Goal: Task Accomplishment & Management: Manage account settings

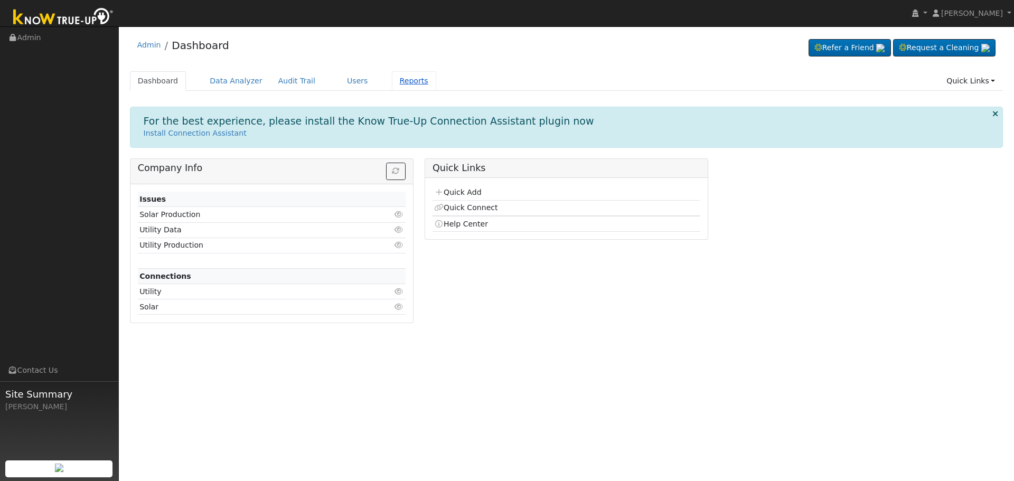
click at [392, 84] on link "Reports" at bounding box center [414, 81] width 44 height 20
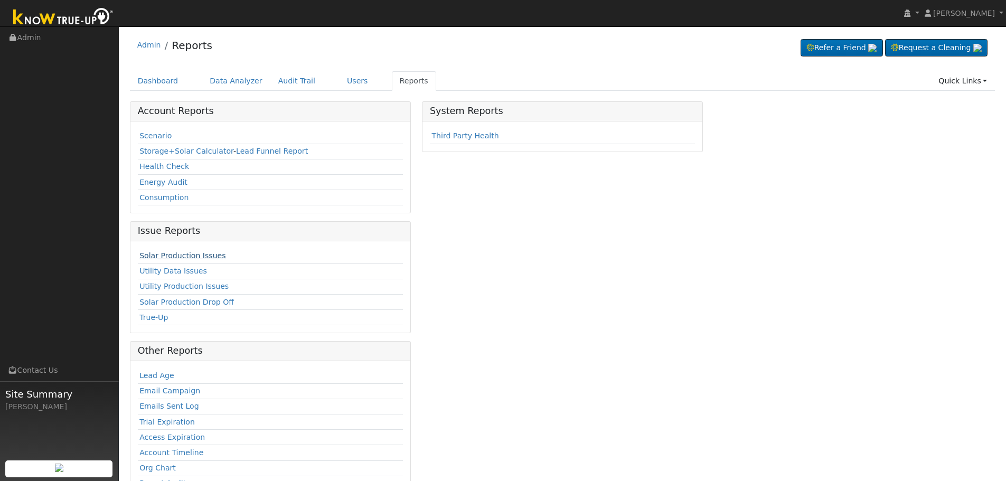
click at [180, 255] on link "Solar Production Issues" at bounding box center [182, 255] width 86 height 8
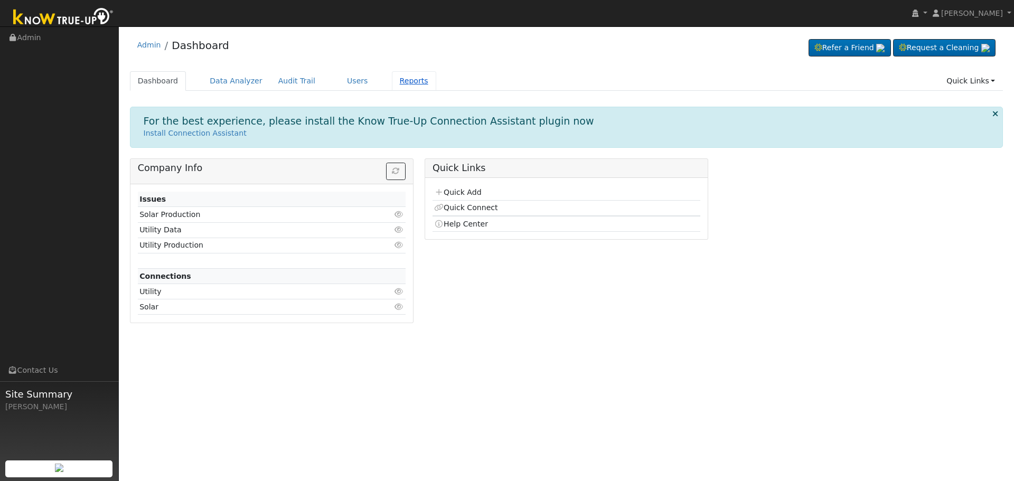
click at [394, 80] on link "Reports" at bounding box center [414, 81] width 44 height 20
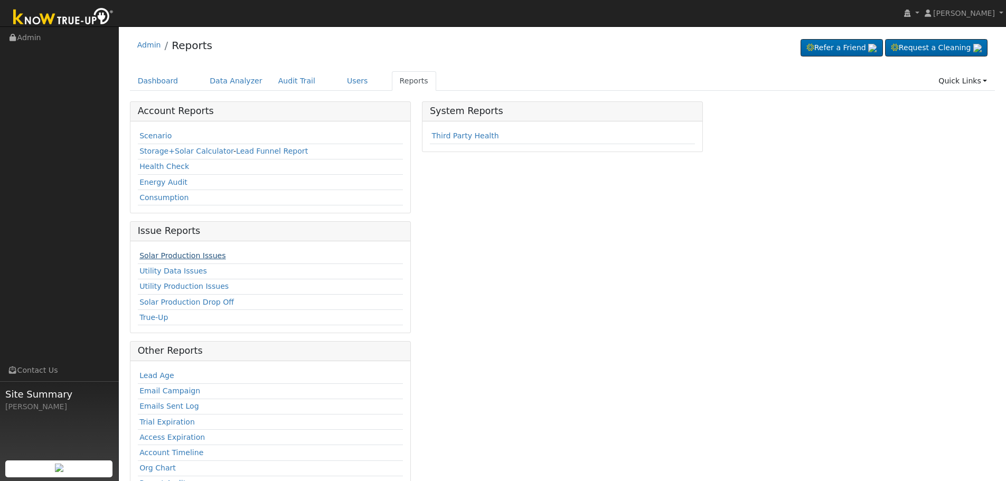
click at [183, 256] on link "Solar Production Issues" at bounding box center [182, 255] width 86 height 8
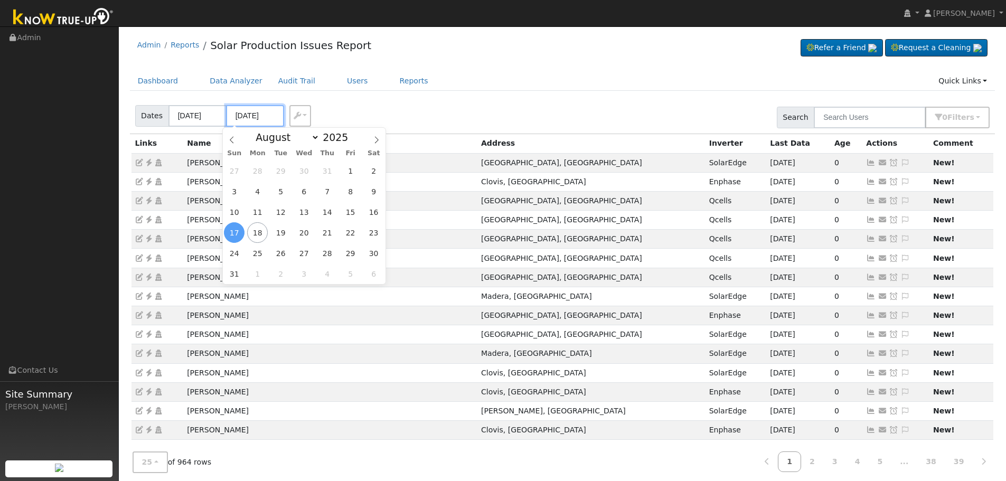
click at [248, 119] on input "08/17/2025" at bounding box center [255, 116] width 58 height 22
click at [260, 234] on span "18" at bounding box center [257, 232] width 21 height 21
type input "[DATE]"
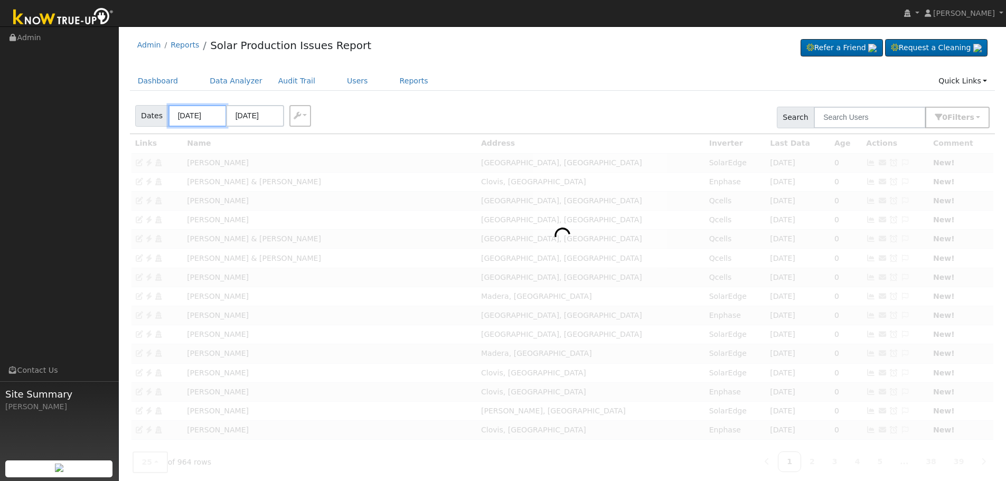
click at [191, 117] on body "Allanah Young Allanah Young Profile My Company Help Center Terms Of Service See…" at bounding box center [503, 354] width 1006 height 656
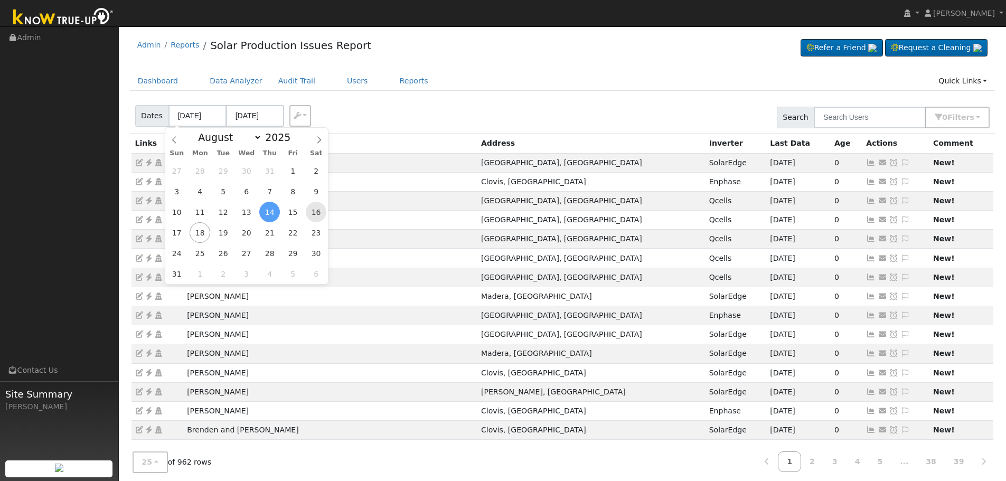
click at [314, 211] on span "16" at bounding box center [316, 212] width 21 height 21
type input "08/16/2025"
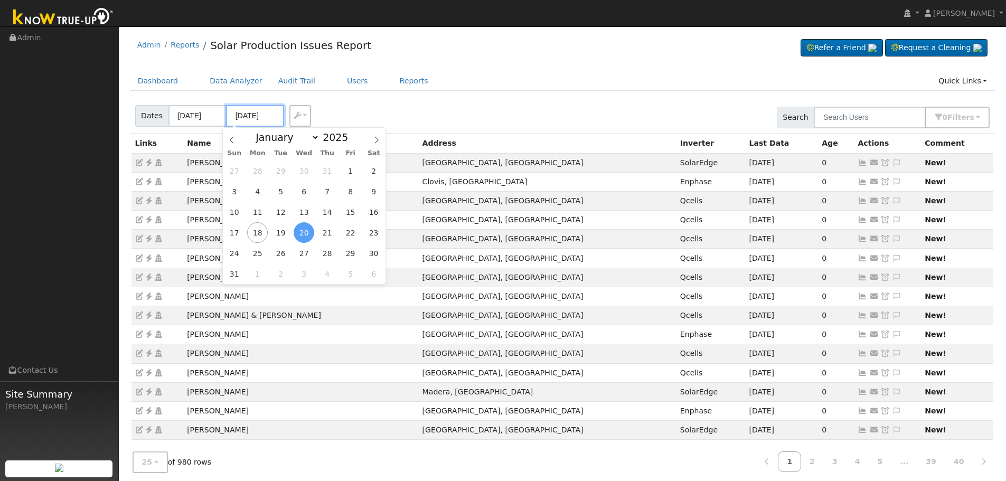
click at [245, 114] on input "08/20/2025" at bounding box center [255, 116] width 58 height 22
click at [258, 233] on span "18" at bounding box center [257, 232] width 21 height 21
type input "[DATE]"
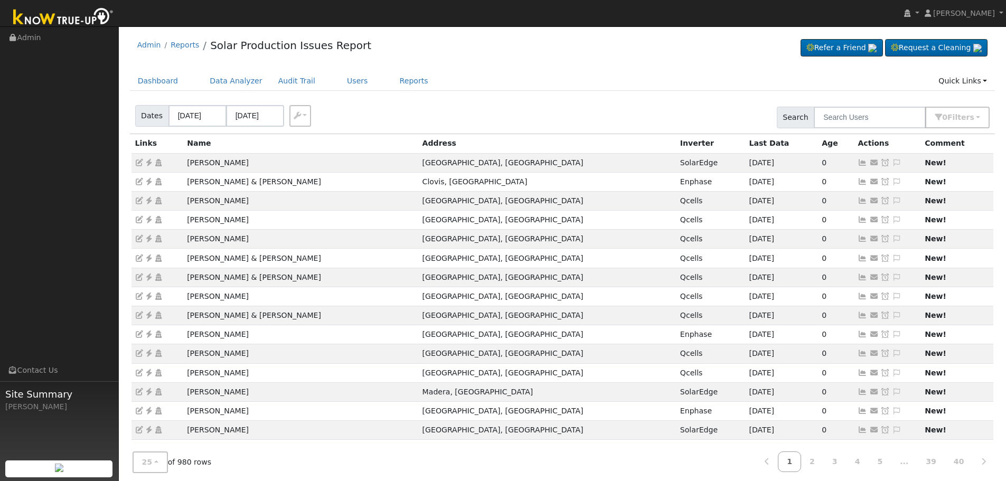
click at [382, 109] on div "Dates 08/16/2025 08/18/2025 Export CSV Search 0 Filter s Include Leads Include …" at bounding box center [562, 116] width 869 height 36
click at [971, 117] on span "s" at bounding box center [972, 117] width 4 height 8
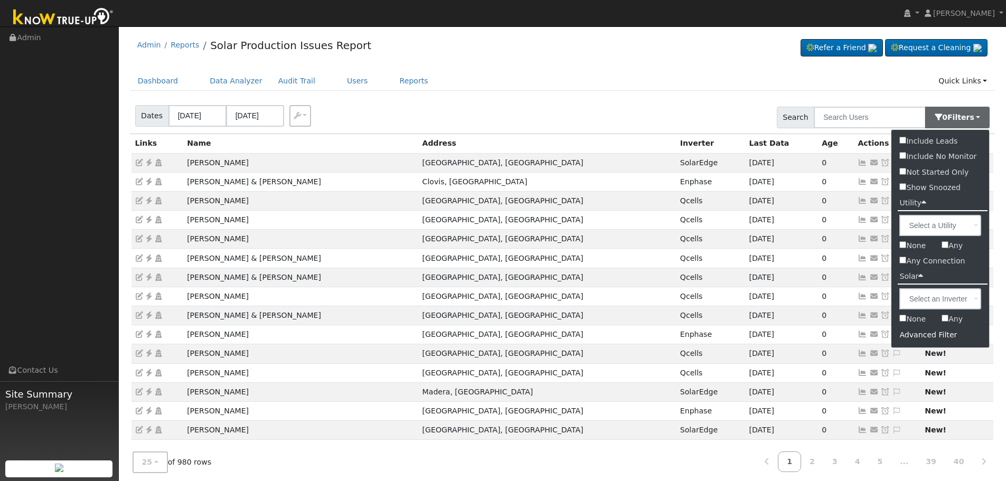
click at [922, 335] on div "Advanced Filter" at bounding box center [940, 335] width 98 height 16
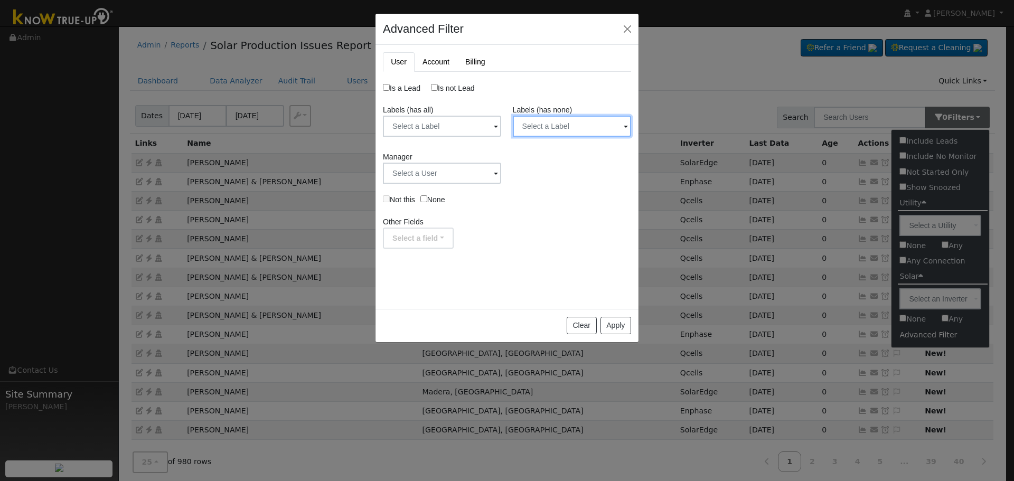
click at [501, 121] on input "text" at bounding box center [442, 126] width 118 height 21
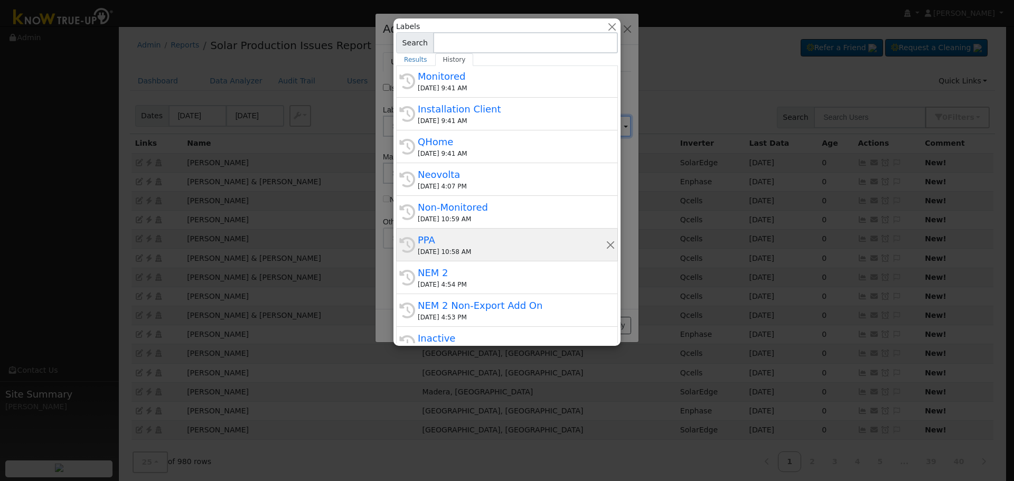
scroll to position [106, 0]
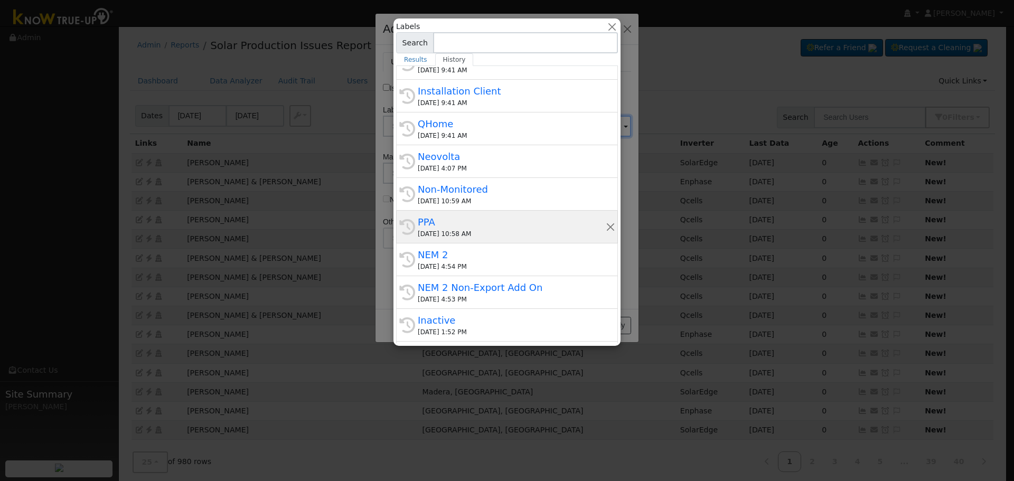
click at [529, 233] on div "08/11/2025 10:58 AM" at bounding box center [512, 234] width 188 height 10
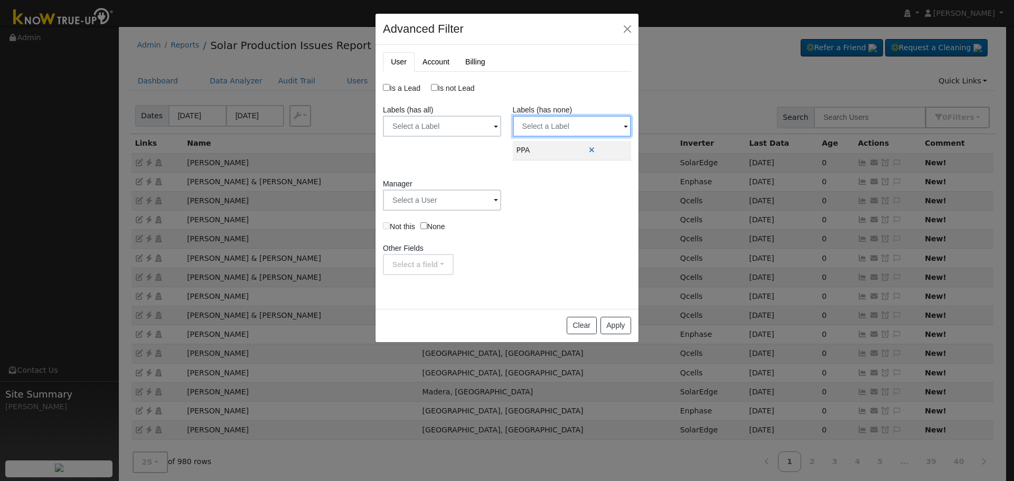
click at [501, 124] on input "text" at bounding box center [442, 126] width 118 height 21
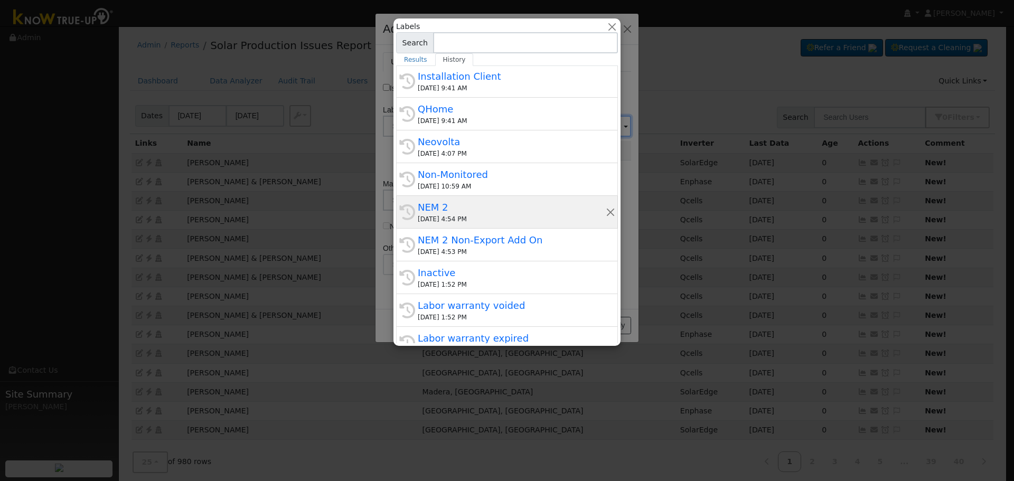
scroll to position [158, 0]
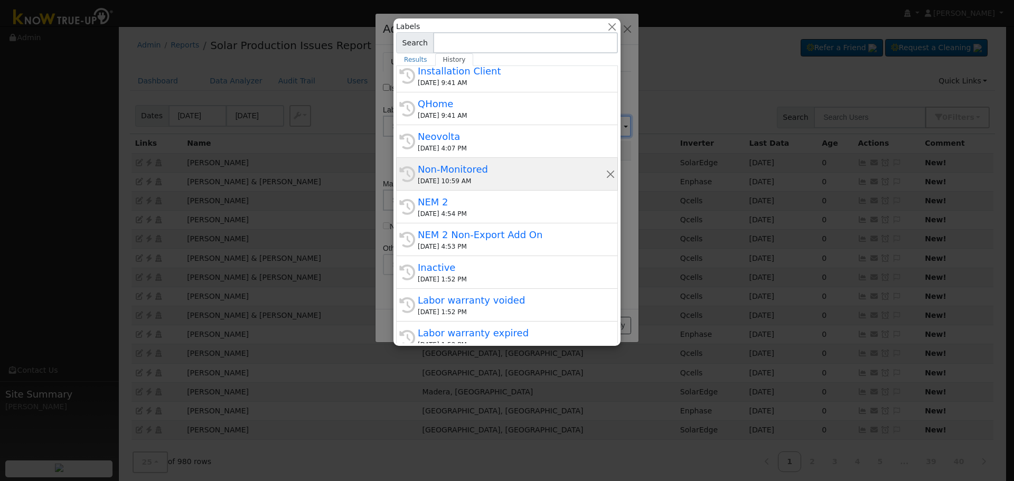
click at [540, 167] on div "Non-Monitored" at bounding box center [512, 169] width 188 height 14
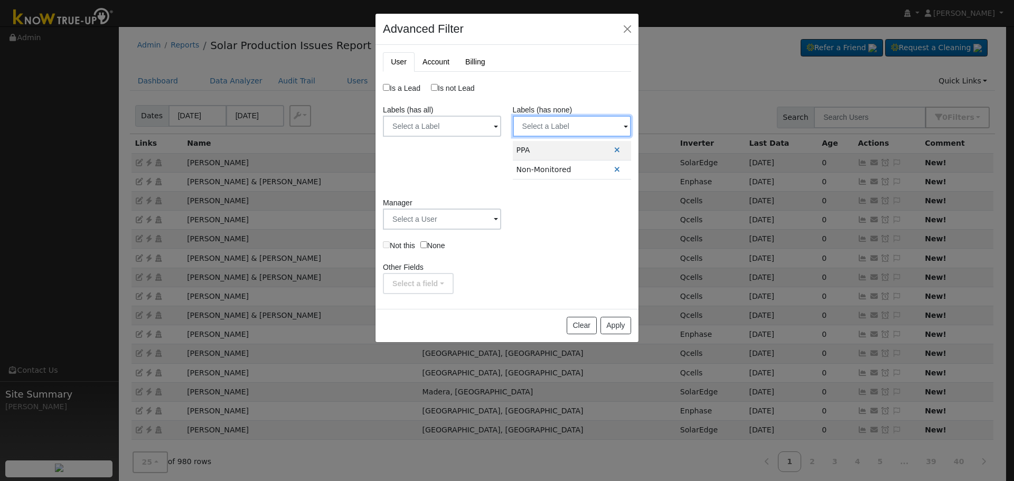
click at [501, 121] on input "text" at bounding box center [442, 126] width 118 height 21
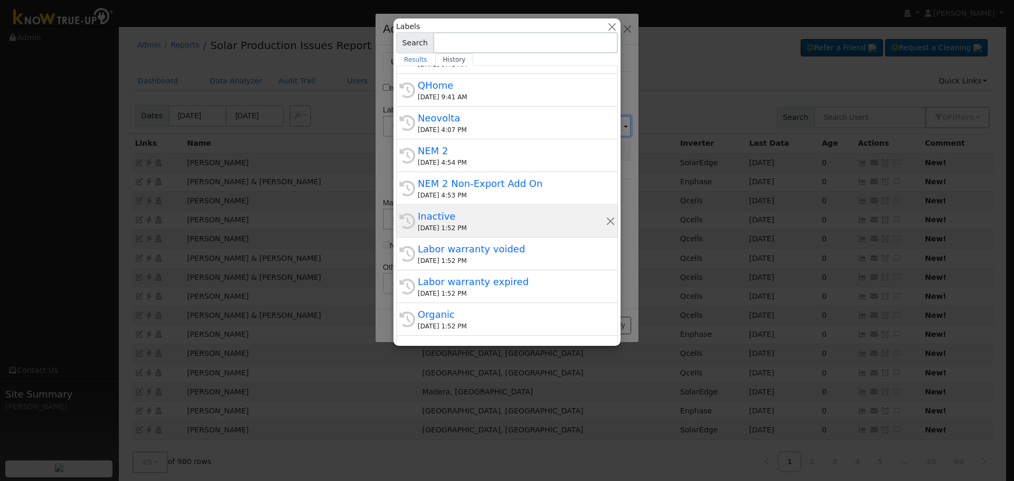
scroll to position [211, 0]
click at [491, 219] on div "Inactive" at bounding box center [512, 215] width 188 height 14
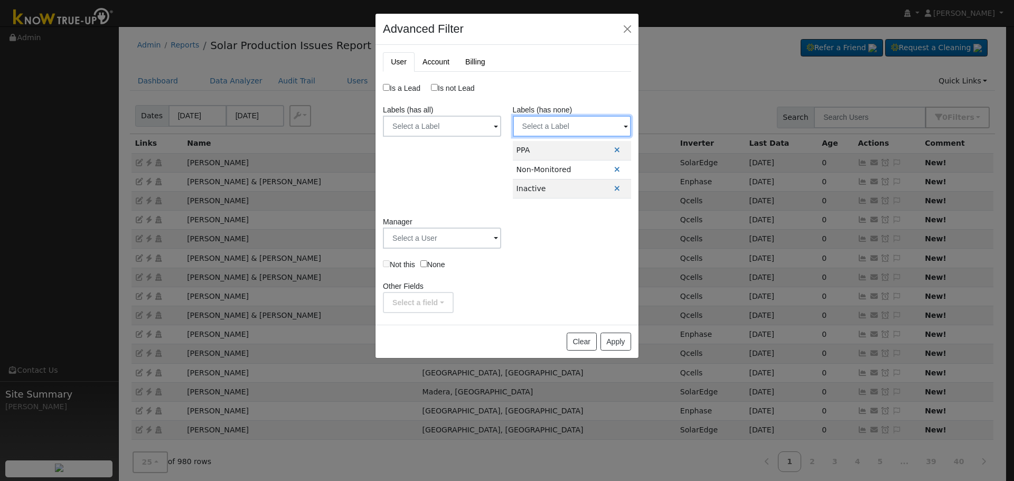
click at [501, 125] on input "text" at bounding box center [442, 126] width 118 height 21
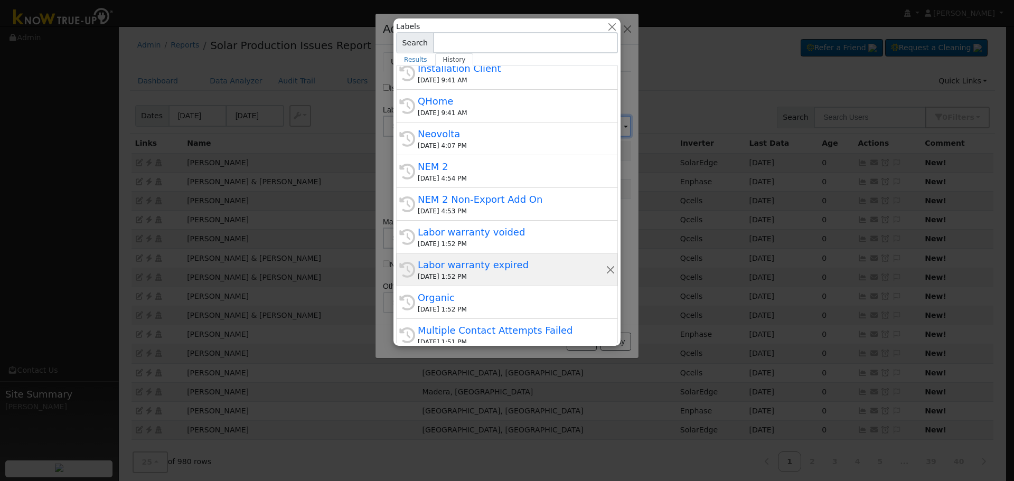
scroll to position [235, 0]
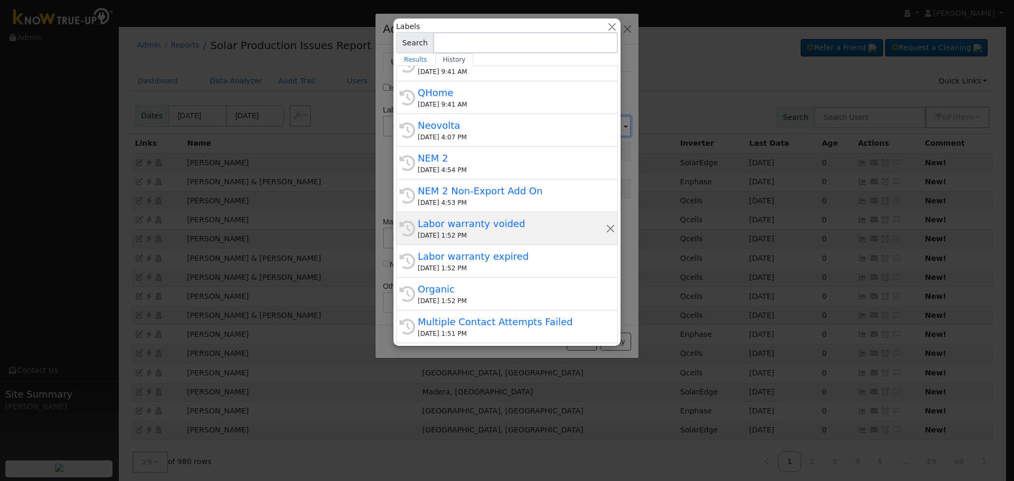
click at [517, 226] on div "Labor warranty voided" at bounding box center [512, 224] width 188 height 14
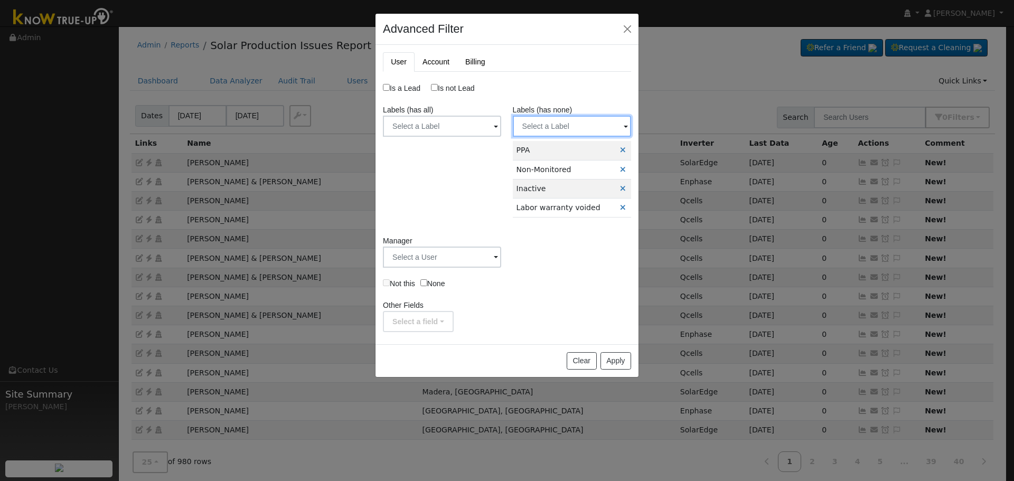
click at [501, 128] on input "text" at bounding box center [442, 126] width 118 height 21
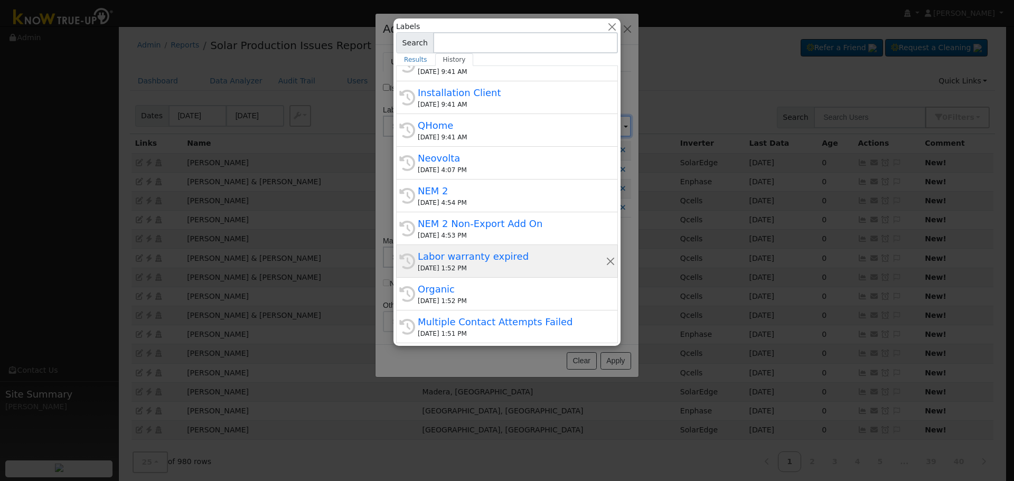
click at [520, 257] on div "Labor warranty expired" at bounding box center [512, 256] width 188 height 14
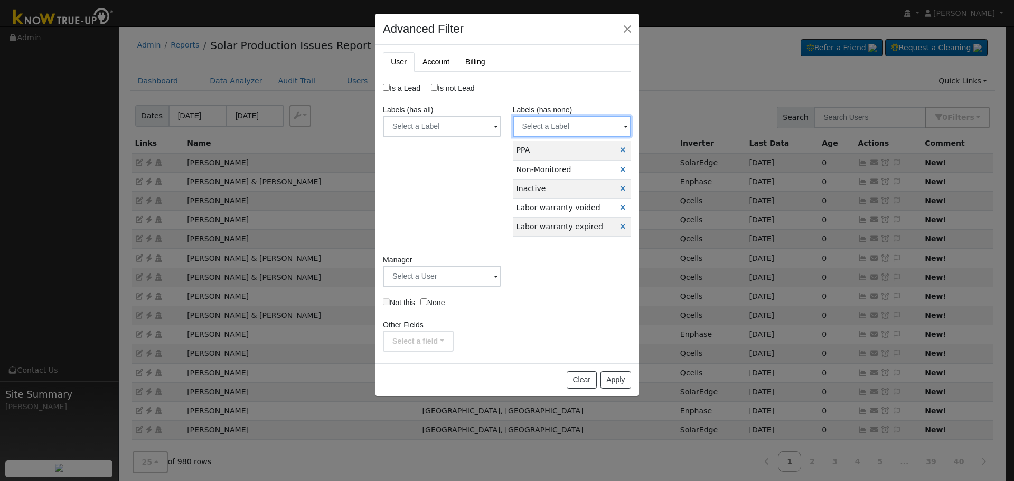
click at [501, 131] on input "text" at bounding box center [442, 126] width 118 height 21
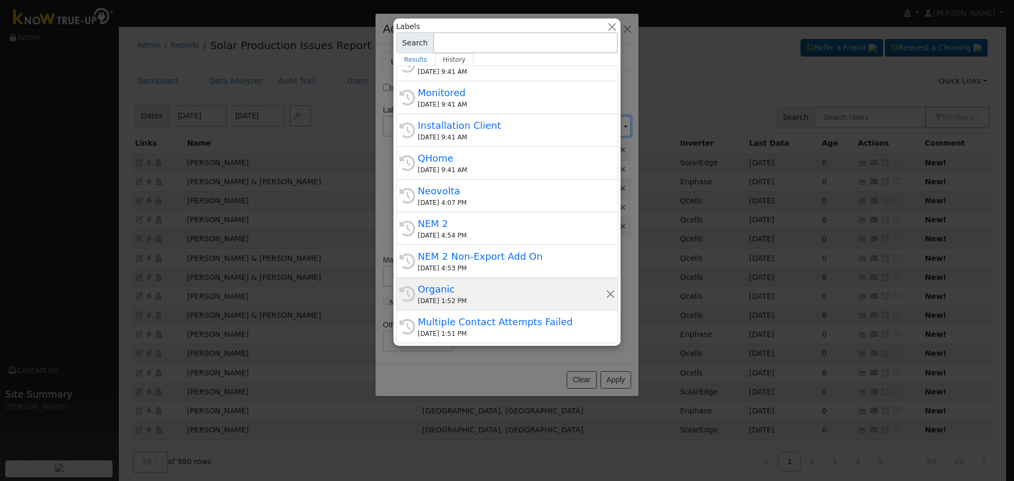
click at [455, 286] on div "Organic" at bounding box center [512, 289] width 188 height 14
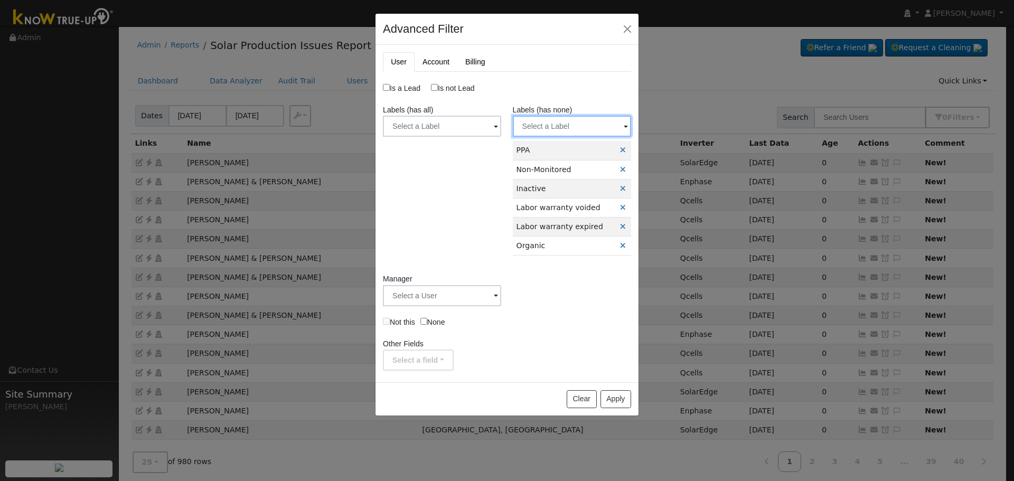
click at [501, 130] on input "text" at bounding box center [442, 126] width 118 height 21
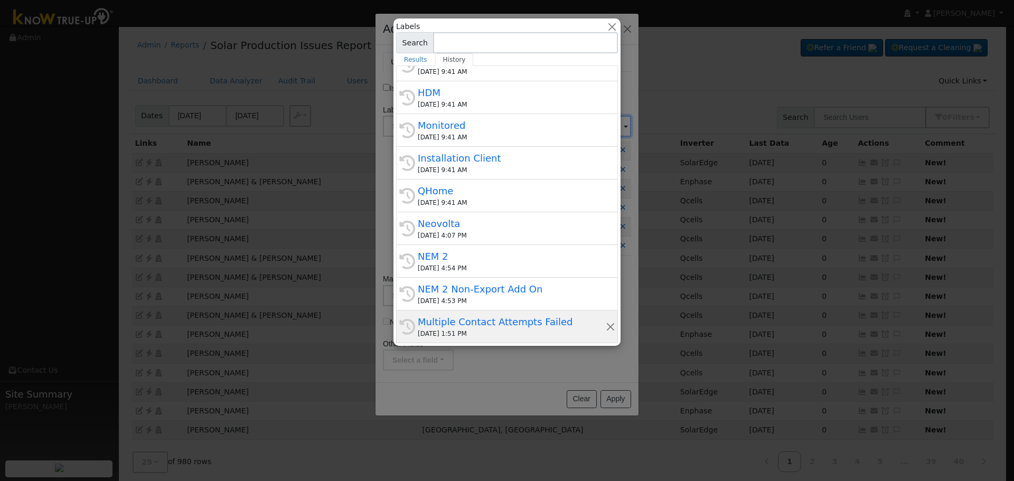
click at [533, 318] on div "Multiple Contact Attempts Failed" at bounding box center [512, 322] width 188 height 14
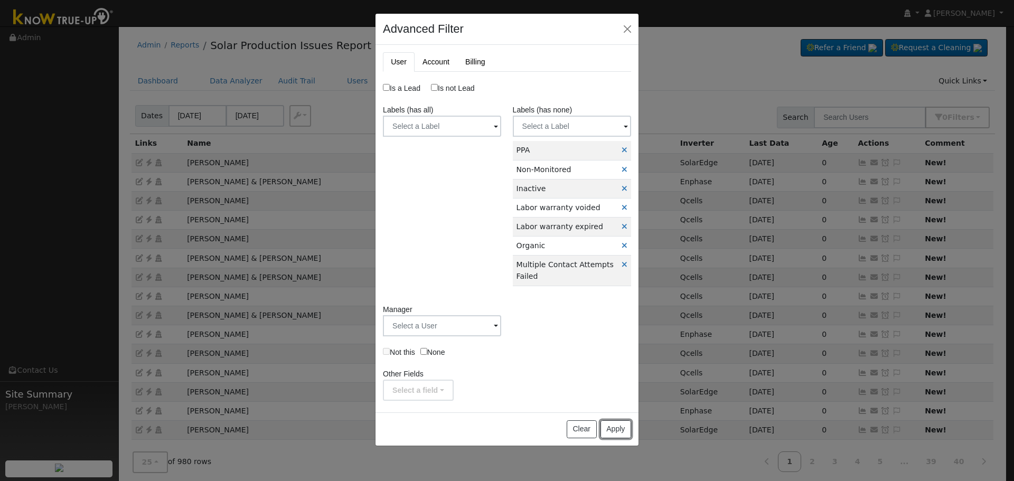
click at [615, 431] on button "Apply" at bounding box center [615, 429] width 31 height 18
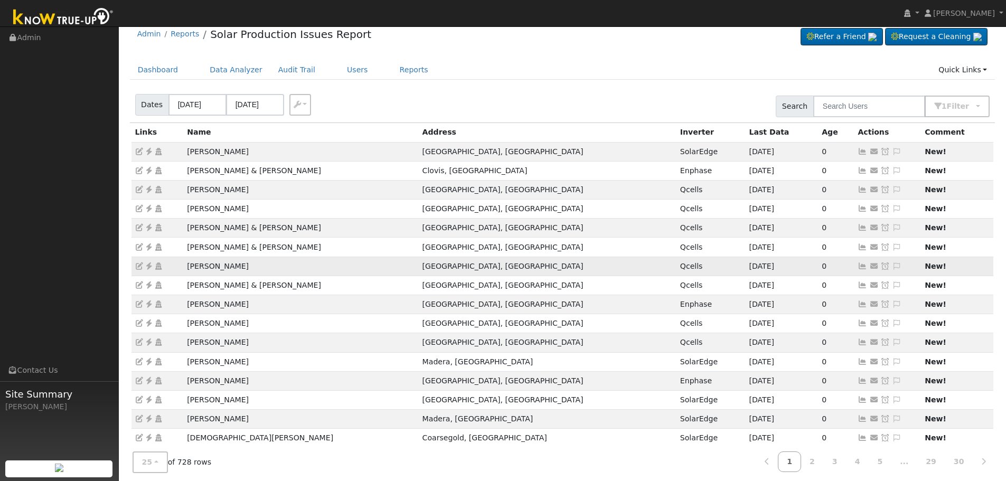
scroll to position [0, 0]
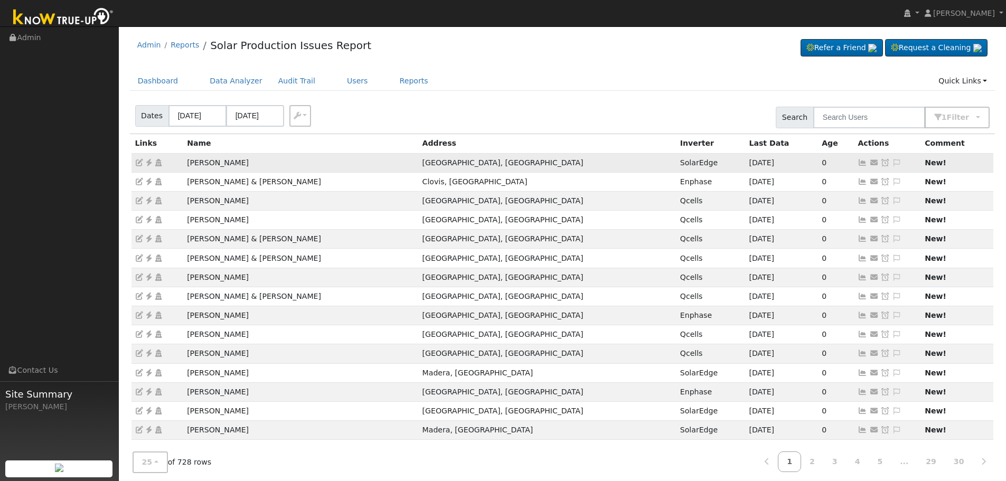
click at [858, 163] on icon at bounding box center [863, 162] width 10 height 7
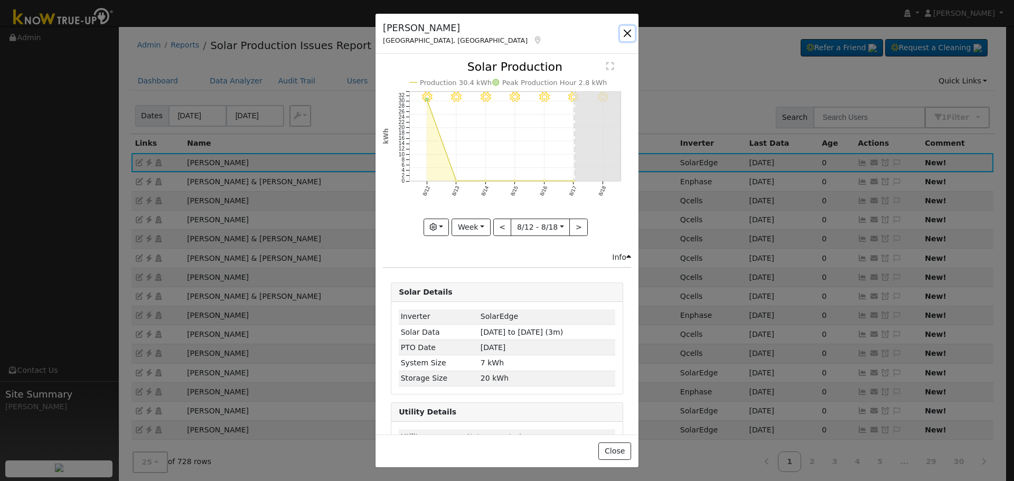
click at [626, 31] on button "button" at bounding box center [627, 33] width 15 height 15
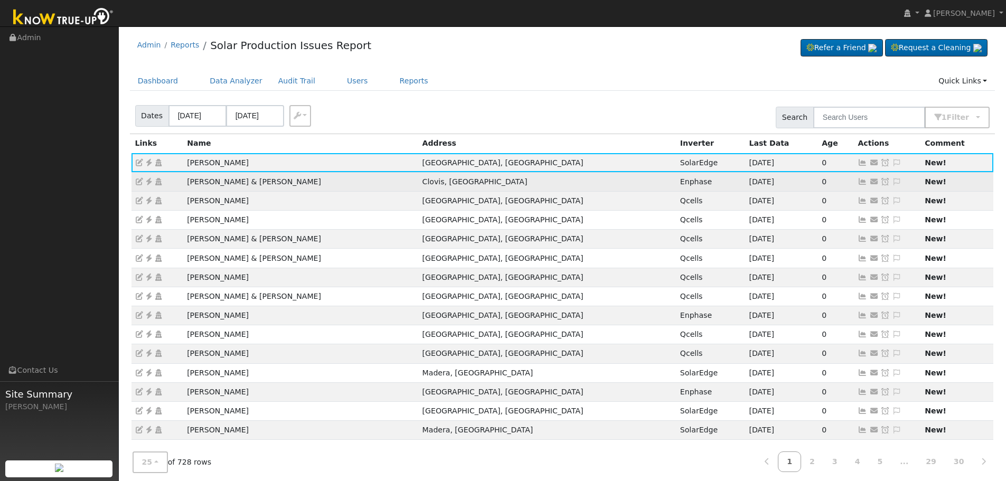
click at [858, 181] on icon at bounding box center [863, 181] width 10 height 7
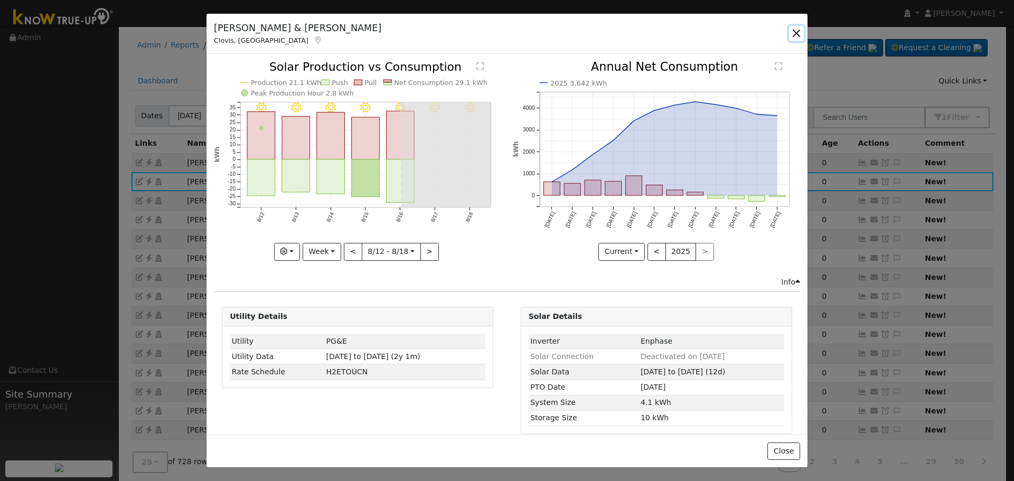
drag, startPoint x: 796, startPoint y: 31, endPoint x: 499, endPoint y: 193, distance: 338.4
click at [499, 193] on div "Craig & Nina Woodard Clovis, CA Default Account Issue History Date By Flag Comm…" at bounding box center [507, 240] width 602 height 455
click at [795, 34] on button "button" at bounding box center [796, 33] width 15 height 15
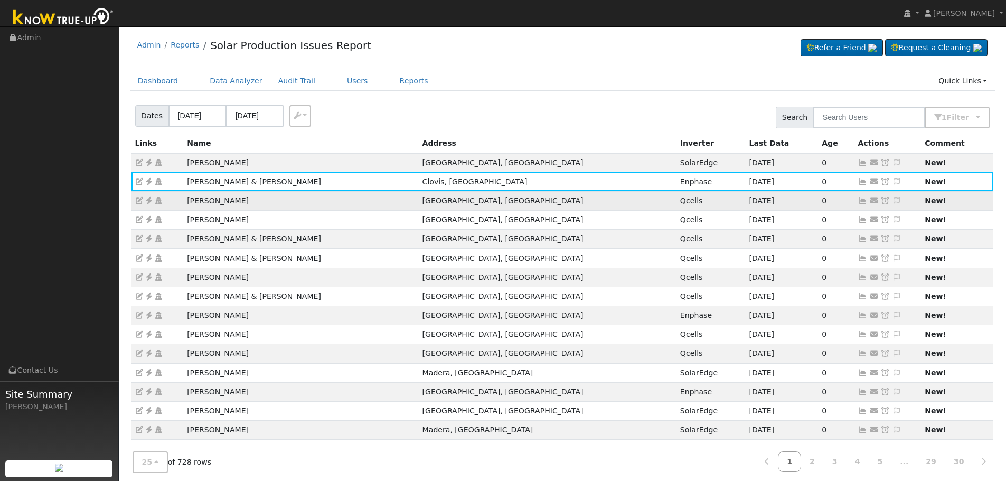
click at [858, 200] on icon at bounding box center [863, 200] width 10 height 7
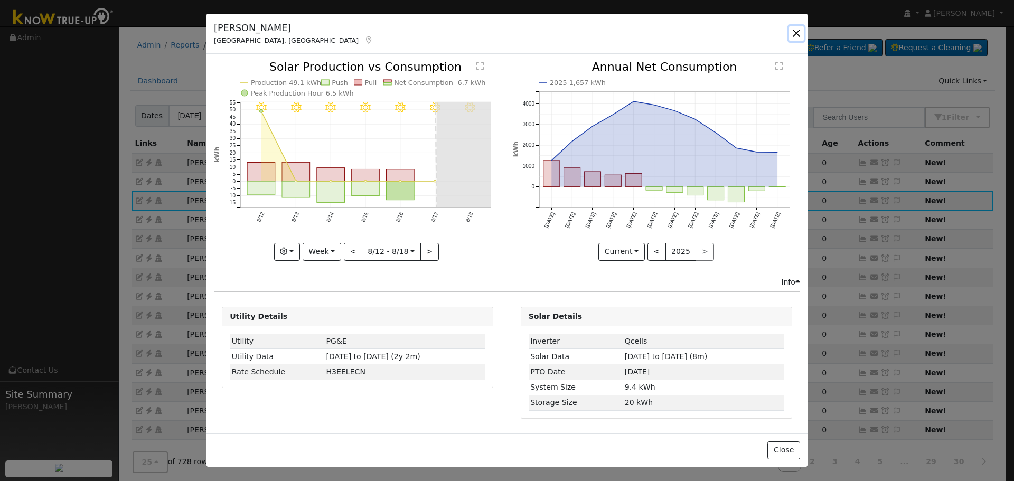
click at [793, 31] on button "button" at bounding box center [796, 33] width 15 height 15
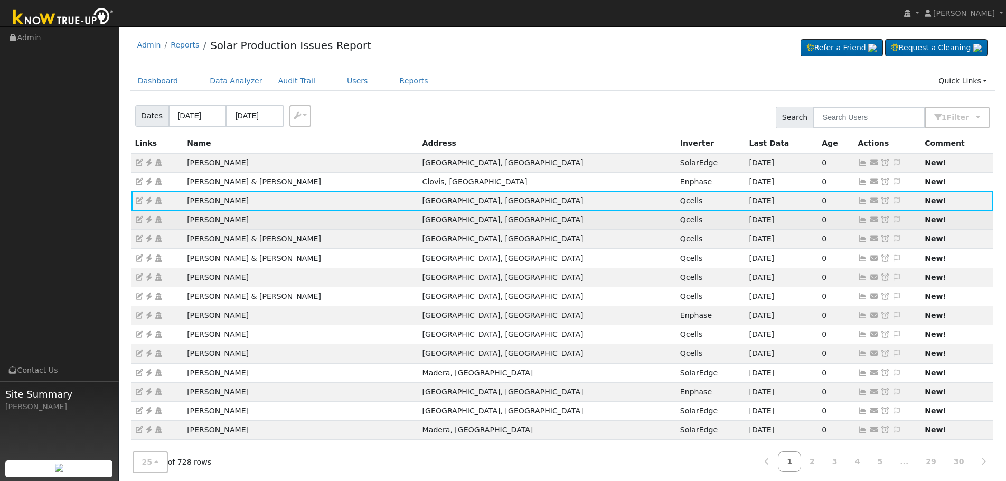
click at [858, 219] on icon at bounding box center [863, 219] width 10 height 7
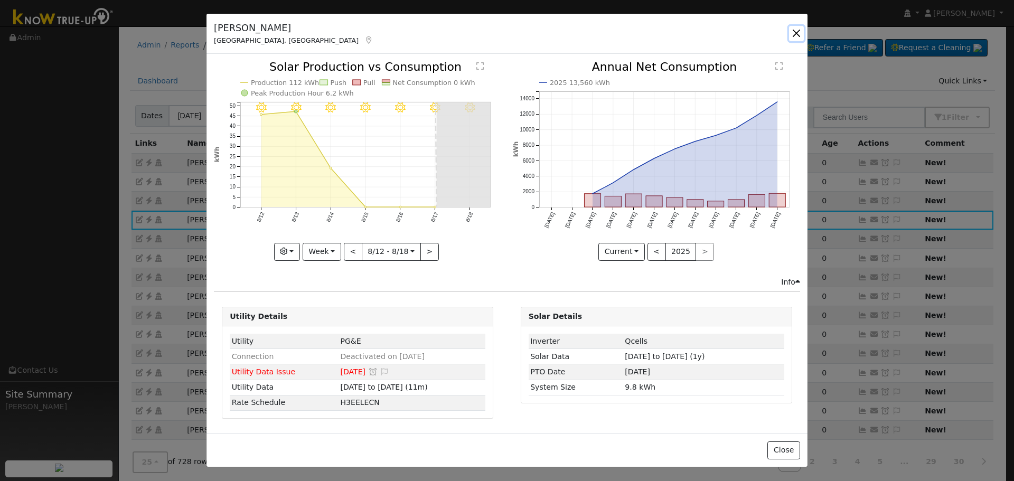
click at [797, 34] on button "button" at bounding box center [796, 33] width 15 height 15
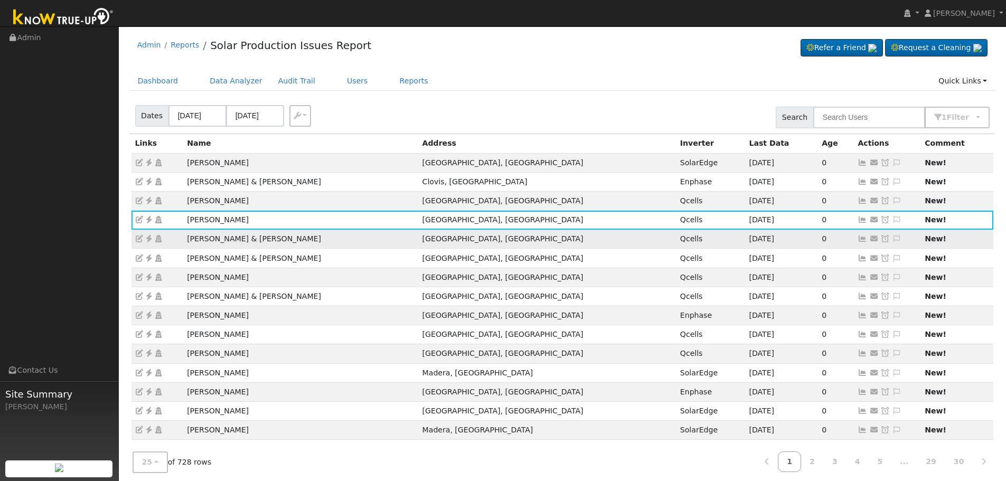
click at [858, 239] on icon at bounding box center [863, 238] width 10 height 7
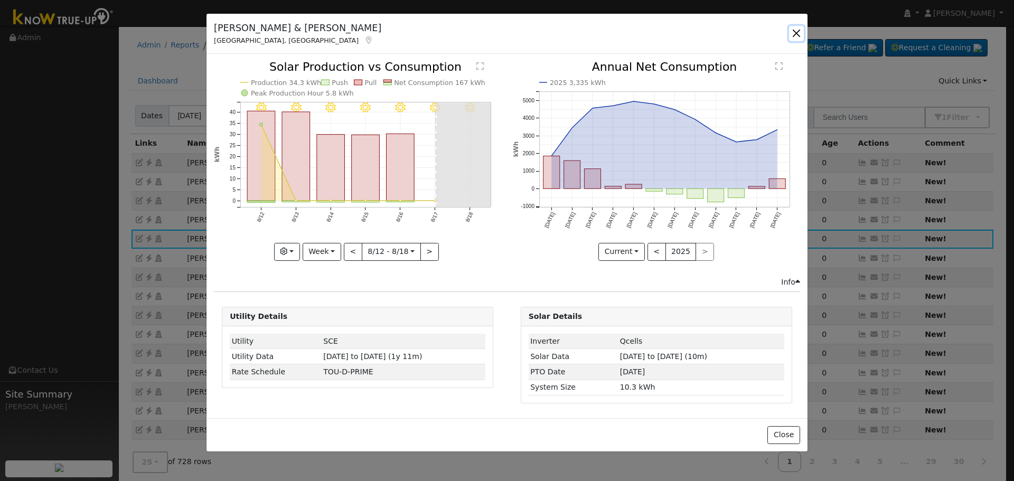
click at [796, 32] on button "button" at bounding box center [796, 33] width 15 height 15
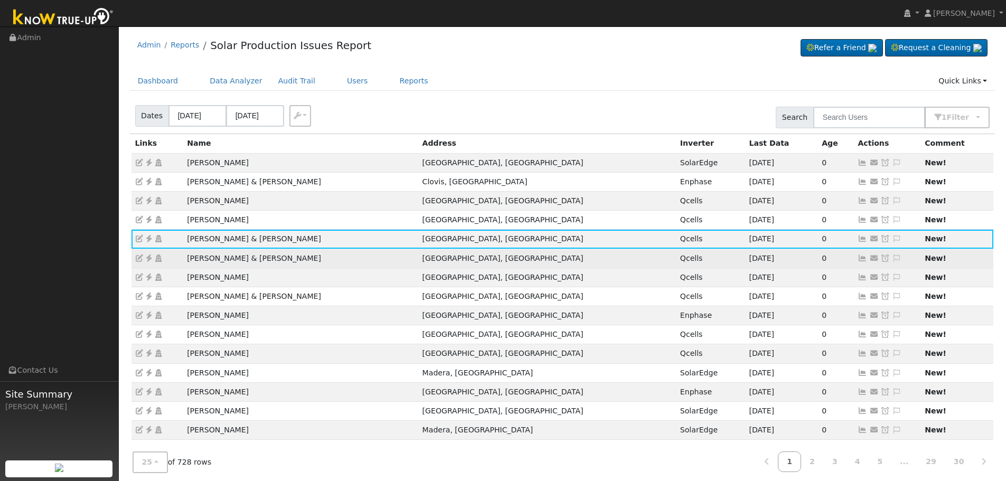
click at [858, 260] on icon at bounding box center [863, 258] width 10 height 7
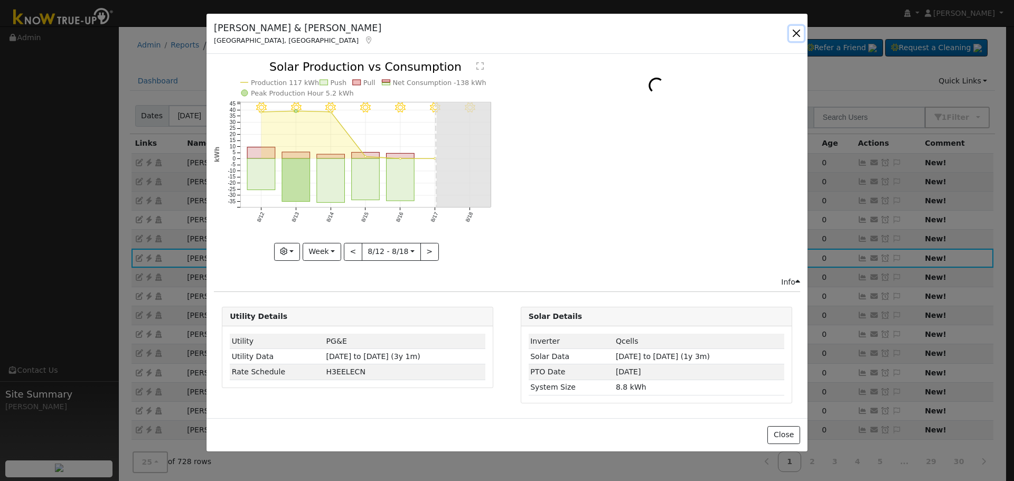
click at [796, 29] on button "button" at bounding box center [796, 33] width 15 height 15
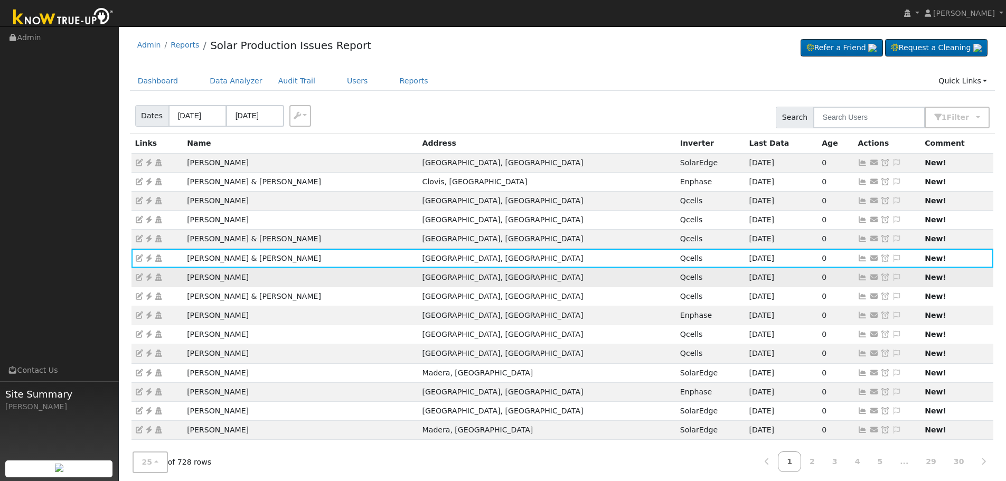
click at [858, 281] on link at bounding box center [863, 277] width 10 height 8
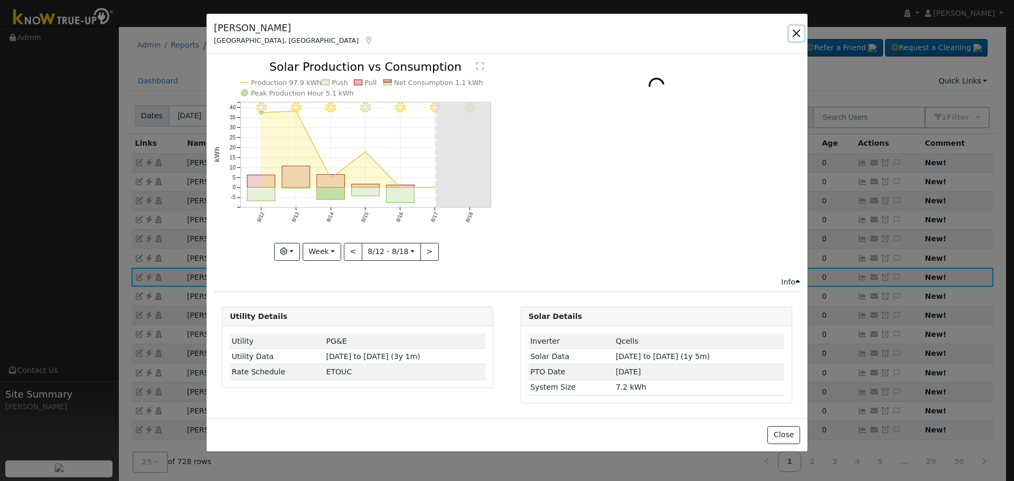
click at [789, 33] on button "button" at bounding box center [796, 33] width 15 height 15
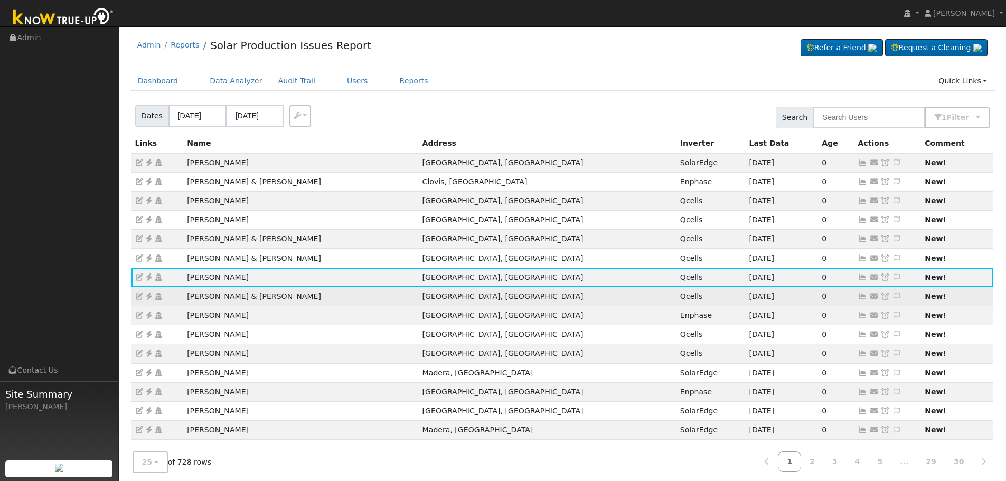
click at [858, 296] on icon at bounding box center [863, 296] width 10 height 7
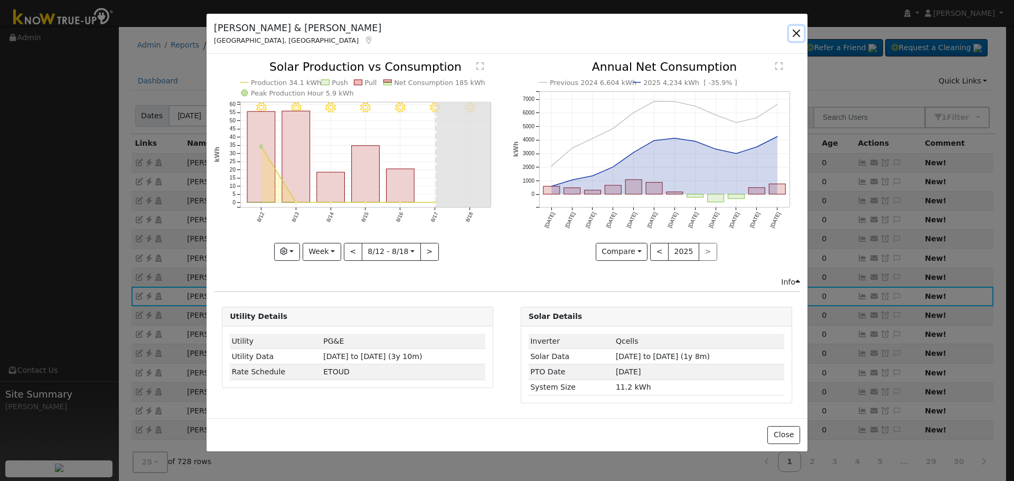
click at [799, 30] on button "button" at bounding box center [796, 33] width 15 height 15
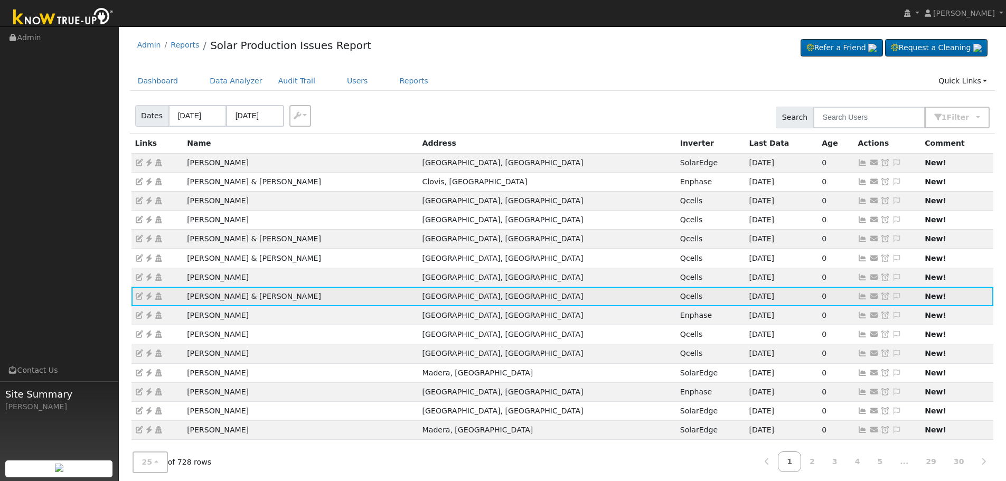
click at [147, 296] on icon at bounding box center [149, 296] width 10 height 7
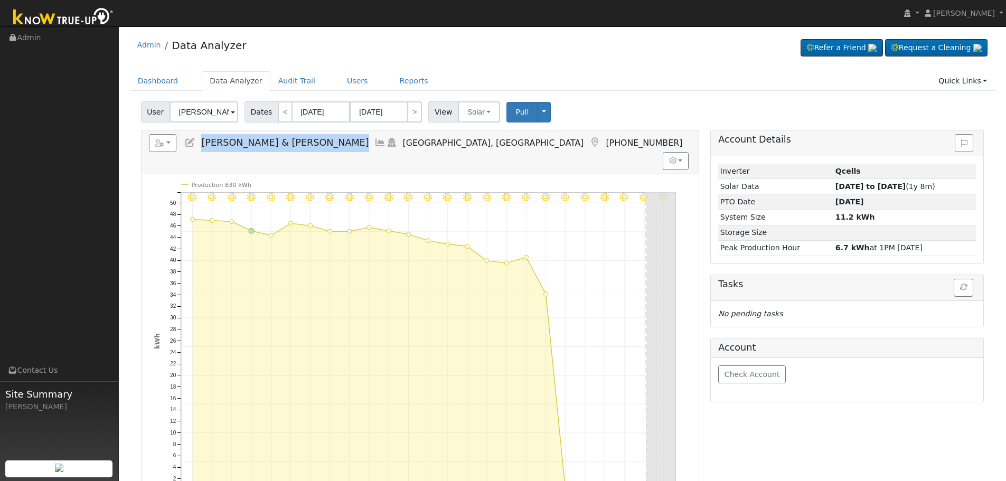
drag, startPoint x: 325, startPoint y: 143, endPoint x: 200, endPoint y: 139, distance: 125.8
click at [200, 139] on h5 "Reports Scenario Health Check Energy Audit Account Timeline User Audit Trail In…" at bounding box center [420, 143] width 542 height 18
copy span "[PERSON_NAME] & [PERSON_NAME]"
click at [469, 111] on button "Solar" at bounding box center [479, 111] width 42 height 21
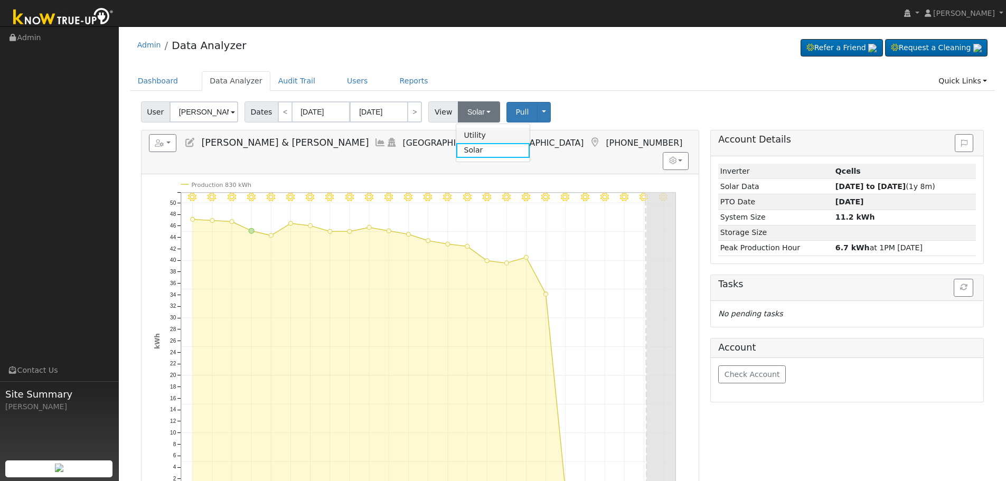
click at [478, 136] on link "Utility" at bounding box center [492, 135] width 73 height 15
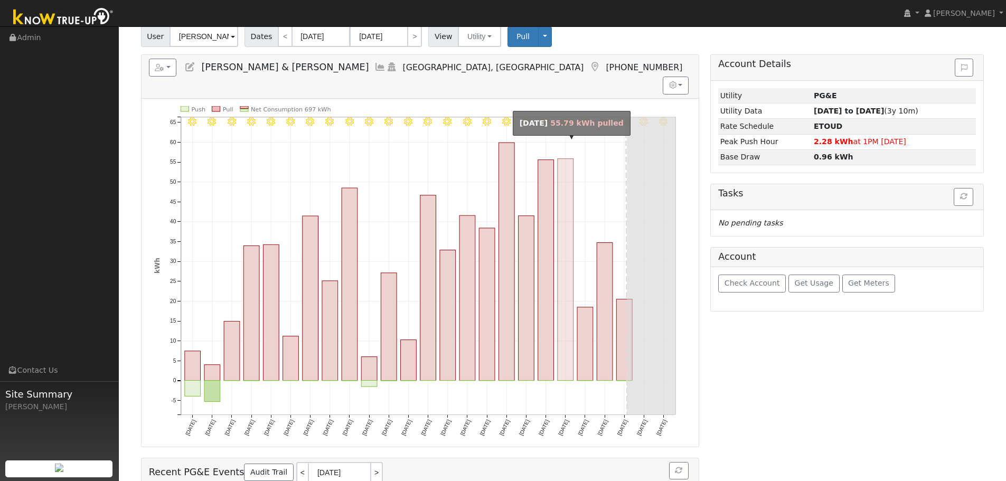
scroll to position [73, 0]
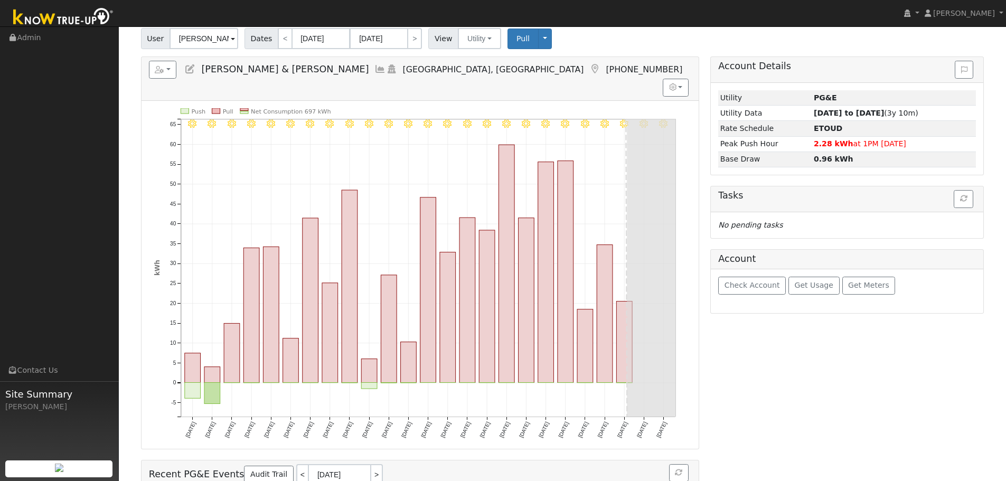
click at [374, 72] on icon at bounding box center [380, 69] width 12 height 10
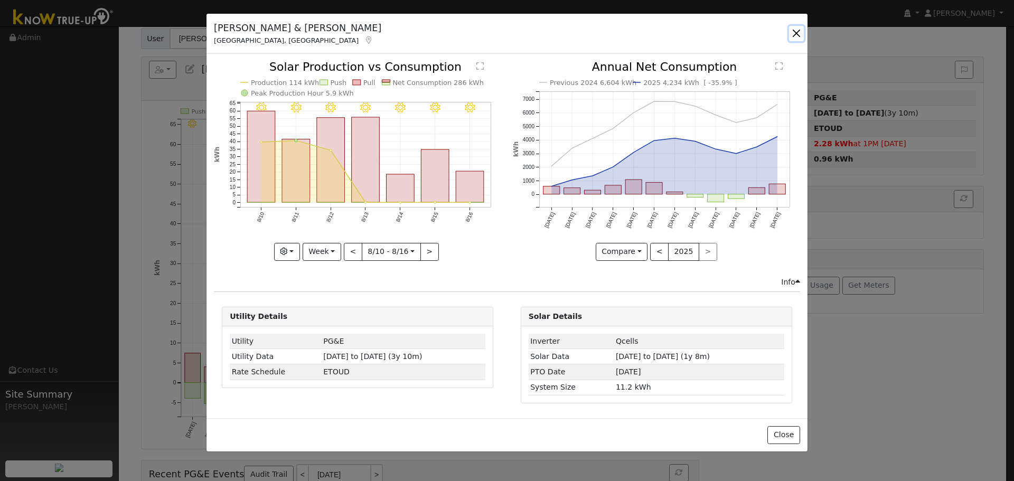
click at [790, 36] on button "button" at bounding box center [796, 33] width 15 height 15
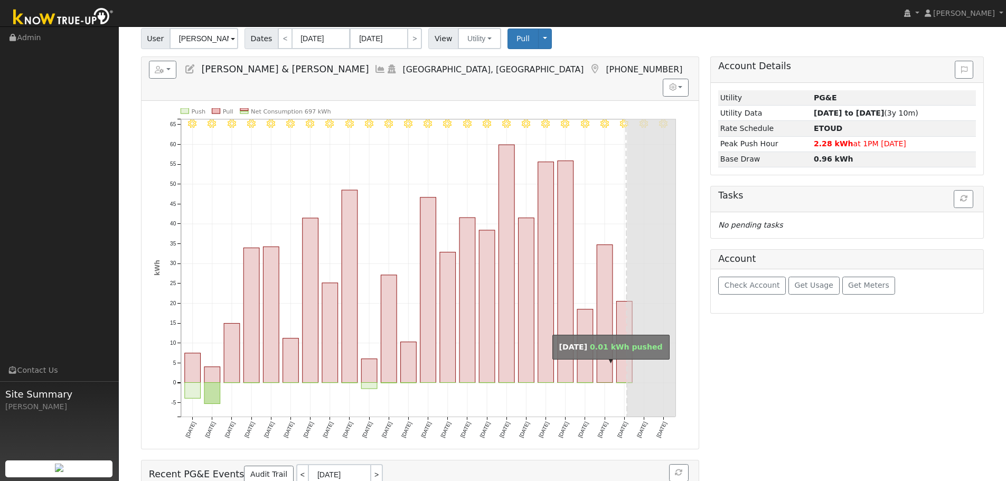
click at [607, 382] on rect "onclick=""" at bounding box center [605, 382] width 16 height 0
type input "08/15/2025"
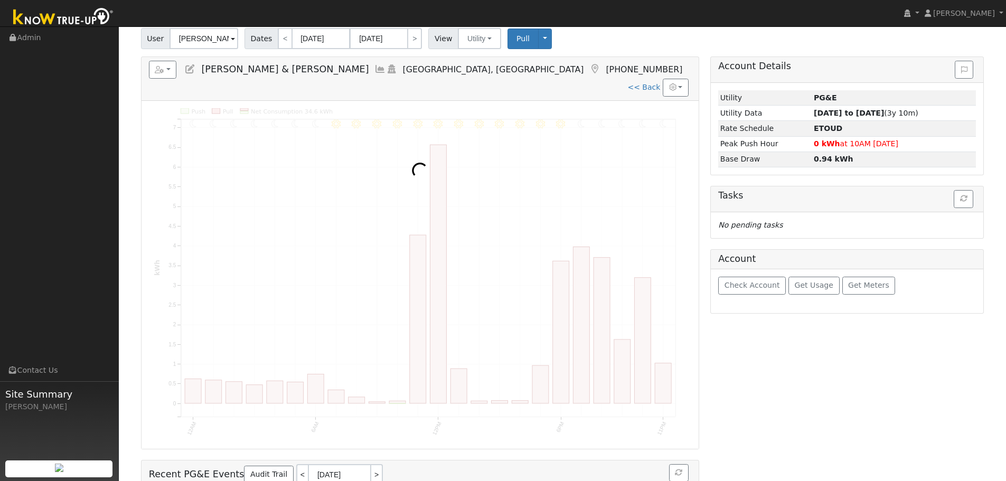
scroll to position [0, 0]
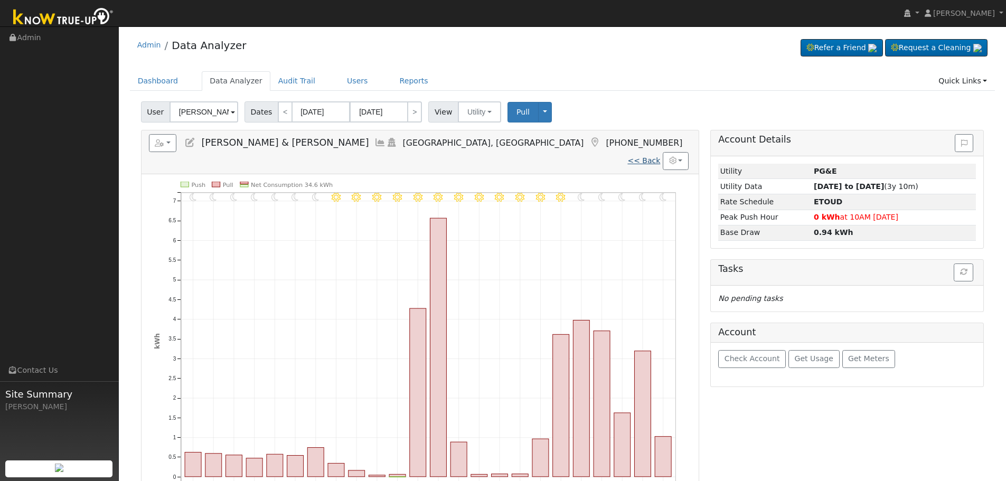
click at [646, 156] on link "<< Back" at bounding box center [643, 160] width 33 height 8
type input "07/25/2025"
type input "[DATE]"
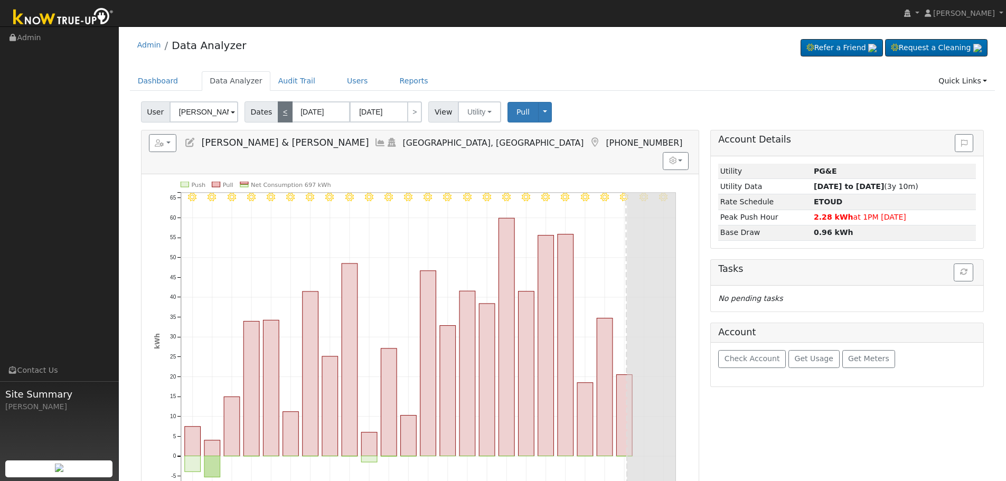
click at [284, 111] on link "<" at bounding box center [285, 111] width 15 height 21
type input "06/30/2025"
type input "07/24/2025"
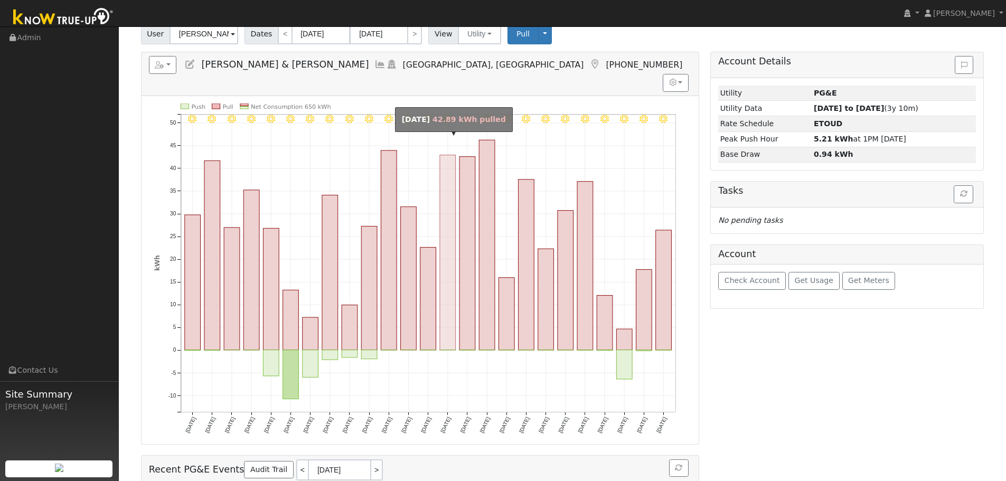
scroll to position [53, 0]
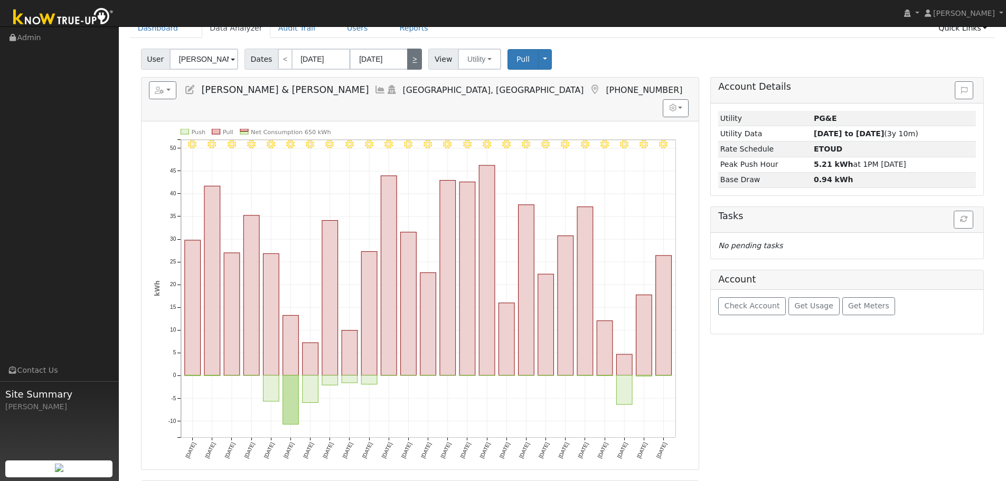
click at [409, 53] on link ">" at bounding box center [414, 59] width 15 height 21
type input "07/25/2025"
type input "[DATE]"
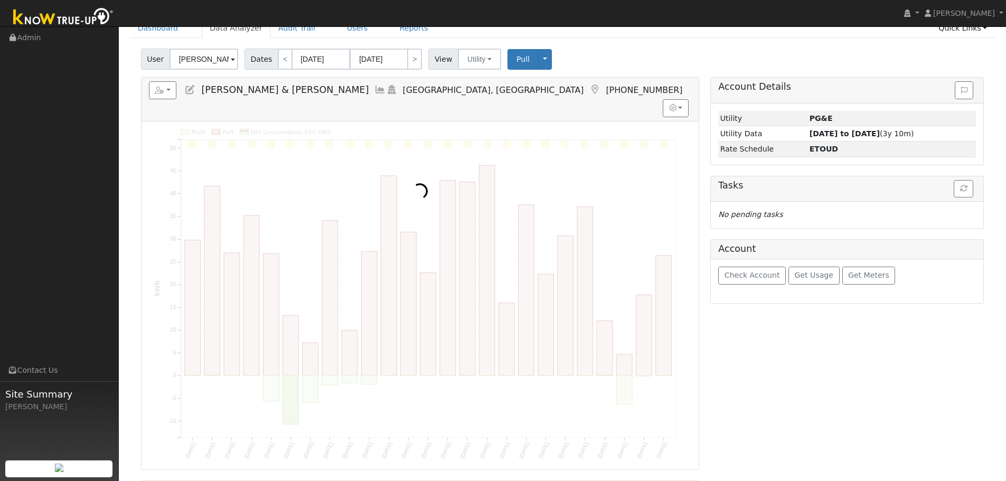
scroll to position [0, 0]
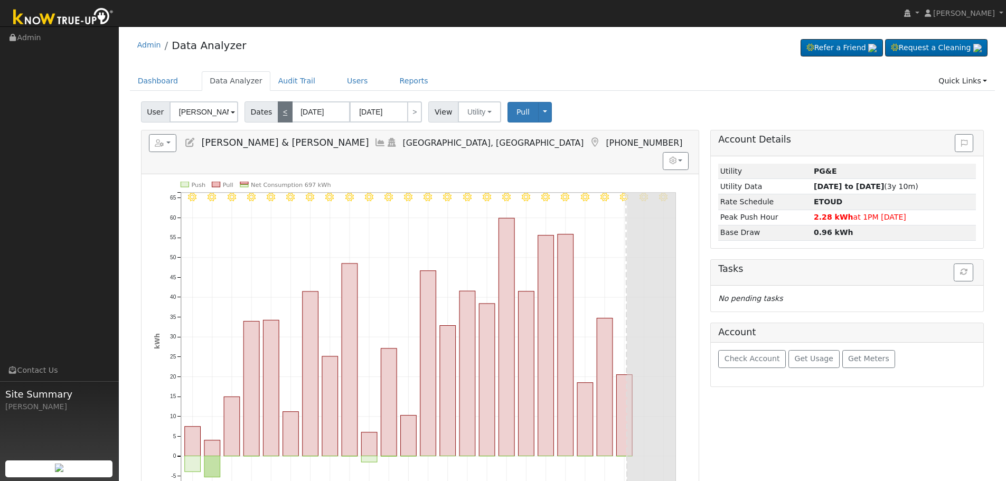
click at [281, 109] on link "<" at bounding box center [285, 111] width 15 height 21
type input "06/30/2025"
type input "07/24/2025"
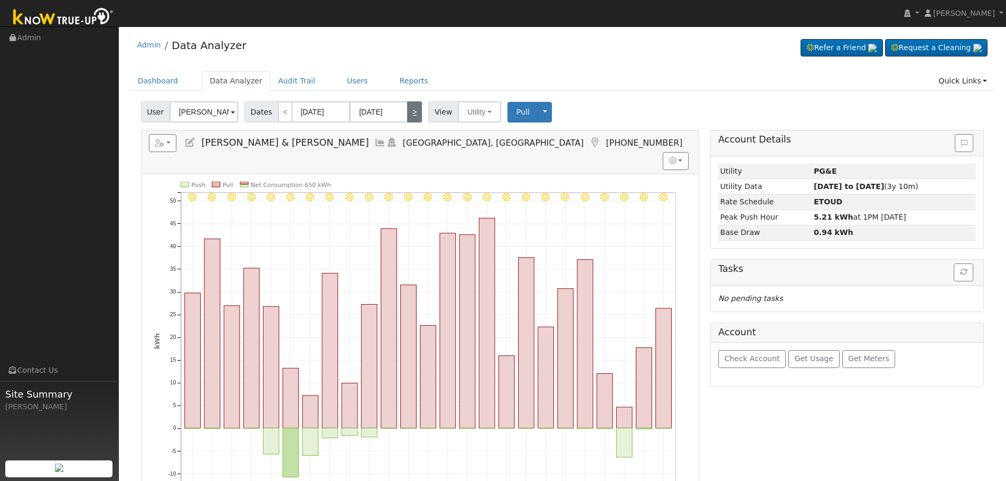
click at [409, 116] on link ">" at bounding box center [414, 111] width 15 height 21
type input "07/25/2025"
type input "[DATE]"
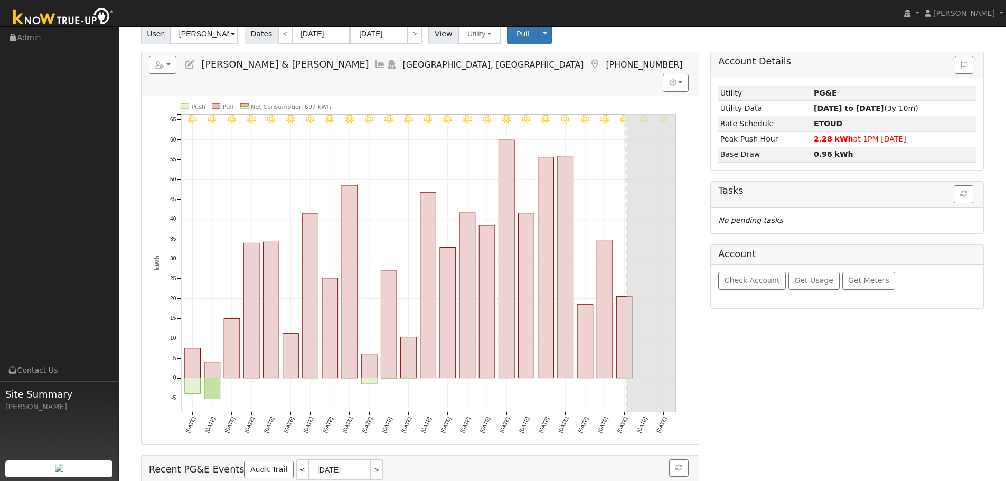
scroll to position [53, 0]
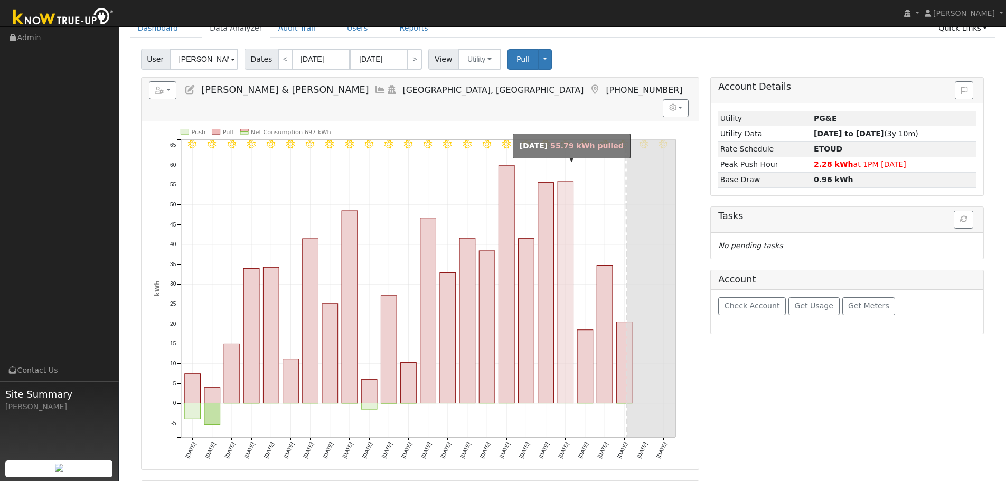
click at [565, 381] on rect "onclick=""" at bounding box center [566, 292] width 16 height 222
type input "08/13/2025"
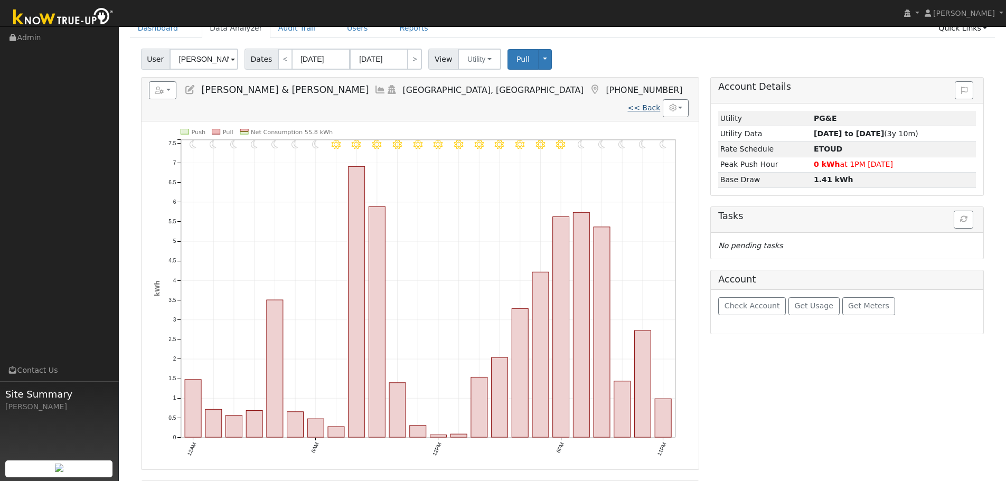
click at [652, 104] on link "<< Back" at bounding box center [643, 108] width 33 height 8
type input "07/25/2025"
type input "[DATE]"
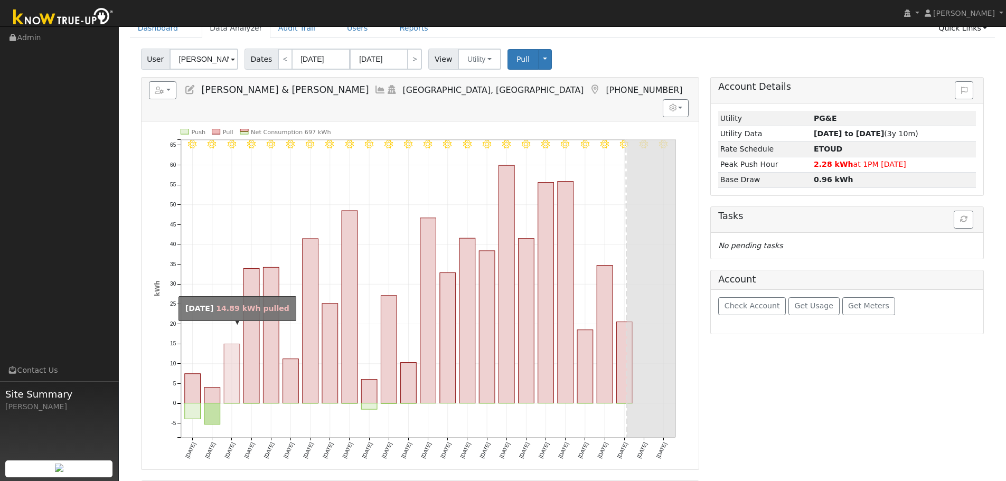
click at [234, 378] on rect "onclick=""" at bounding box center [232, 373] width 16 height 59
type input "07/27/2025"
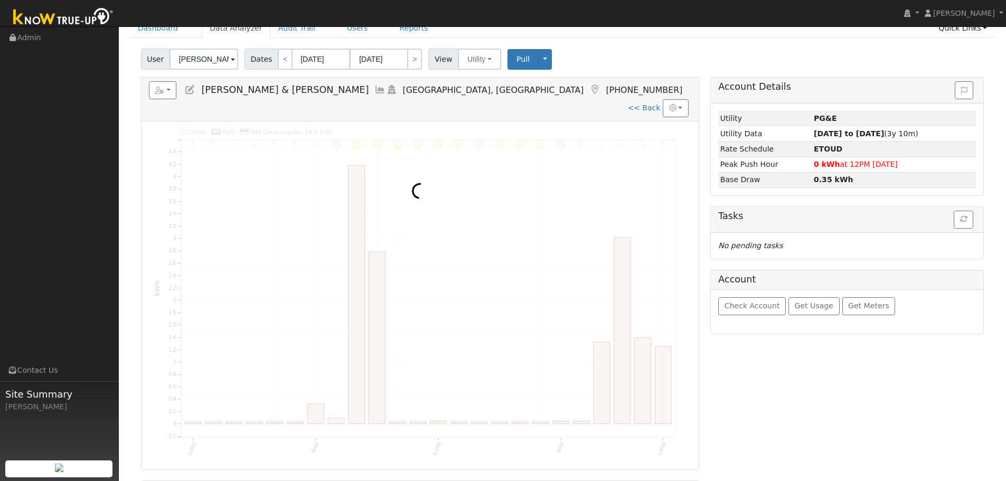
scroll to position [0, 0]
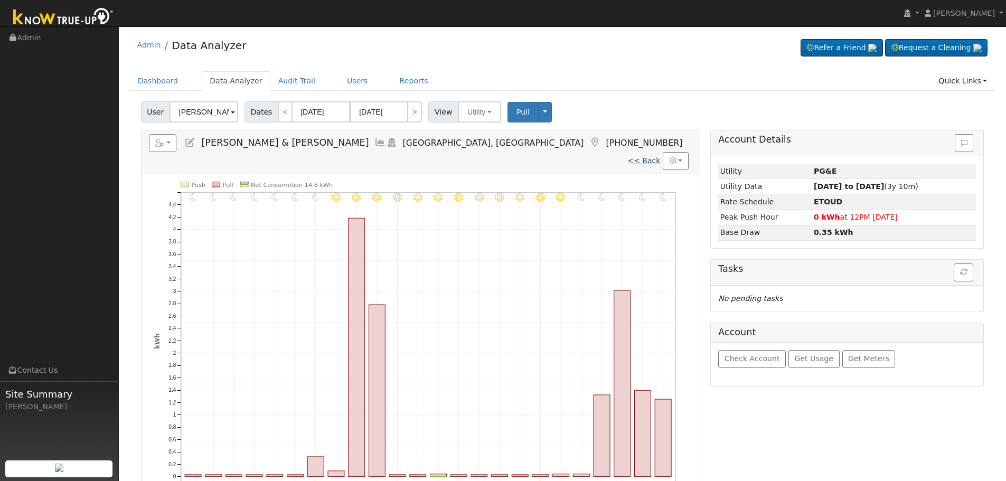
click at [649, 156] on link "<< Back" at bounding box center [643, 160] width 33 height 8
type input "07/25/2025"
type input "[DATE]"
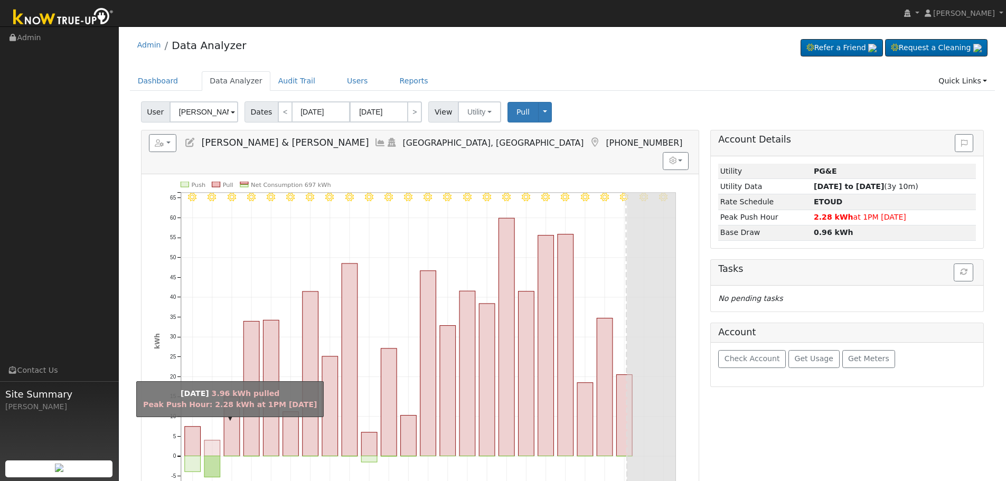
click at [211, 440] on rect "onclick=""" at bounding box center [212, 448] width 16 height 16
type input "07/26/2025"
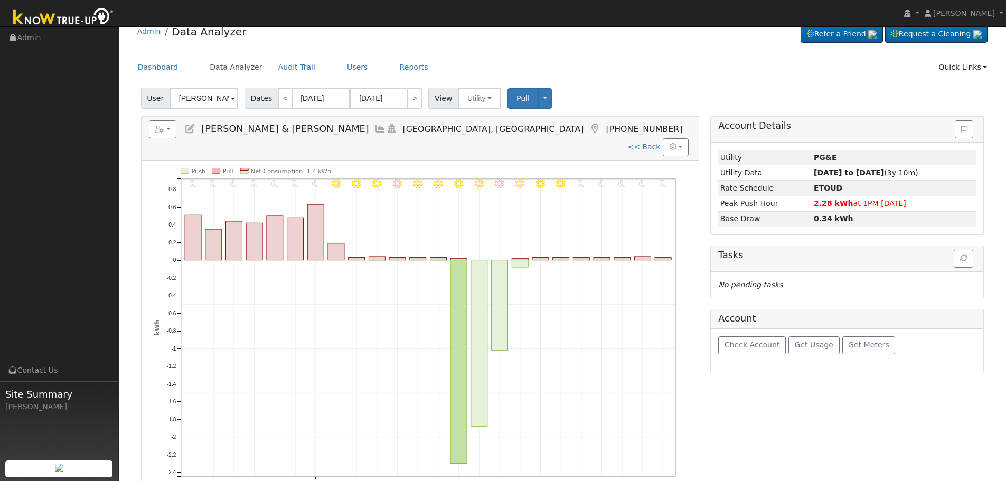
scroll to position [53, 0]
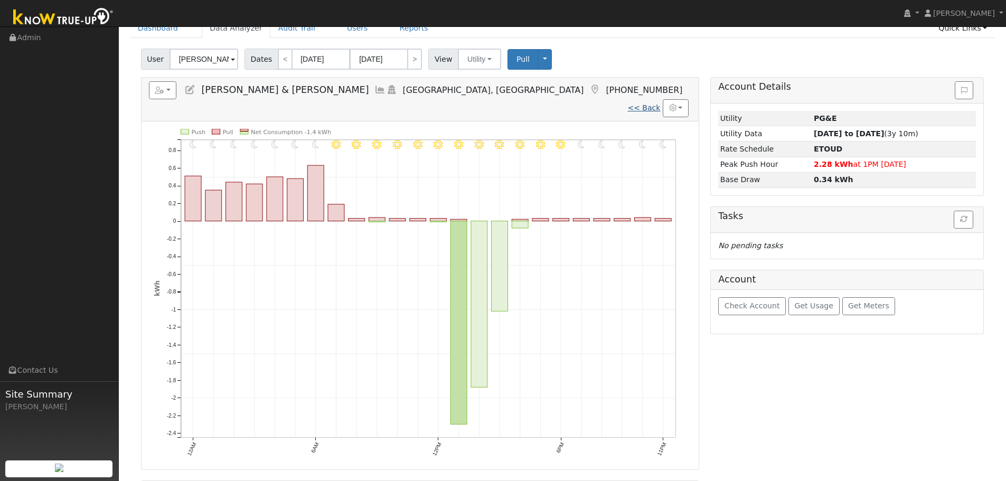
click at [635, 104] on link "<< Back" at bounding box center [643, 108] width 33 height 8
type input "07/25/2025"
type input "[DATE]"
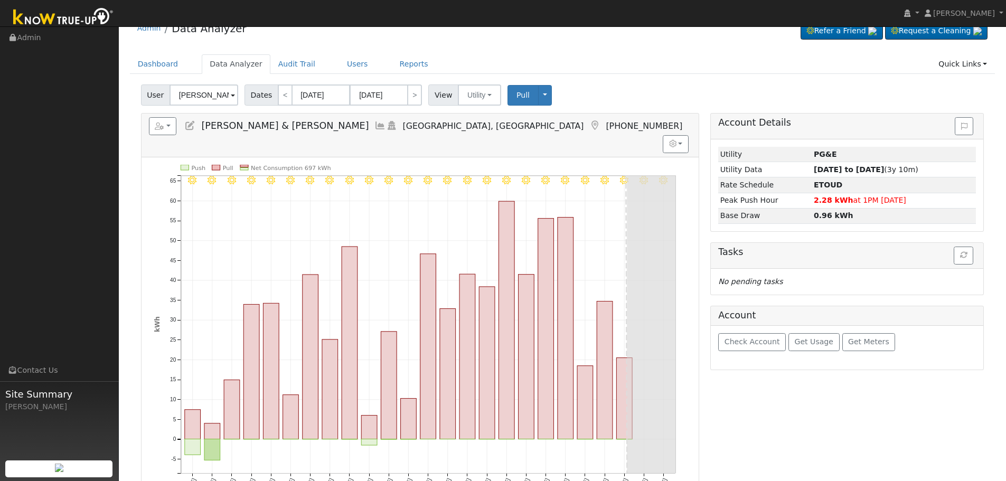
scroll to position [0, 0]
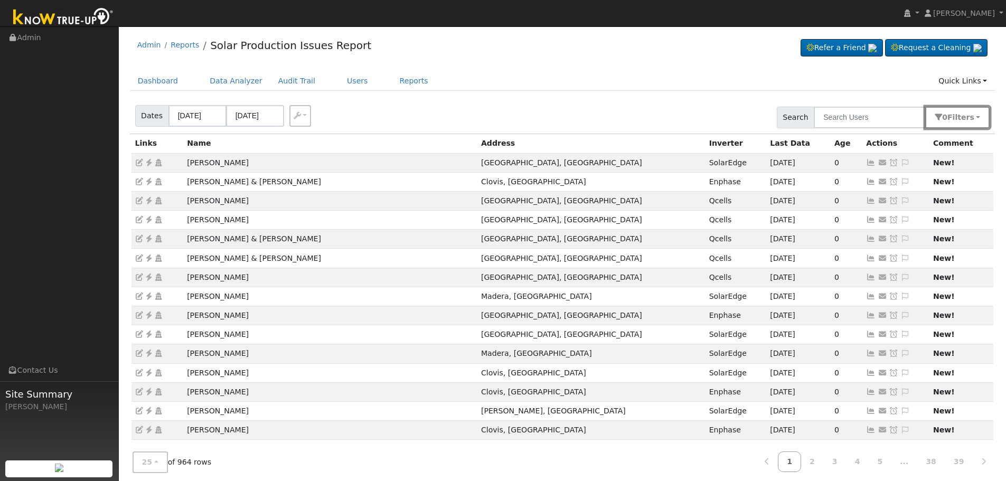
click at [967, 125] on button "0 Filter s" at bounding box center [957, 118] width 64 height 22
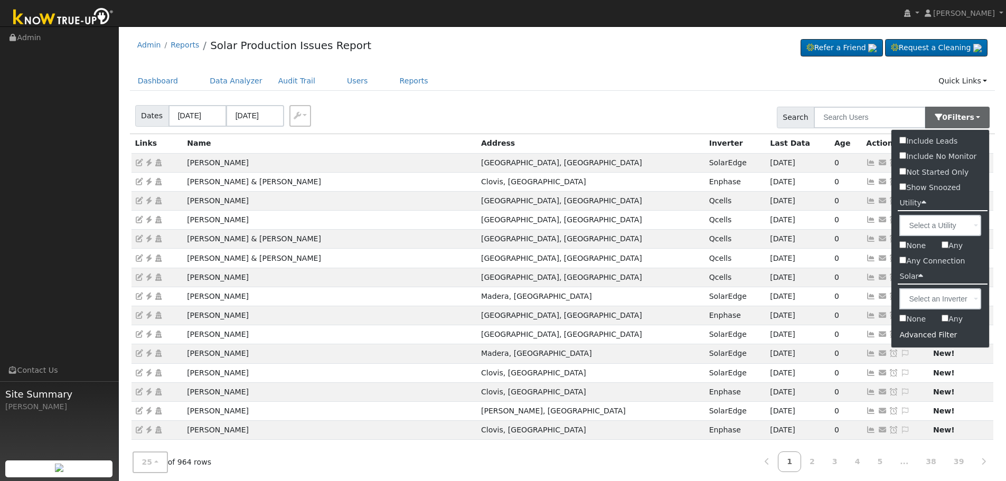
click at [938, 334] on div "Advanced Filter" at bounding box center [940, 335] width 98 height 16
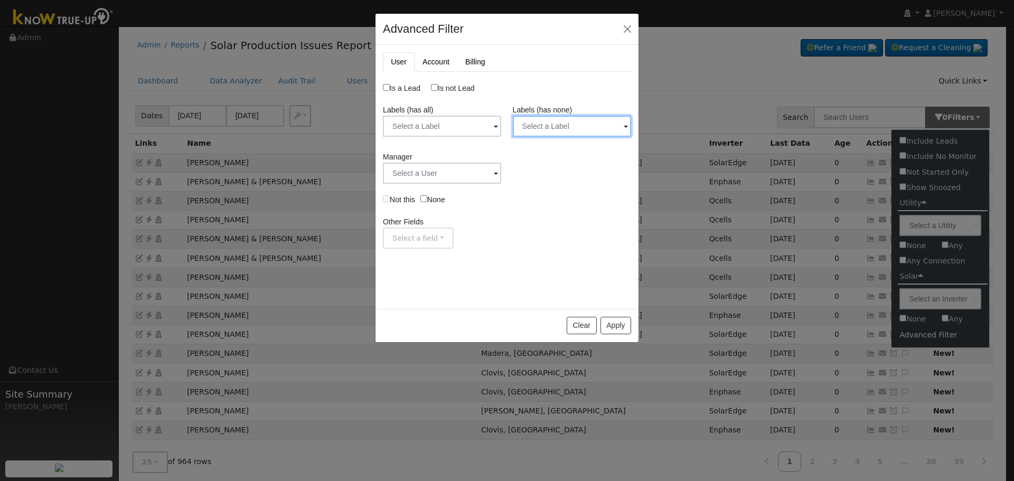
click at [501, 129] on input "text" at bounding box center [442, 126] width 118 height 21
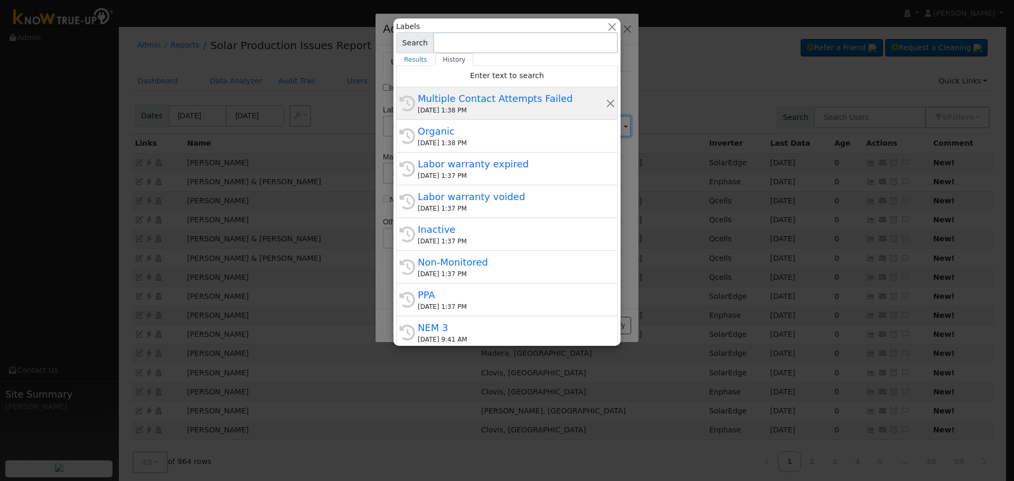
click at [520, 106] on div "Multiple Contact Attempts Failed" at bounding box center [512, 98] width 188 height 14
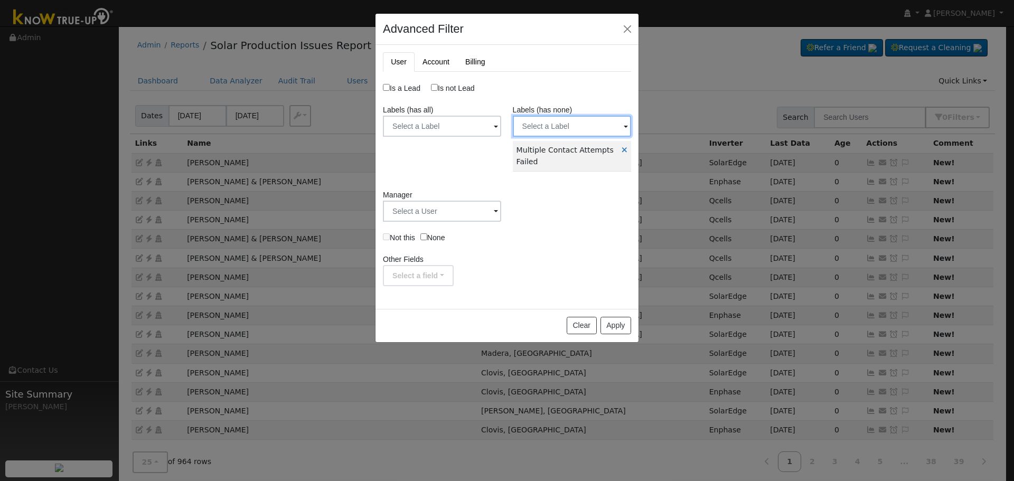
click at [501, 125] on input "text" at bounding box center [442, 126] width 118 height 21
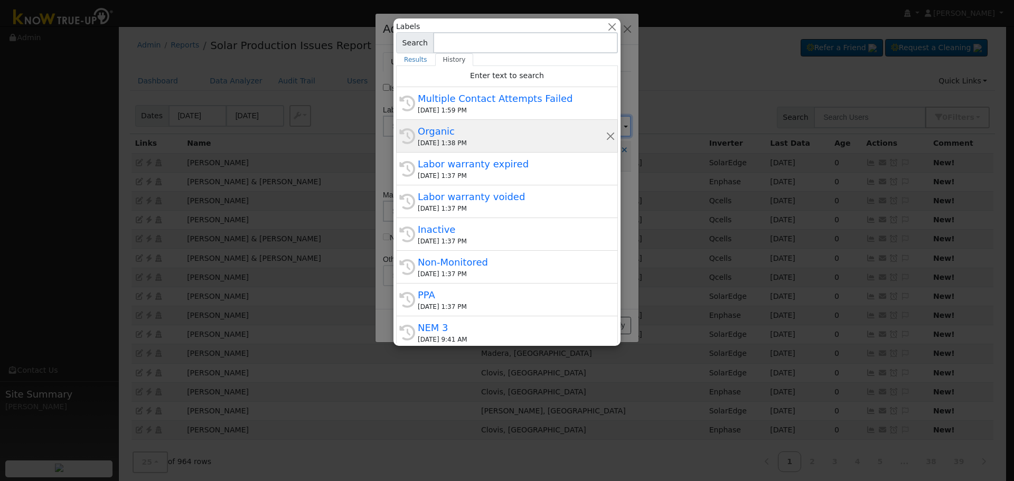
click at [489, 141] on div "08/18/2025 1:38 PM" at bounding box center [512, 143] width 188 height 10
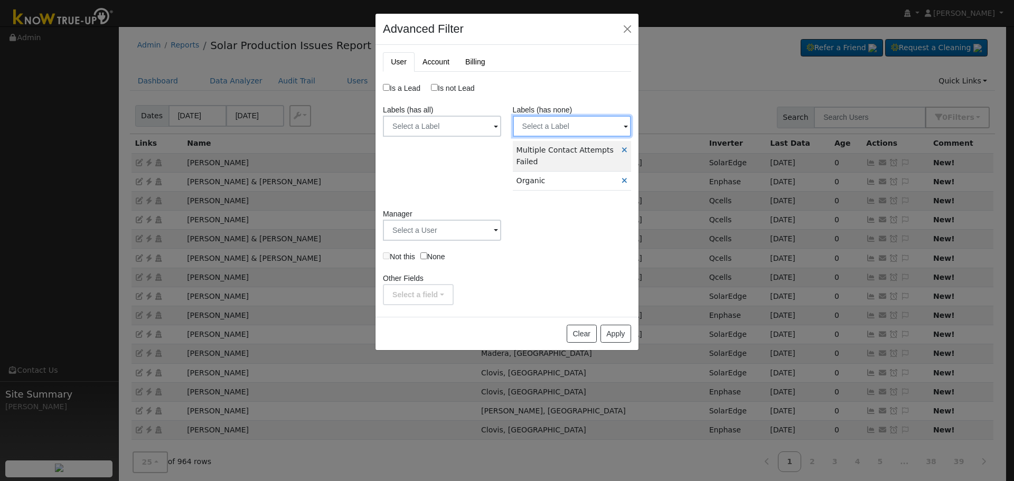
click at [501, 128] on input "text" at bounding box center [442, 126] width 118 height 21
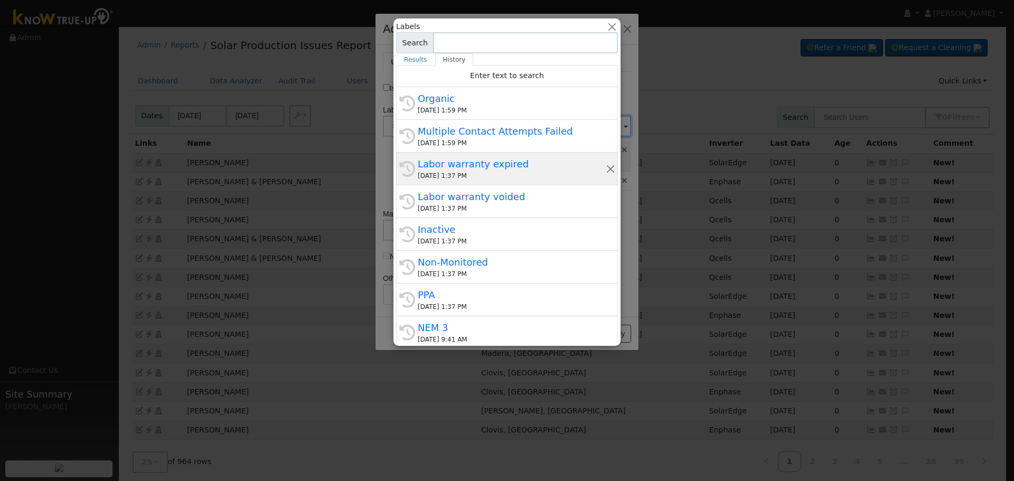
click at [477, 180] on div "08/18/2025 1:37 PM" at bounding box center [512, 176] width 188 height 10
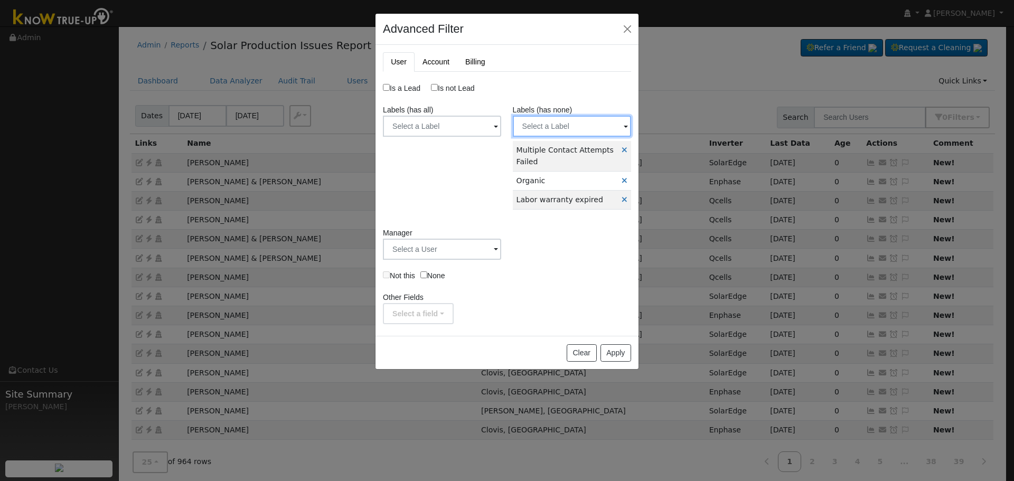
click at [501, 131] on input "text" at bounding box center [442, 126] width 118 height 21
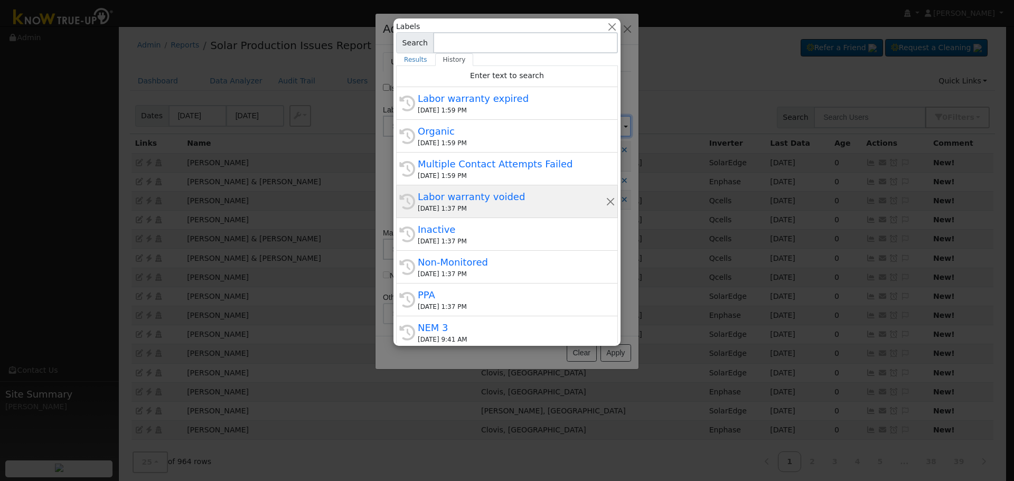
click at [512, 205] on div "08/18/2025 1:37 PM" at bounding box center [512, 209] width 188 height 10
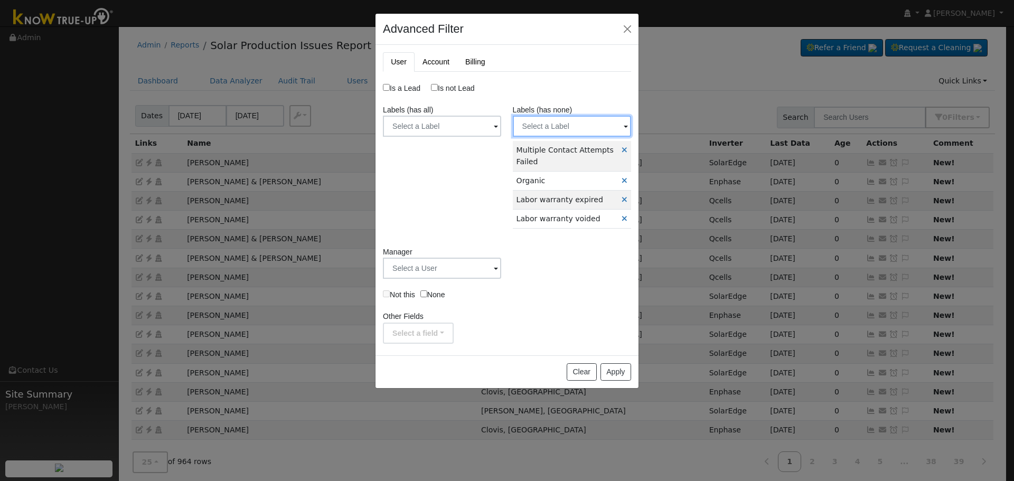
click at [501, 128] on input "text" at bounding box center [442, 126] width 118 height 21
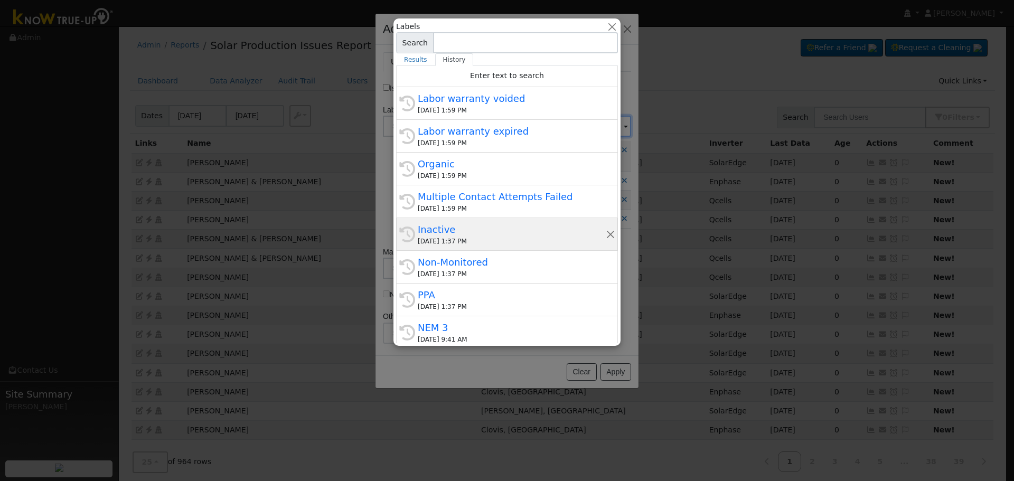
click at [516, 239] on div "08/18/2025 1:37 PM" at bounding box center [512, 242] width 188 height 10
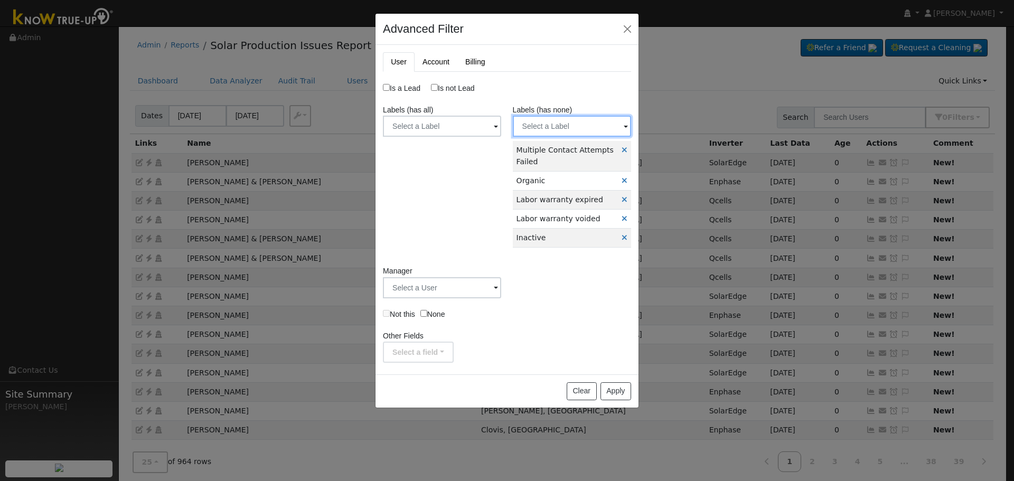
click at [501, 124] on input "text" at bounding box center [442, 126] width 118 height 21
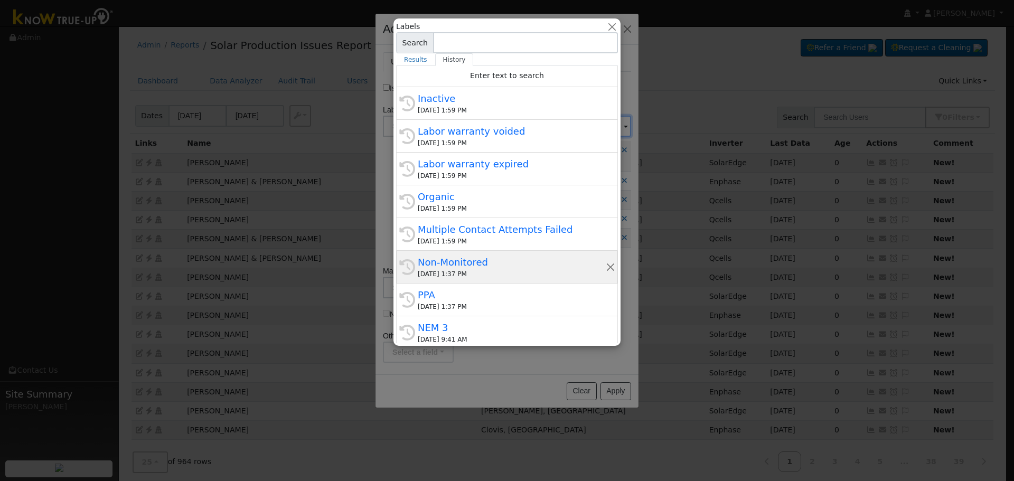
click at [506, 265] on div "Non-Monitored" at bounding box center [512, 262] width 188 height 14
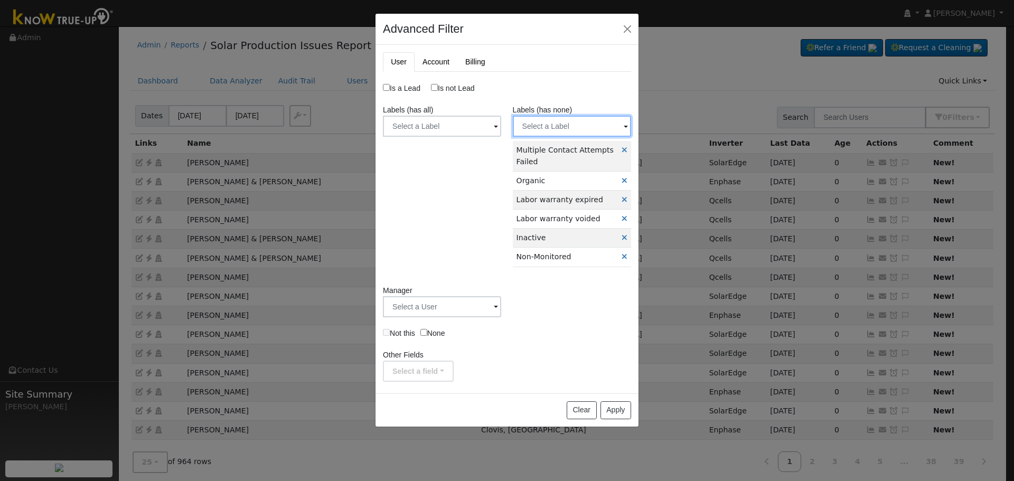
click at [501, 133] on input "text" at bounding box center [442, 126] width 118 height 21
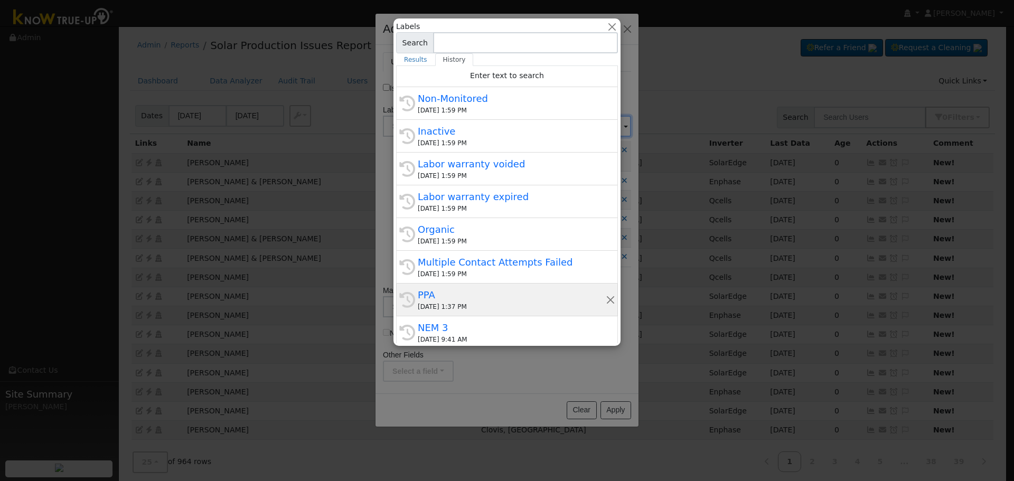
click at [473, 305] on div "08/18/2025 1:37 PM" at bounding box center [512, 307] width 188 height 10
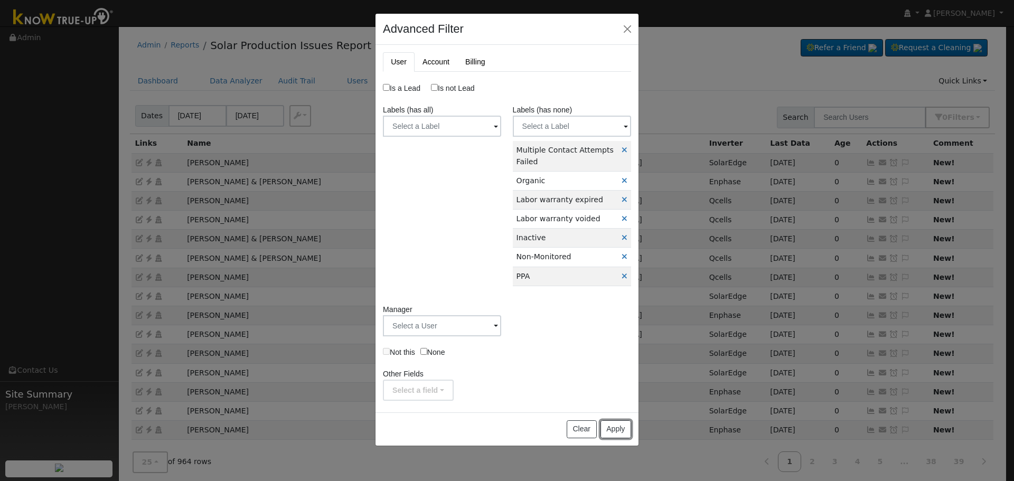
click at [616, 433] on button "Apply" at bounding box center [615, 429] width 31 height 18
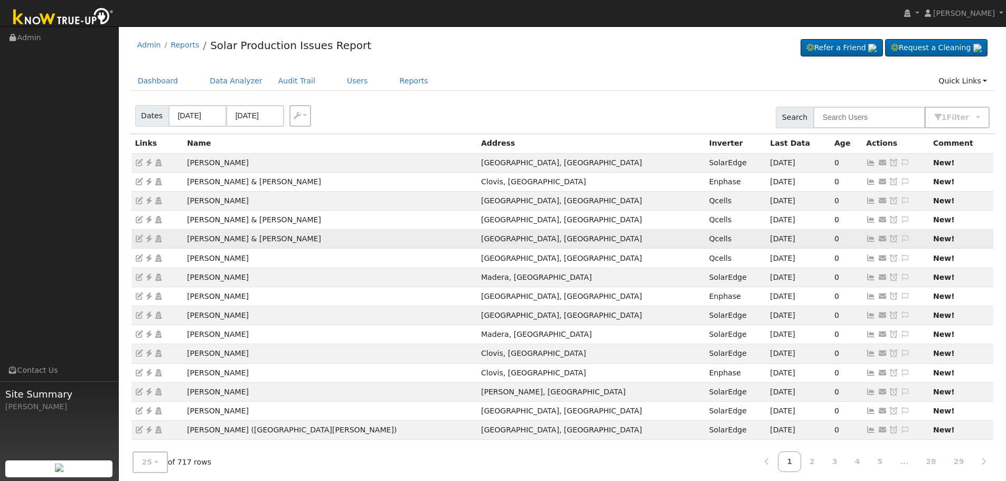
click at [900, 240] on icon at bounding box center [905, 238] width 10 height 7
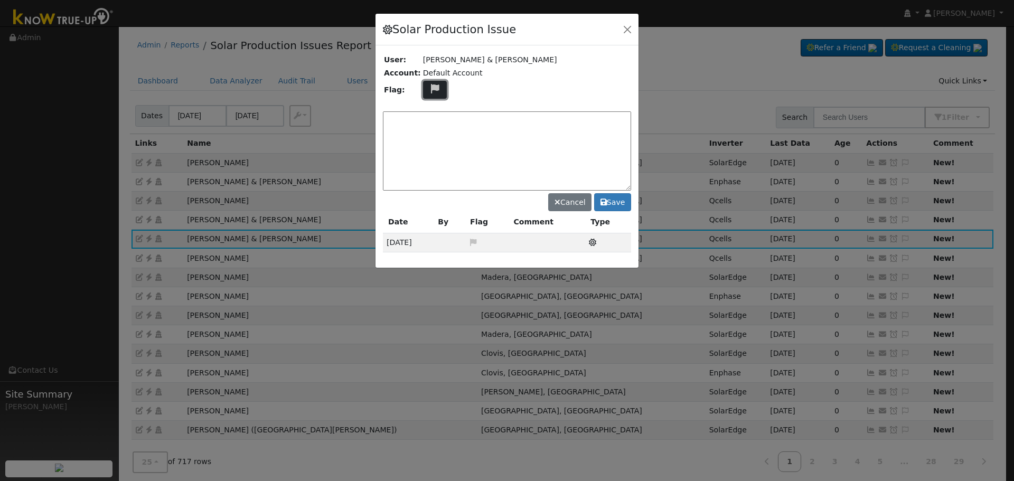
click at [431, 87] on icon at bounding box center [435, 89] width 12 height 10
click at [428, 123] on icon at bounding box center [434, 128] width 12 height 10
click at [435, 124] on textarea at bounding box center [507, 150] width 248 height 79
click at [458, 124] on textarea "Unknown Production , No comms." at bounding box center [507, 150] width 248 height 79
click at [512, 123] on textarea "Unknown Production - No comms." at bounding box center [507, 150] width 248 height 79
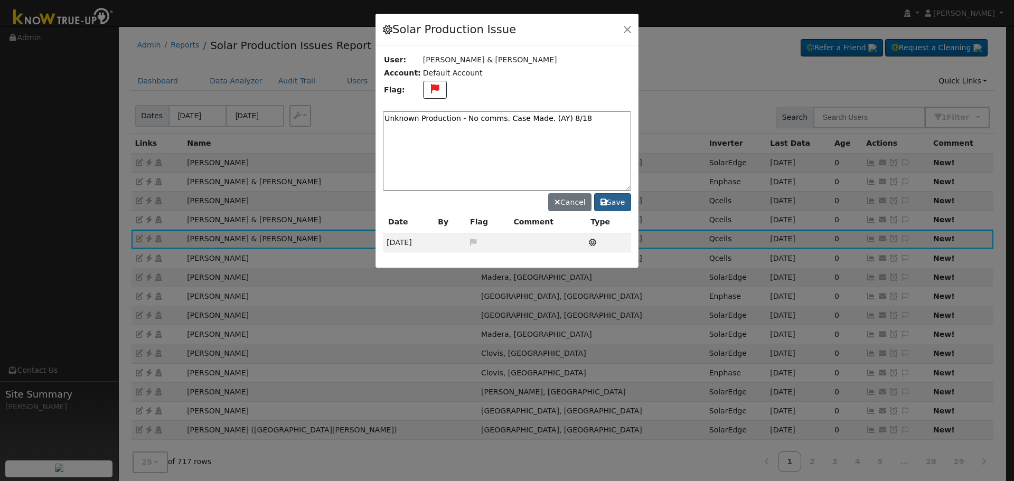
type textarea "Unknown Production - No comms. Case Made. (AY) 8/18"
click at [615, 201] on button "Save" at bounding box center [612, 202] width 37 height 18
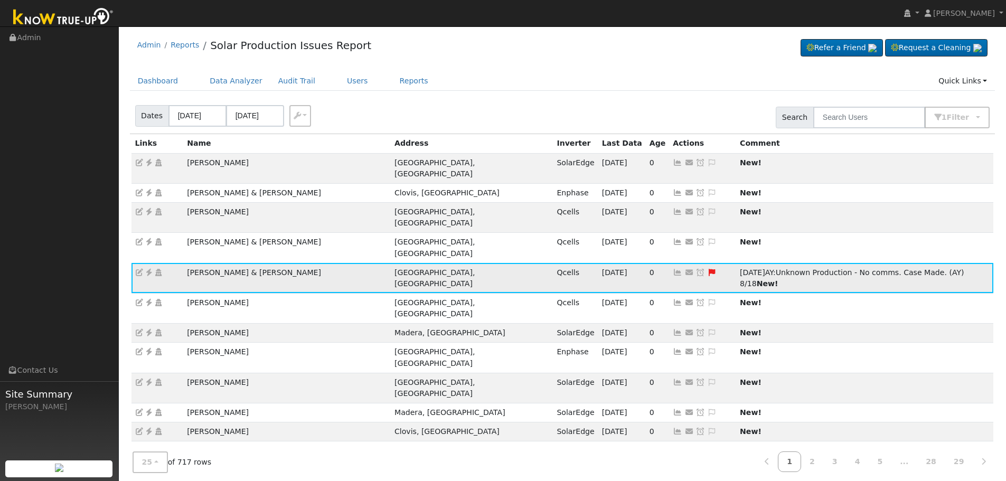
click at [696, 269] on icon at bounding box center [701, 272] width 10 height 7
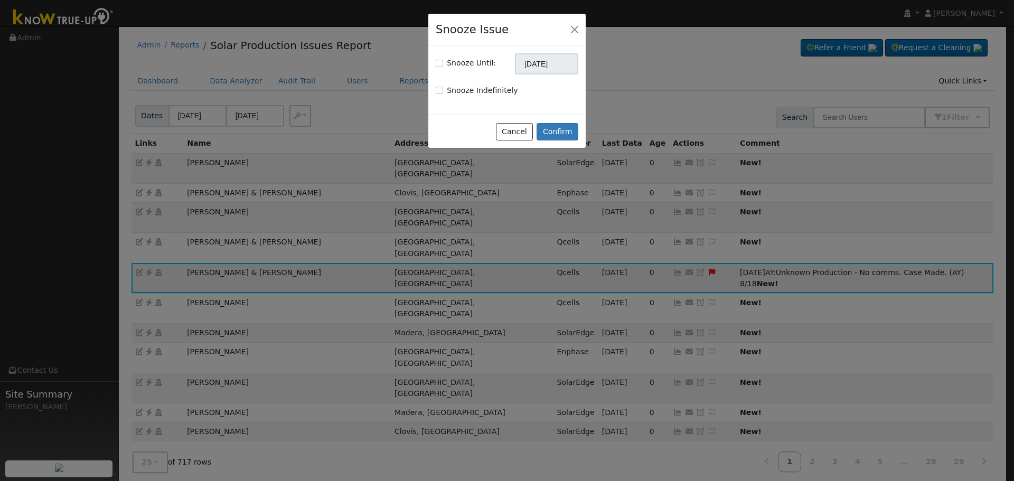
click at [475, 63] on label "Snooze Until:" at bounding box center [471, 63] width 49 height 11
click at [443, 63] on input "Snooze Until:" at bounding box center [439, 63] width 7 height 7
checkbox input "true"
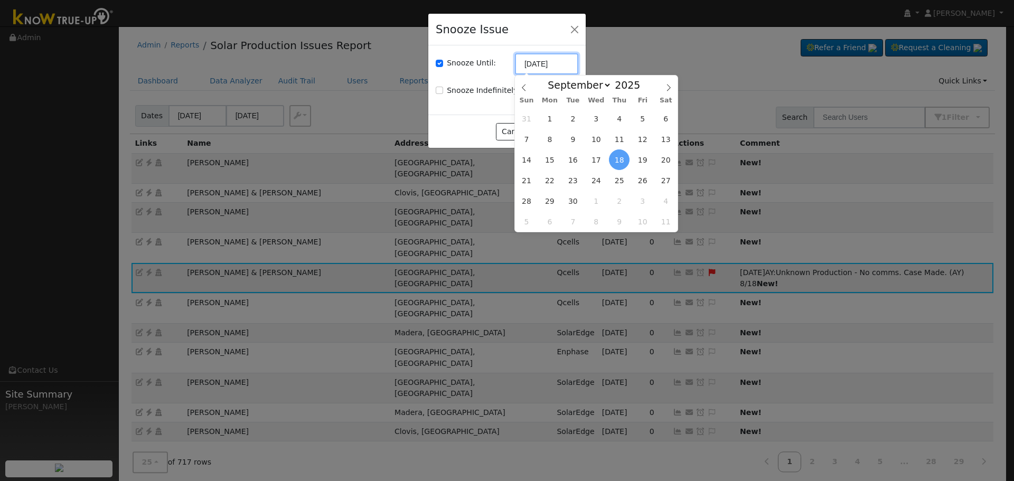
click at [538, 66] on input "[DATE]" at bounding box center [546, 63] width 63 height 21
click at [523, 88] on icon at bounding box center [523, 87] width 7 height 7
select select "7"
click at [544, 198] on span "25" at bounding box center [549, 201] width 21 height 21
type input "08/25/2025"
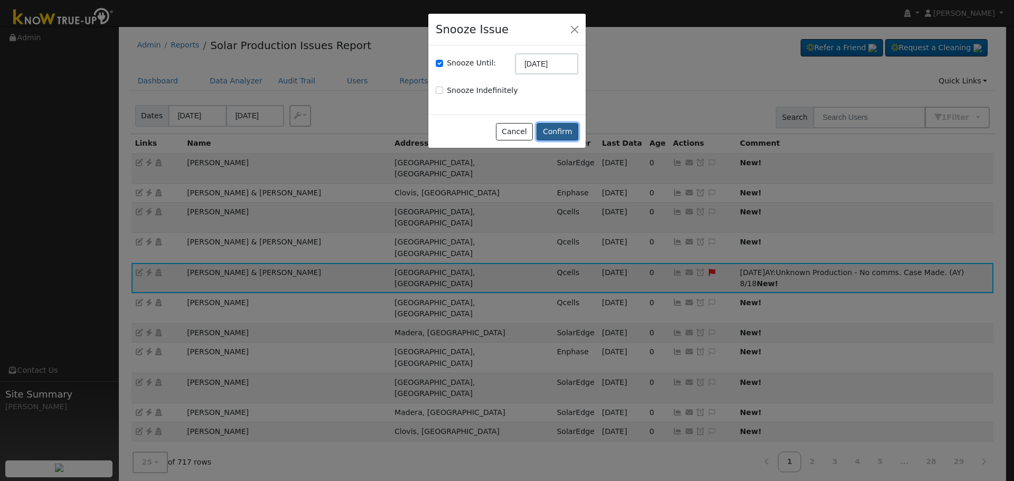
click at [560, 131] on button "Confirm" at bounding box center [558, 132] width 42 height 18
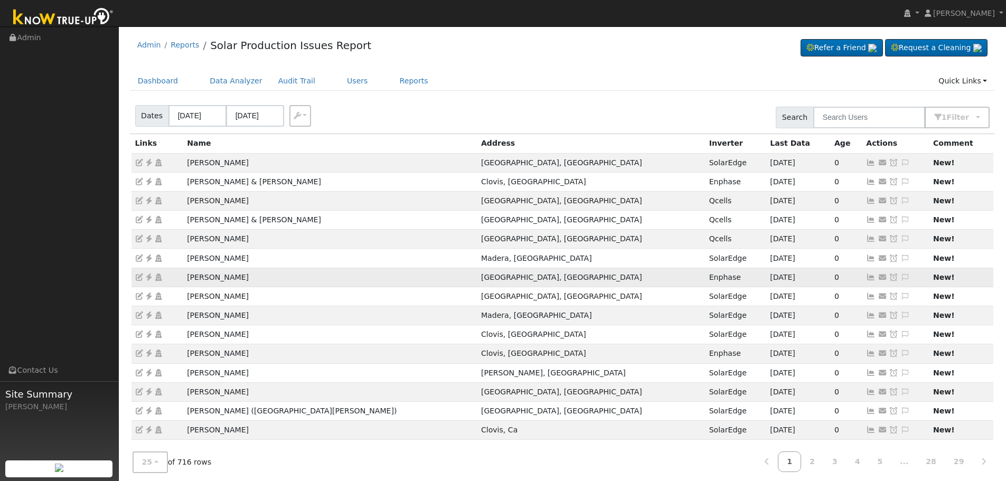
click at [866, 278] on icon at bounding box center [871, 277] width 10 height 7
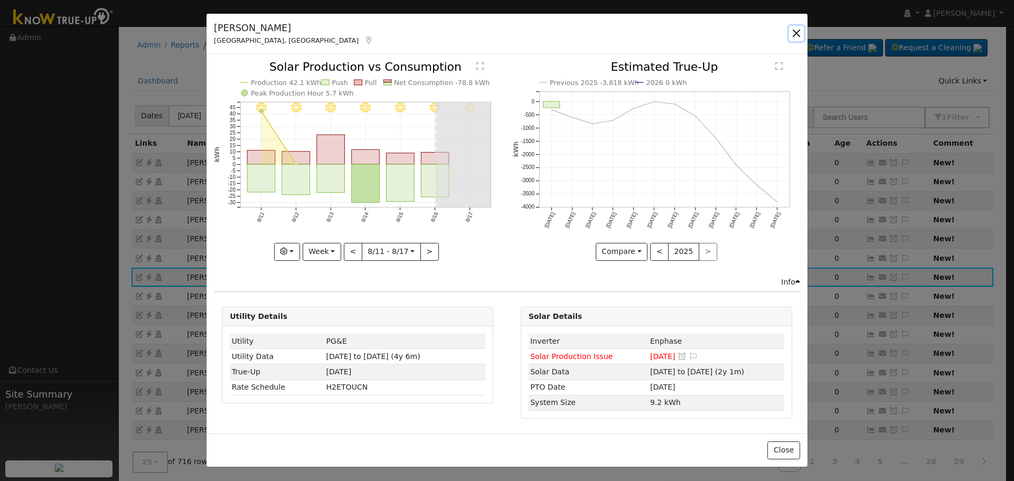
click at [792, 32] on button "button" at bounding box center [796, 33] width 15 height 15
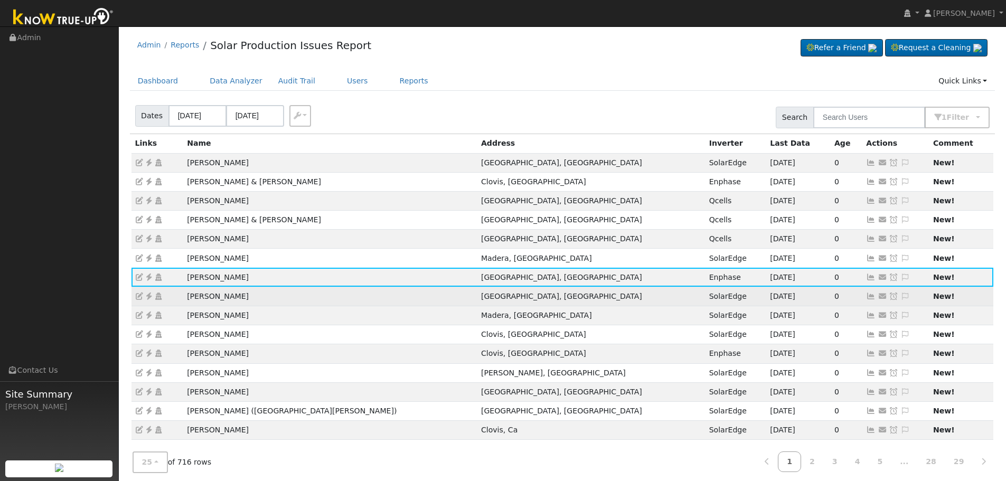
click at [866, 298] on icon at bounding box center [871, 296] width 10 height 7
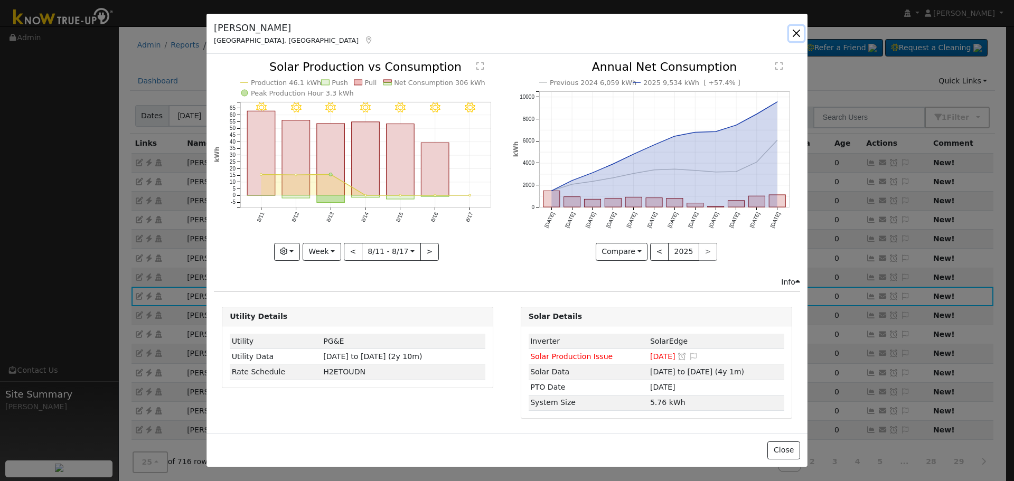
click at [792, 32] on button "button" at bounding box center [796, 33] width 15 height 15
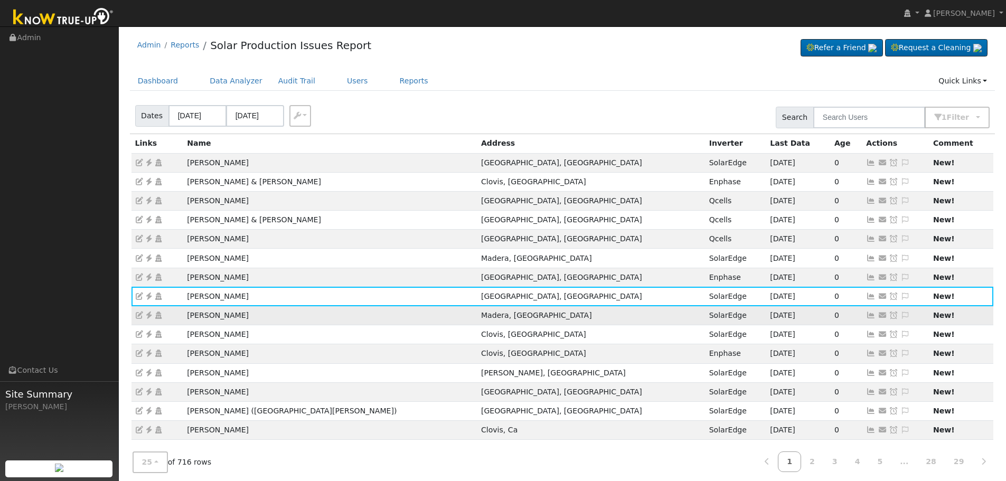
click at [866, 312] on icon at bounding box center [871, 315] width 10 height 7
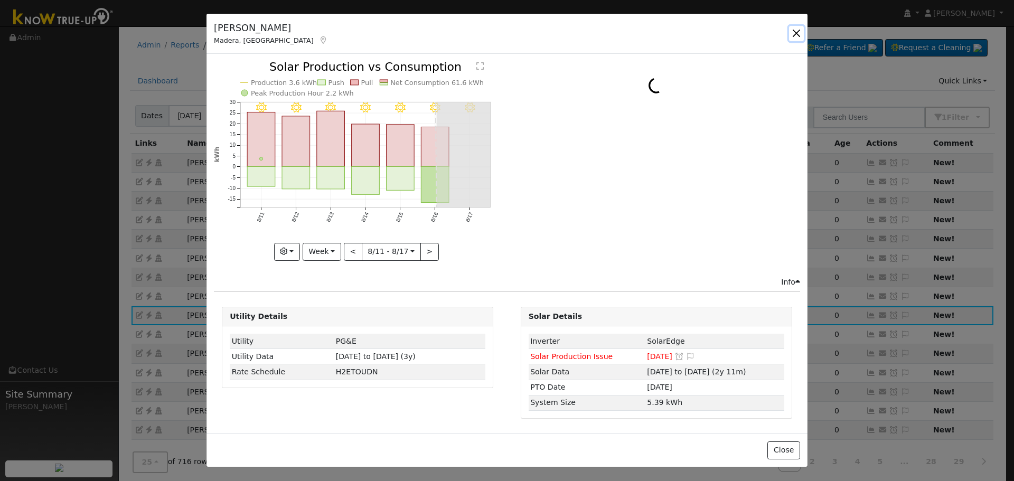
click at [794, 37] on button "button" at bounding box center [796, 33] width 15 height 15
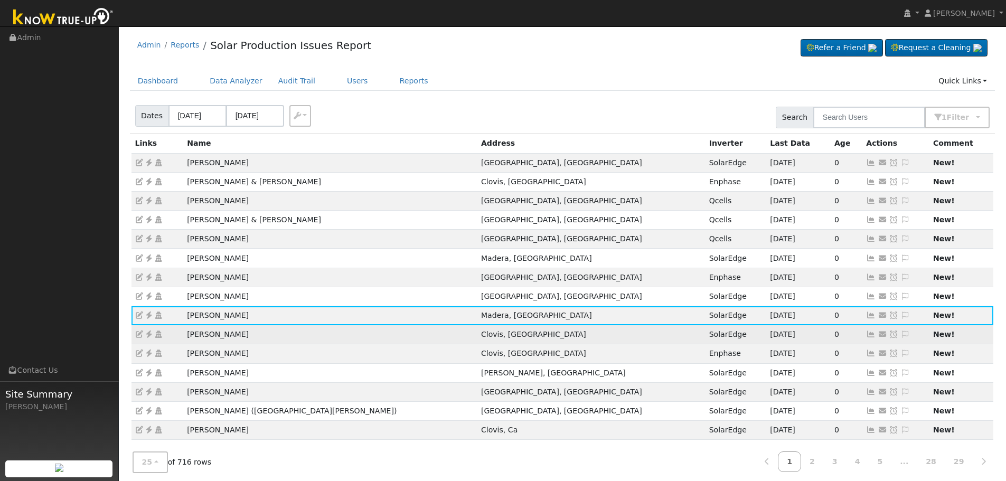
click at [866, 335] on icon at bounding box center [871, 334] width 10 height 7
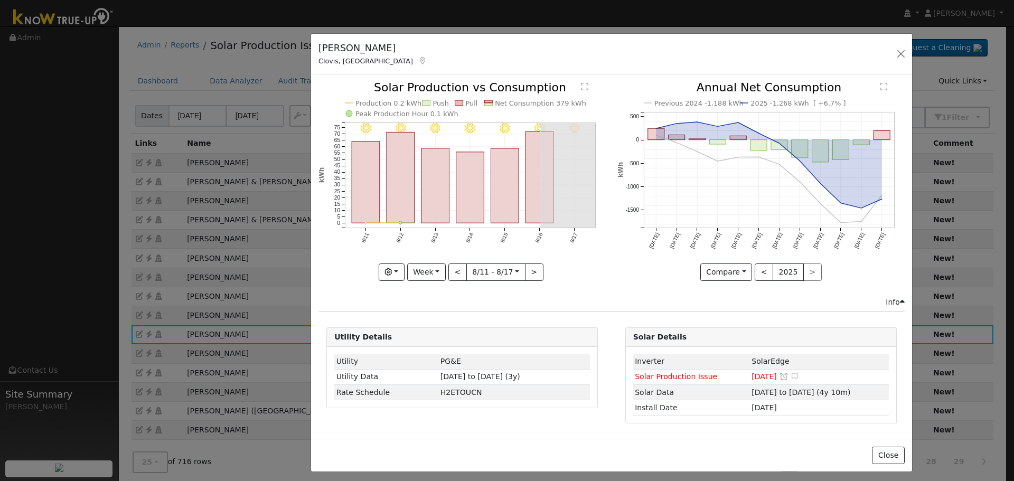
drag, startPoint x: 262, startPoint y: 30, endPoint x: 399, endPoint y: 50, distance: 138.8
click at [367, 51] on div "Mark Davis Clovis, CA" at bounding box center [373, 53] width 120 height 25
click at [896, 52] on button "button" at bounding box center [901, 54] width 15 height 15
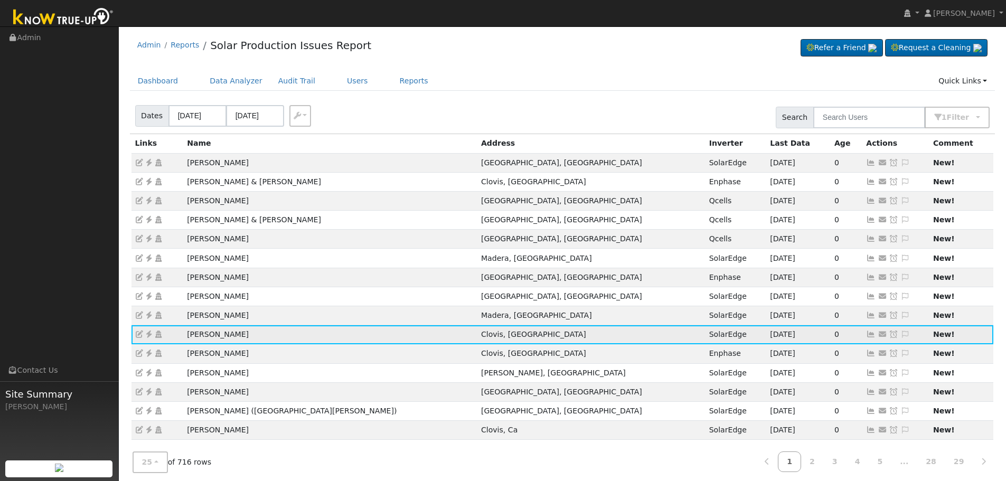
click at [146, 334] on icon at bounding box center [149, 334] width 10 height 7
click at [900, 334] on icon at bounding box center [905, 334] width 10 height 7
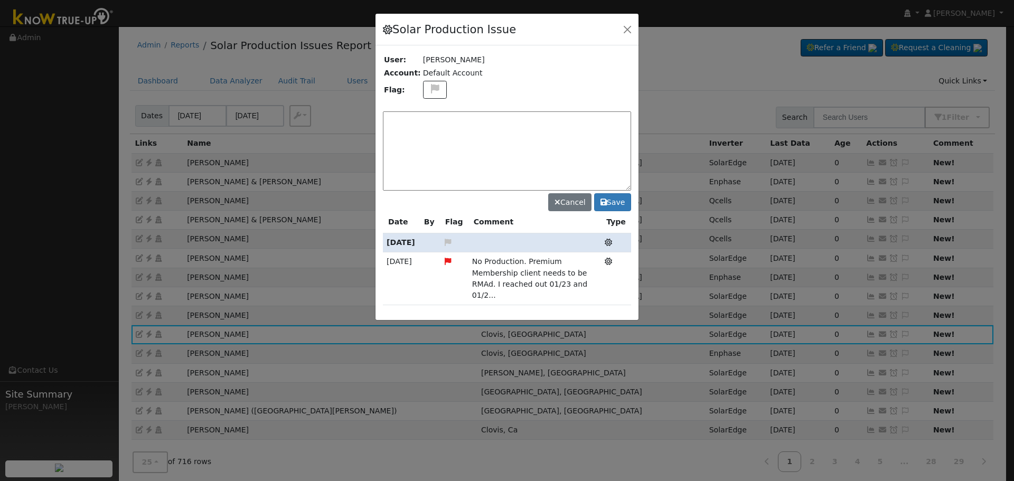
click at [464, 143] on textarea at bounding box center [507, 150] width 248 height 79
type textarea "Pros Client. NO PRODUCTION. Case made, Quote Sent. (AY) 8/18"
click at [432, 88] on icon at bounding box center [435, 89] width 12 height 10
click at [428, 124] on icon at bounding box center [434, 128] width 12 height 10
click at [614, 206] on button "Save" at bounding box center [612, 202] width 37 height 18
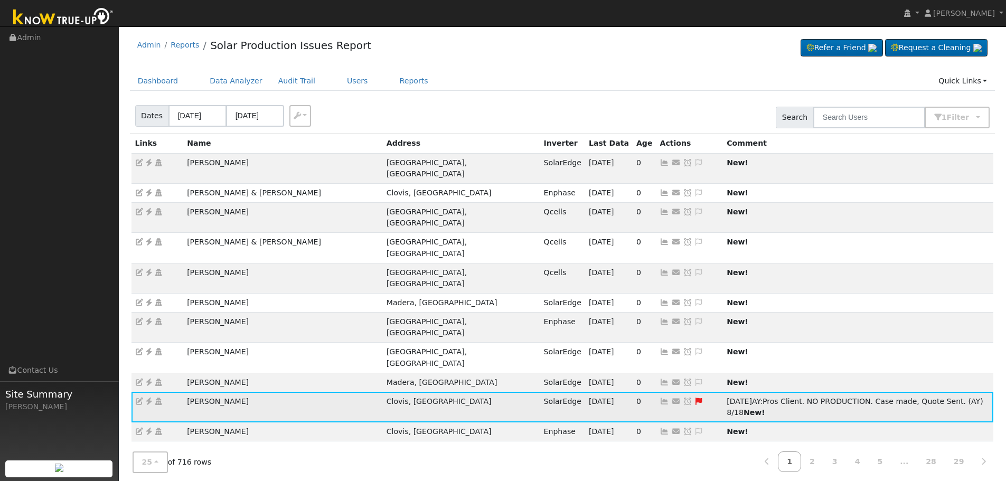
click at [683, 397] on link at bounding box center [688, 401] width 10 height 8
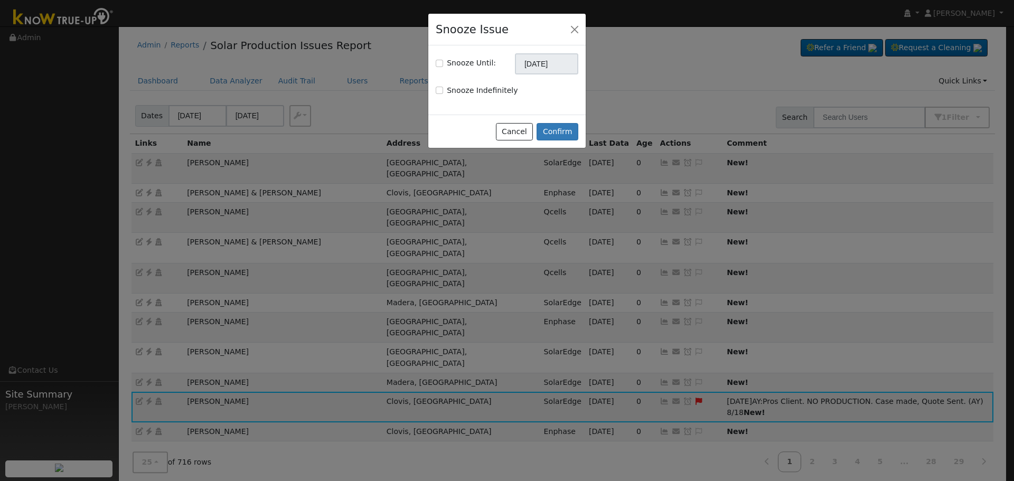
click at [459, 60] on label "Snooze Until:" at bounding box center [471, 63] width 49 height 11
click at [443, 60] on input "Snooze Until:" at bounding box center [439, 63] width 7 height 7
checkbox input "true"
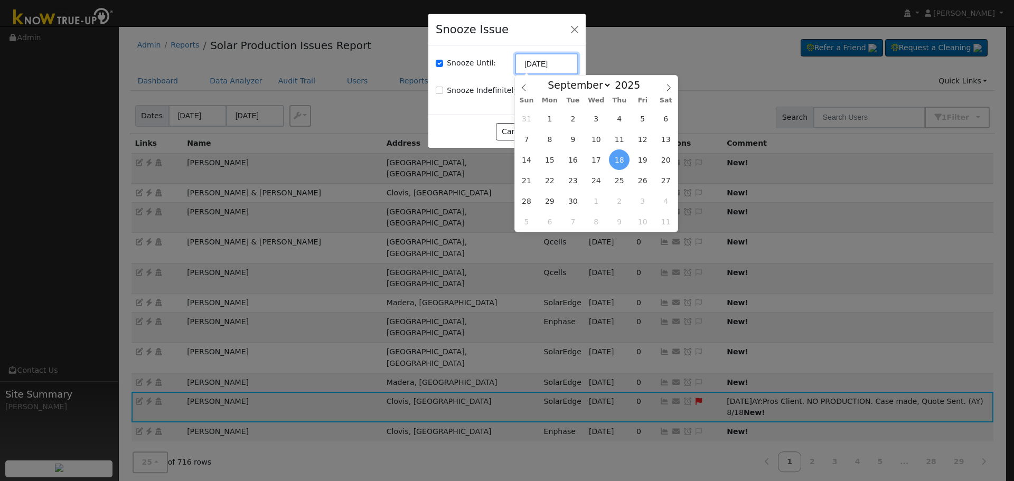
click at [534, 68] on input "[DATE]" at bounding box center [546, 63] width 63 height 21
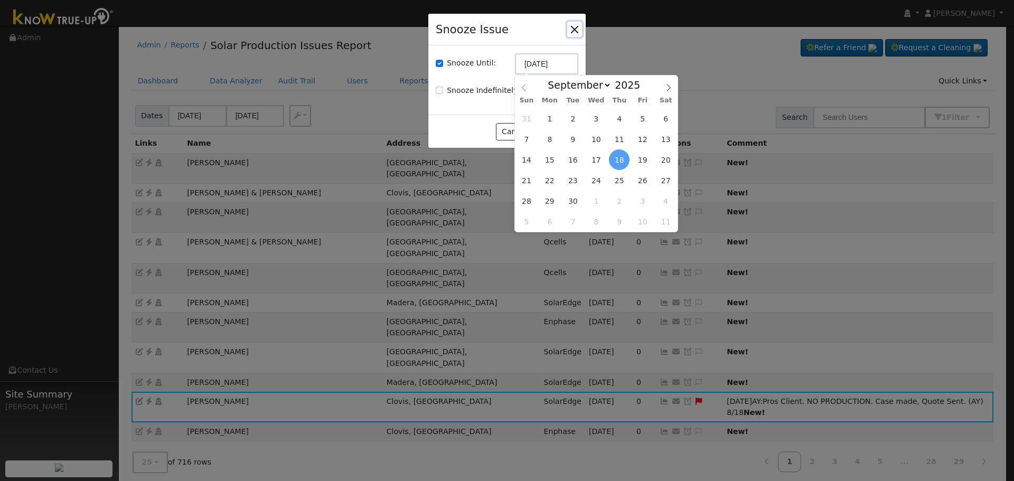
click at [527, 83] on span at bounding box center [524, 85] width 18 height 18
select select "7"
click at [549, 198] on span "25" at bounding box center [549, 201] width 21 height 21
type input "08/25/2025"
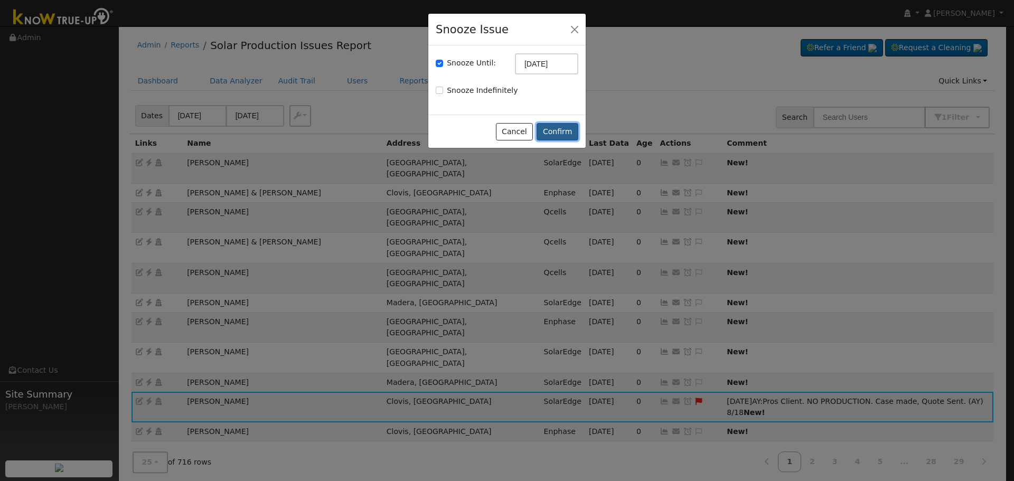
click at [564, 133] on button "Confirm" at bounding box center [558, 132] width 42 height 18
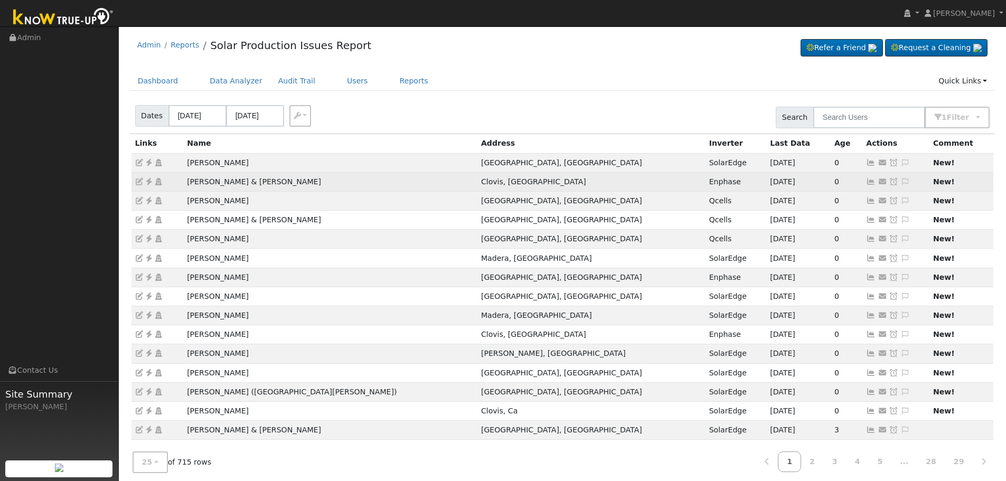
click at [866, 180] on icon at bounding box center [871, 181] width 10 height 7
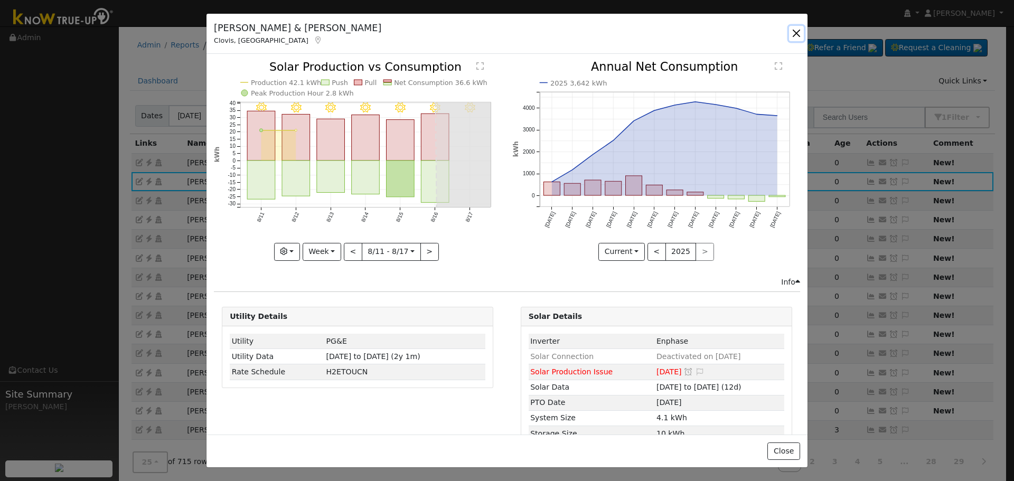
click at [797, 32] on button "button" at bounding box center [796, 33] width 15 height 15
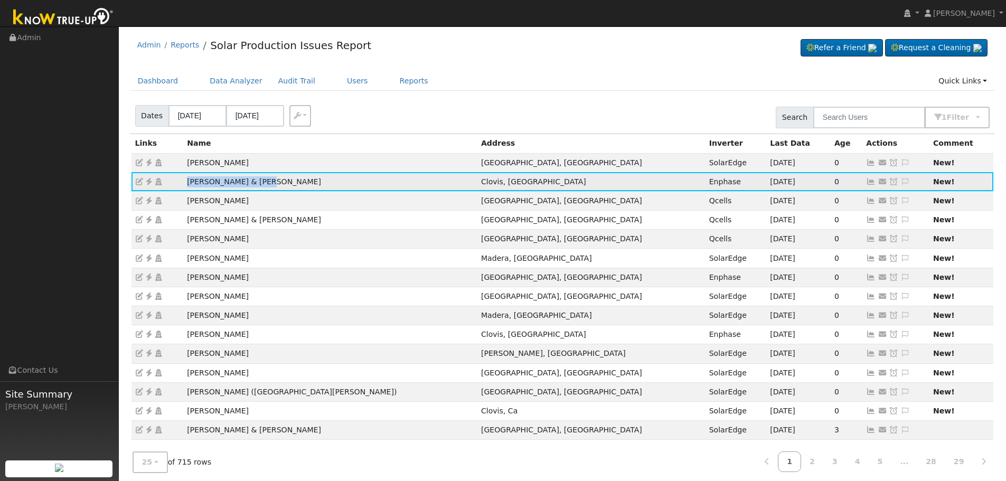
drag, startPoint x: 269, startPoint y: 181, endPoint x: 170, endPoint y: 183, distance: 99.3
click at [170, 183] on tr "Craig & Nina Woodard Clovis, CA Enphase 08/12/25 0 Send Email... Copy a Link Re…" at bounding box center [562, 181] width 862 height 19
copy tr "Craig & Nina Woodard"
click at [148, 180] on icon at bounding box center [149, 181] width 10 height 7
click at [900, 183] on icon at bounding box center [905, 181] width 10 height 7
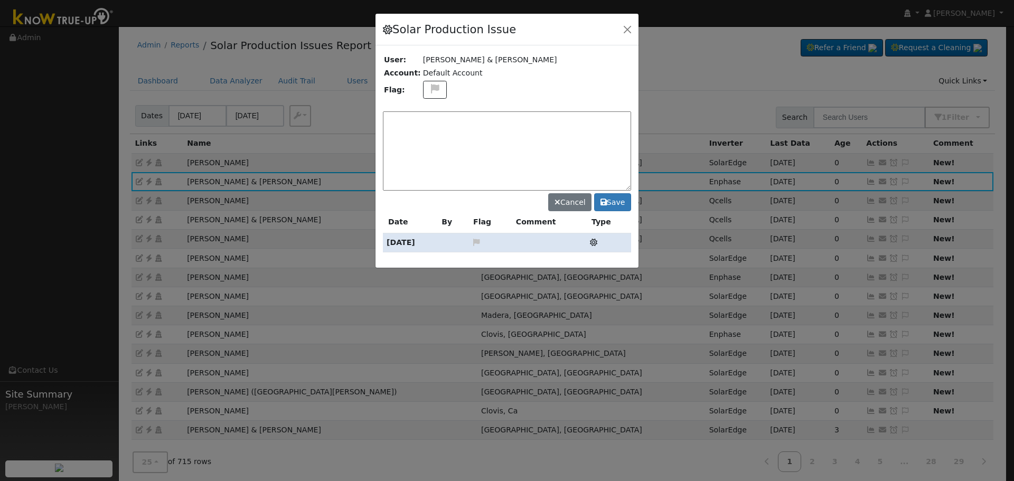
click at [511, 136] on textarea at bounding box center [507, 150] width 248 height 79
click at [435, 87] on button at bounding box center [435, 90] width 24 height 18
click at [428, 135] on icon at bounding box center [434, 140] width 12 height 10
click at [399, 134] on textarea at bounding box center [507, 150] width 248 height 79
click at [464, 131] on textarea at bounding box center [507, 150] width 248 height 79
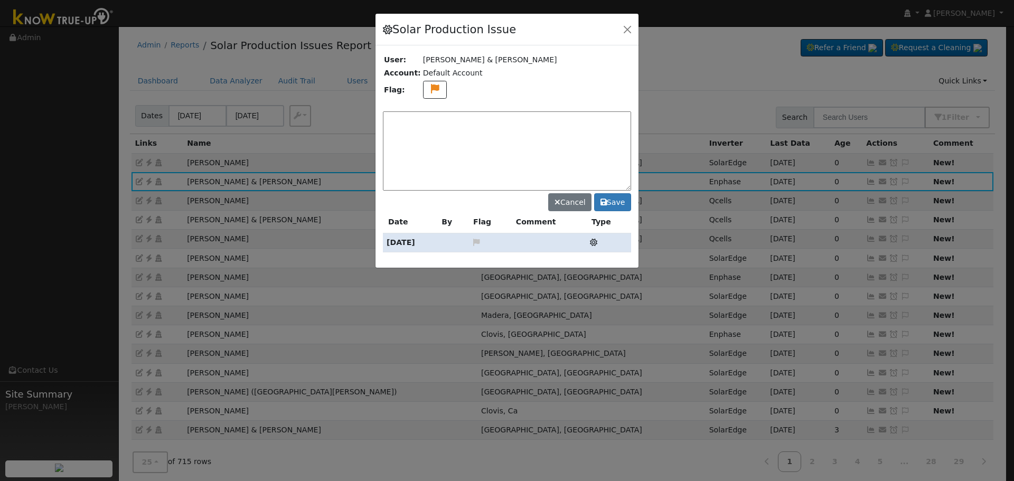
click at [505, 144] on textarea at bounding box center [507, 150] width 248 height 79
click at [452, 131] on textarea at bounding box center [507, 150] width 248 height 79
type textarea "Storage Meter Issue. Case Made. (AY) 8/18"
click at [613, 204] on button "Save" at bounding box center [612, 202] width 37 height 18
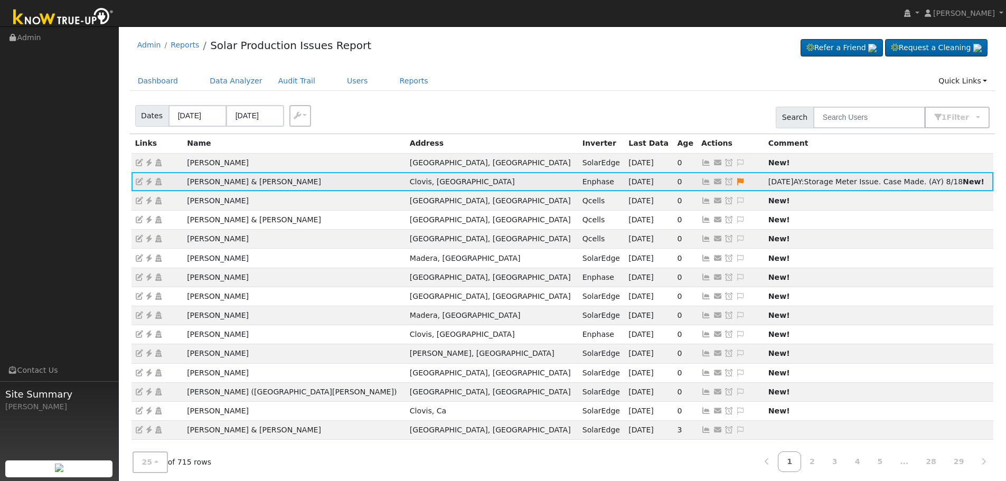
click at [724, 184] on icon at bounding box center [729, 181] width 10 height 7
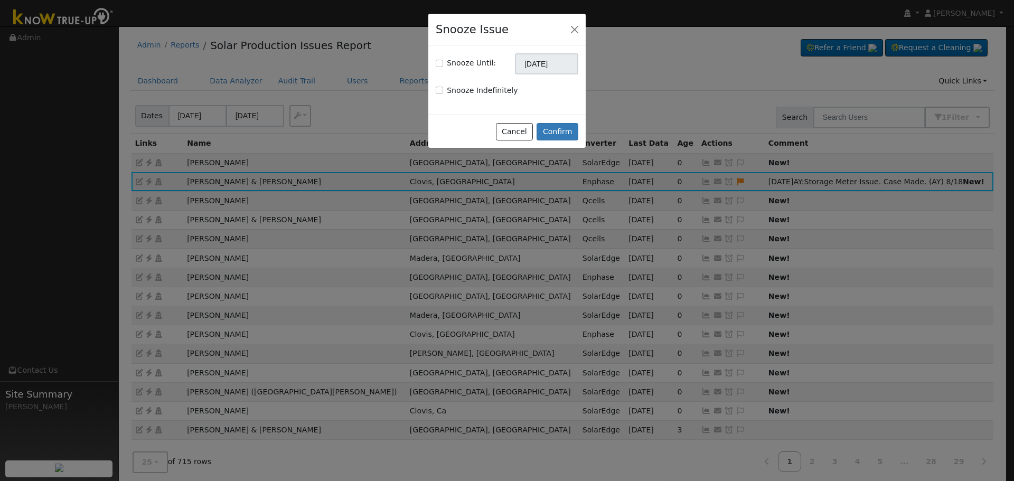
click at [476, 64] on label "Snooze Until:" at bounding box center [471, 63] width 49 height 11
click at [443, 64] on input "Snooze Until:" at bounding box center [439, 63] width 7 height 7
checkbox input "true"
click at [546, 65] on input "[DATE]" at bounding box center [546, 63] width 63 height 21
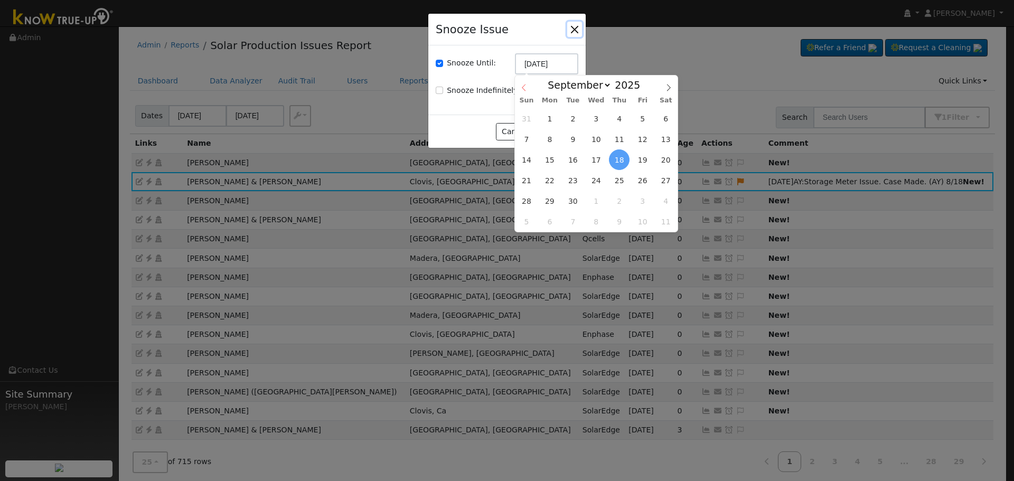
click at [525, 86] on icon at bounding box center [523, 87] width 7 height 7
select select "7"
click at [546, 201] on span "25" at bounding box center [549, 201] width 21 height 21
type input "08/25/2025"
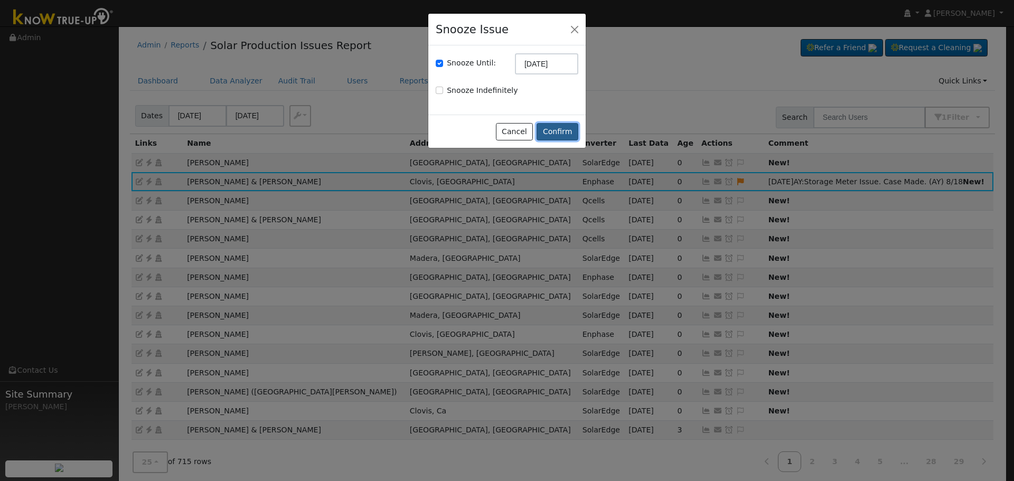
click at [562, 136] on button "Confirm" at bounding box center [558, 132] width 42 height 18
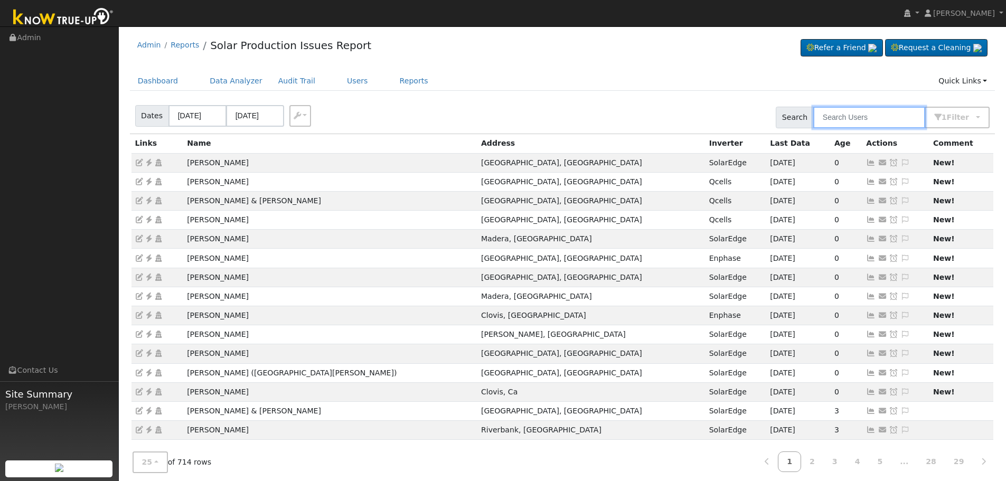
click at [900, 118] on input "text" at bounding box center [869, 118] width 112 height 22
click at [975, 116] on button "1 Filter" at bounding box center [957, 118] width 65 height 22
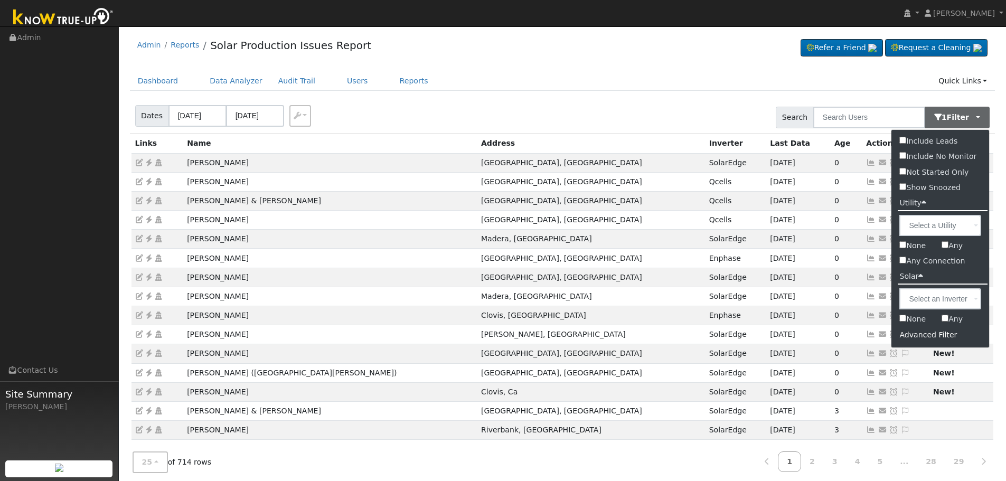
click at [903, 186] on input "Show Snoozed" at bounding box center [902, 186] width 7 height 7
checkbox input "true"
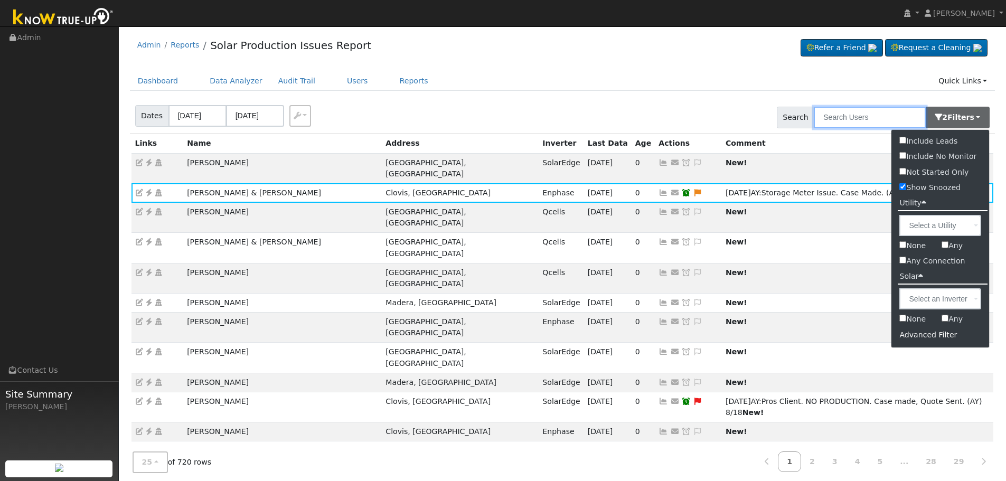
click at [850, 126] on input "text" at bounding box center [870, 118] width 112 height 22
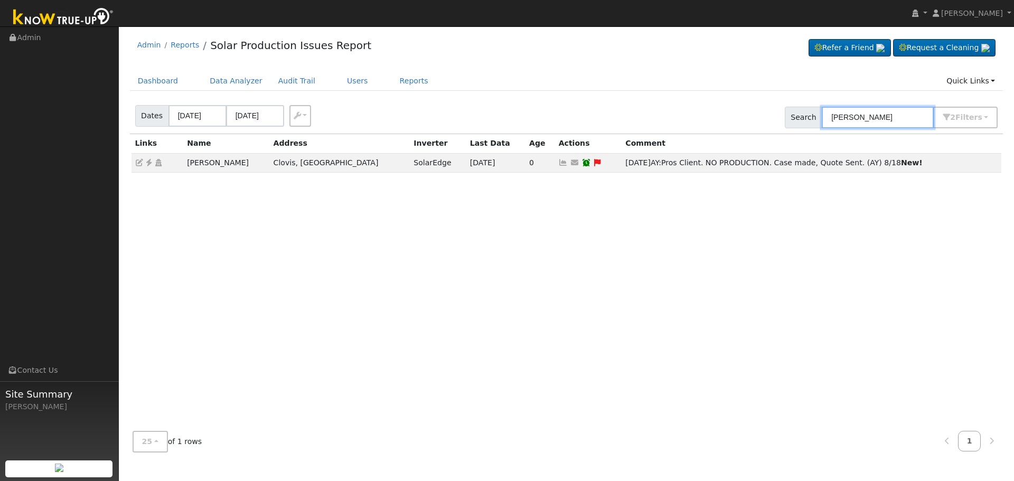
click at [879, 114] on input "Davis" at bounding box center [878, 118] width 112 height 22
type input "Davis"
click at [951, 122] on button "2 Filter s" at bounding box center [965, 118] width 64 height 22
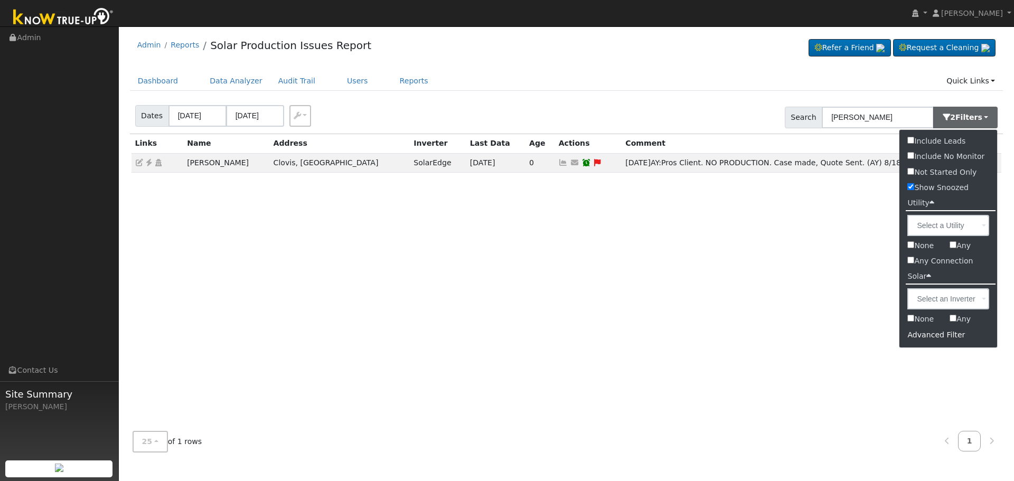
click at [913, 186] on input "Show Snoozed" at bounding box center [910, 186] width 7 height 7
checkbox input "false"
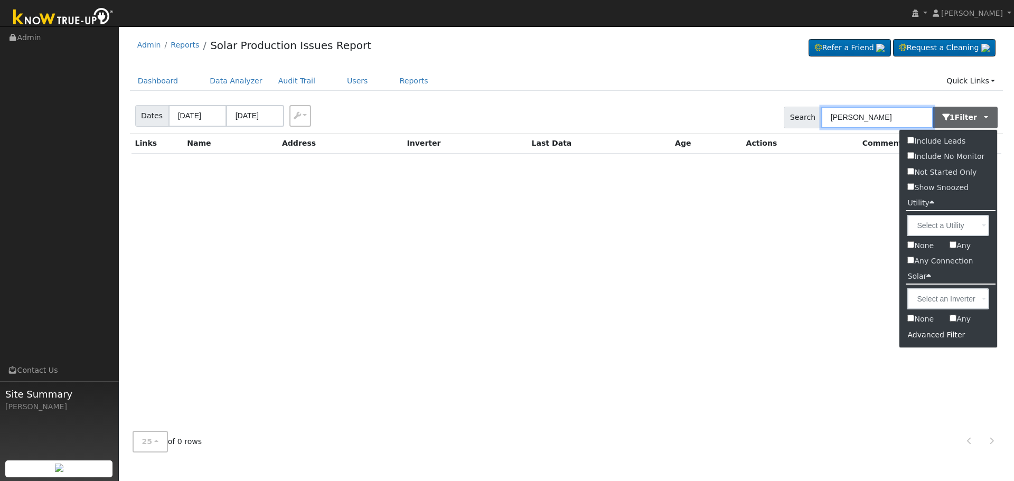
click at [875, 114] on input "Davis" at bounding box center [877, 118] width 112 height 22
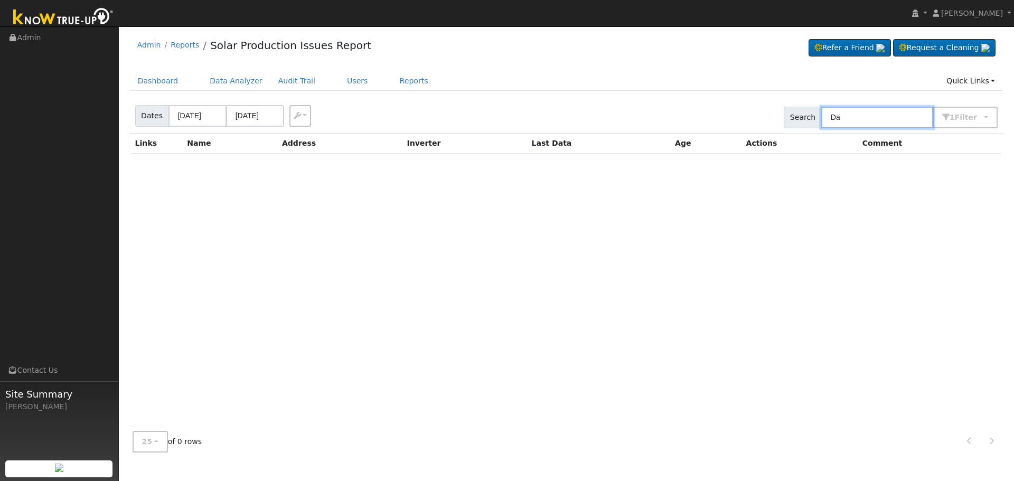
type input "D"
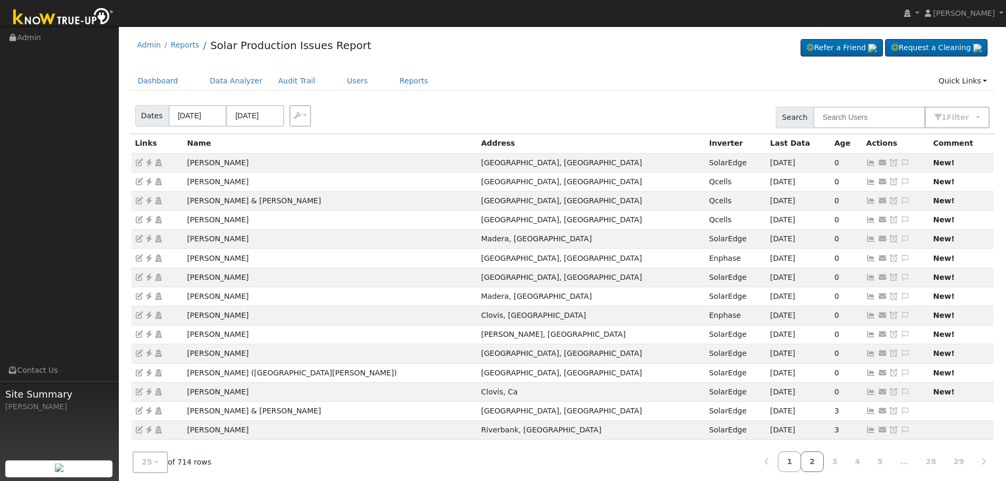
click at [821, 462] on link "2" at bounding box center [812, 462] width 23 height 21
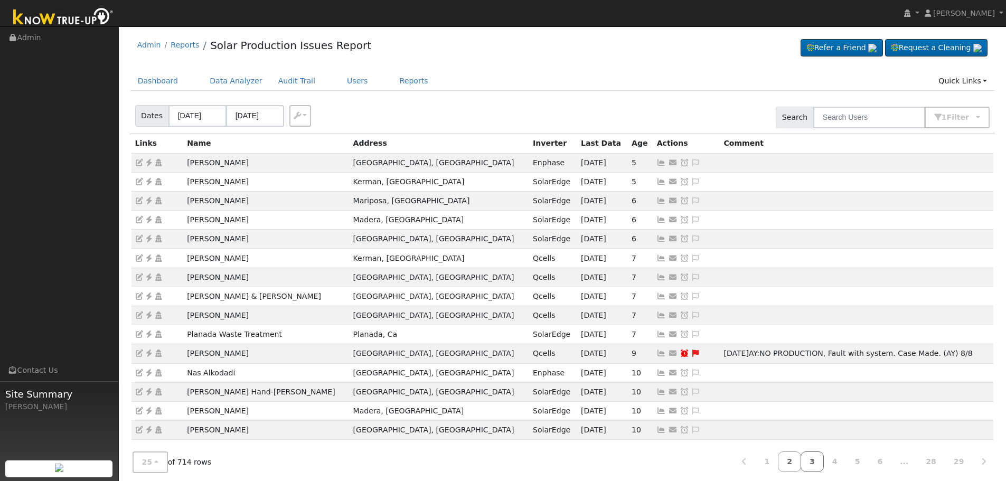
click at [824, 463] on link "3" at bounding box center [812, 462] width 23 height 21
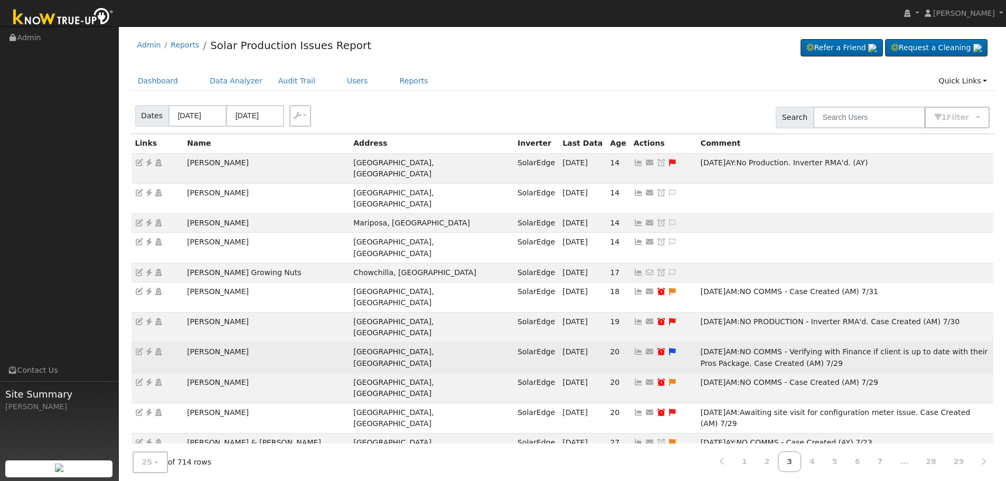
drag, startPoint x: 185, startPoint y: 297, endPoint x: 258, endPoint y: 297, distance: 72.9
click at [258, 343] on td "Charles Caposino" at bounding box center [266, 358] width 166 height 30
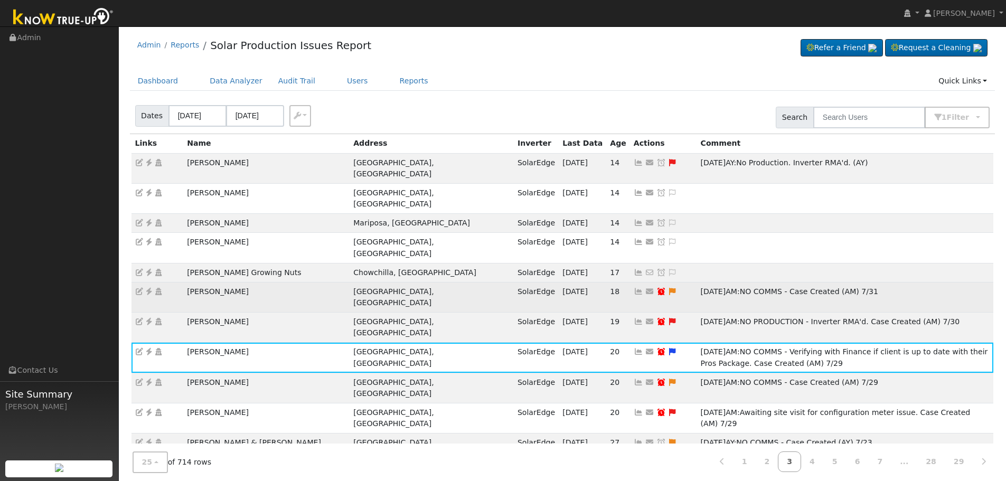
copy td "Charles Caposino"
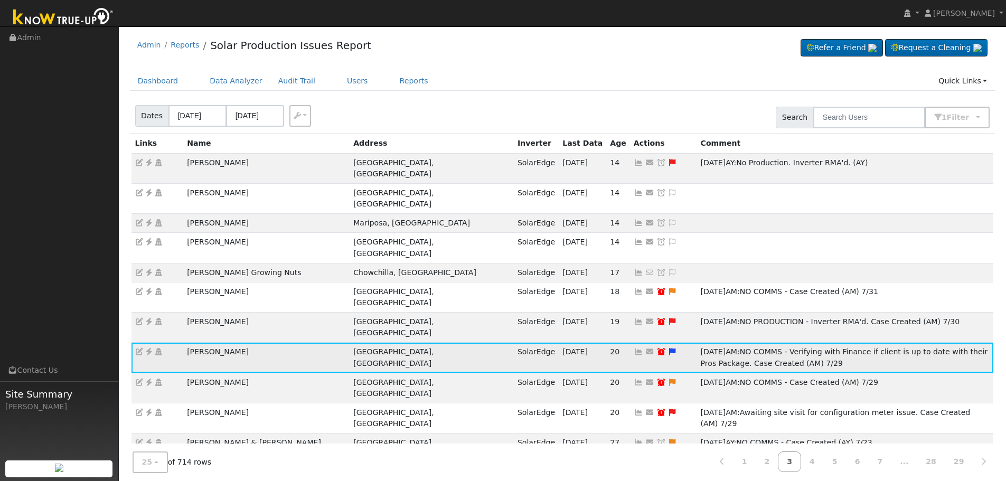
click at [668, 348] on icon at bounding box center [673, 351] width 10 height 7
type textarea "NO COMMS - Verifying with Finance if client is up to date with their Pros Packa…"
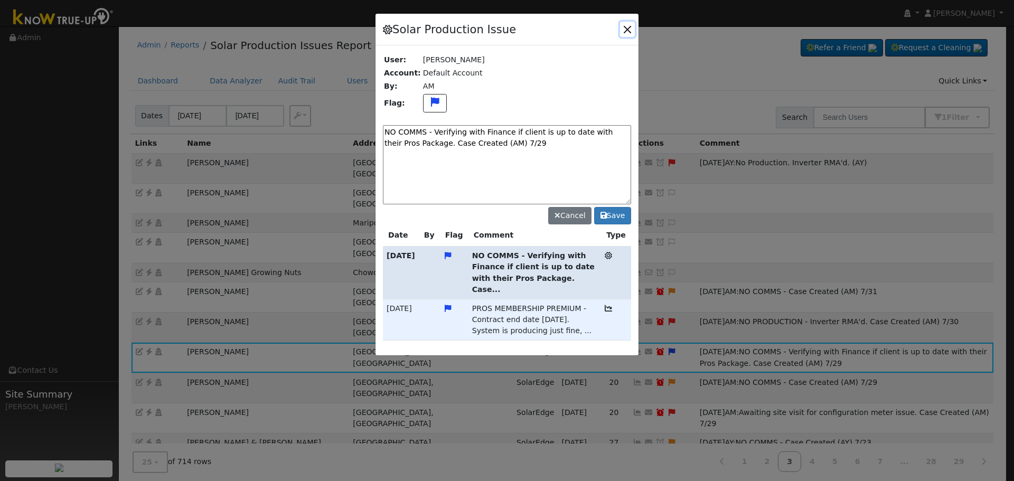
click at [626, 27] on button "button" at bounding box center [627, 29] width 15 height 15
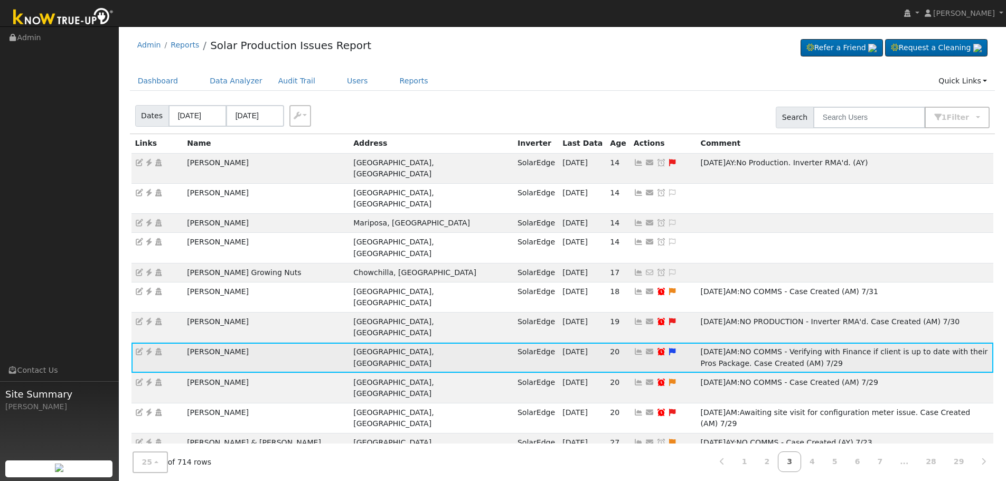
click at [147, 348] on icon at bounding box center [149, 351] width 10 height 7
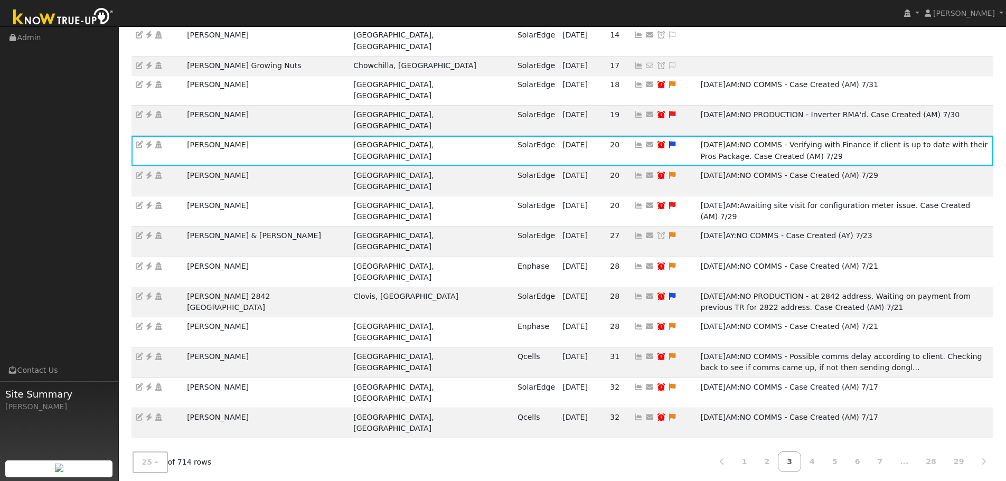
scroll to position [247, 0]
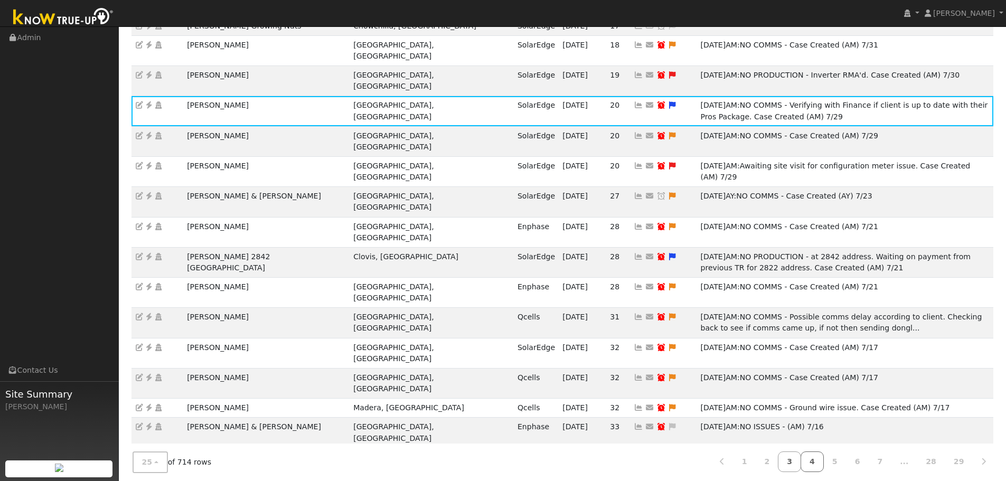
click at [824, 456] on link "4" at bounding box center [812, 462] width 23 height 21
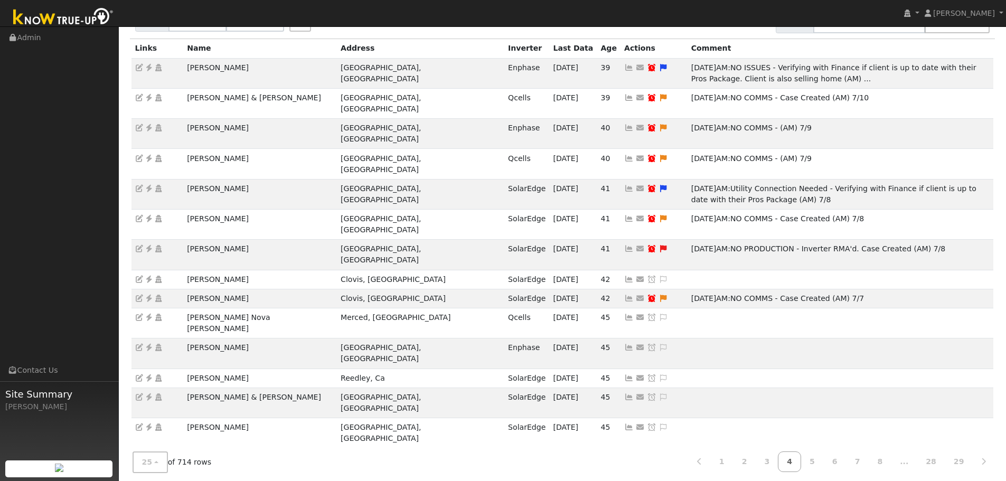
scroll to position [24, 0]
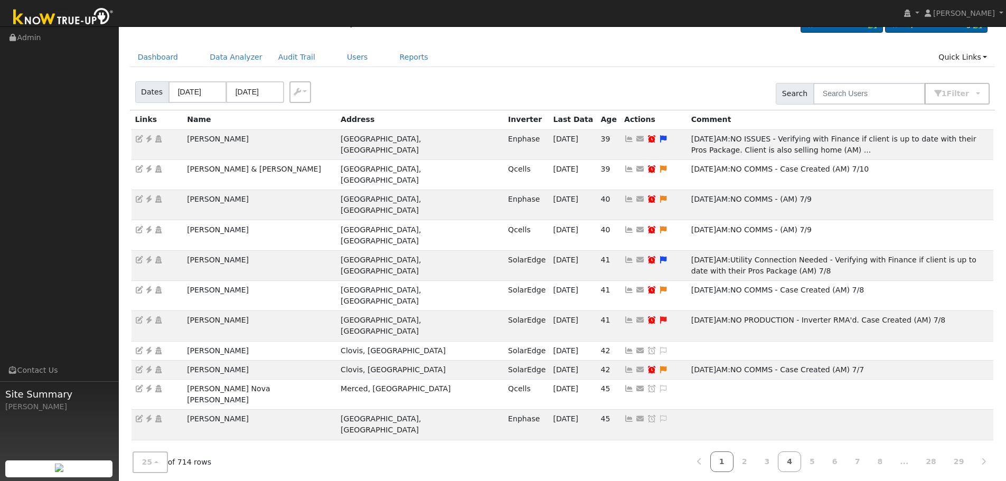
click at [734, 463] on link "1" at bounding box center [721, 462] width 23 height 21
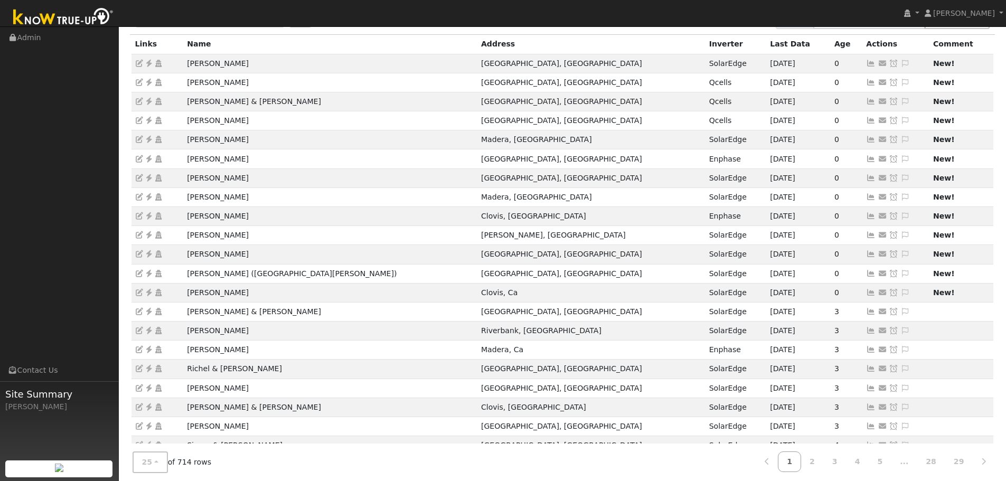
scroll to position [0, 0]
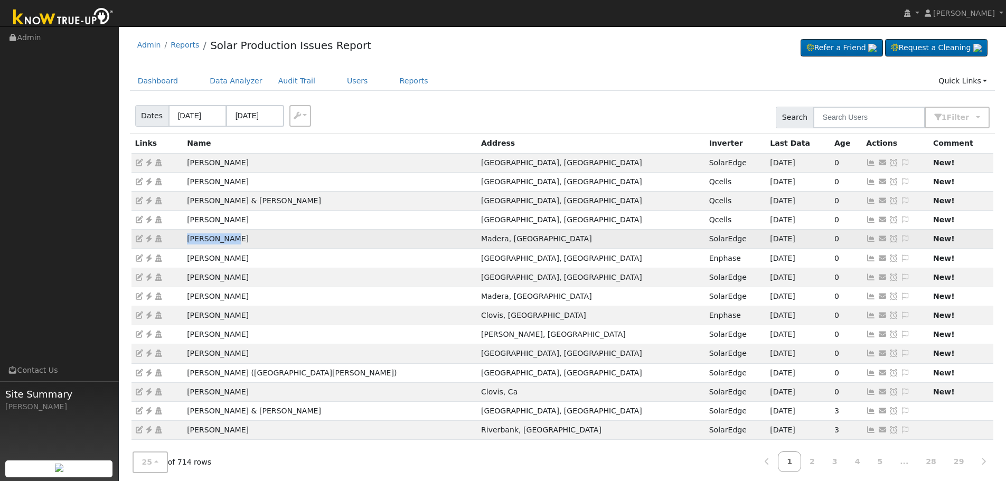
drag, startPoint x: 227, startPoint y: 239, endPoint x: 174, endPoint y: 240, distance: 53.4
click at [174, 249] on tr "Brian Hiatt Madera, CA SolarEdge 08/17/25 0 No email address Send Email... Copy…" at bounding box center [562, 258] width 862 height 19
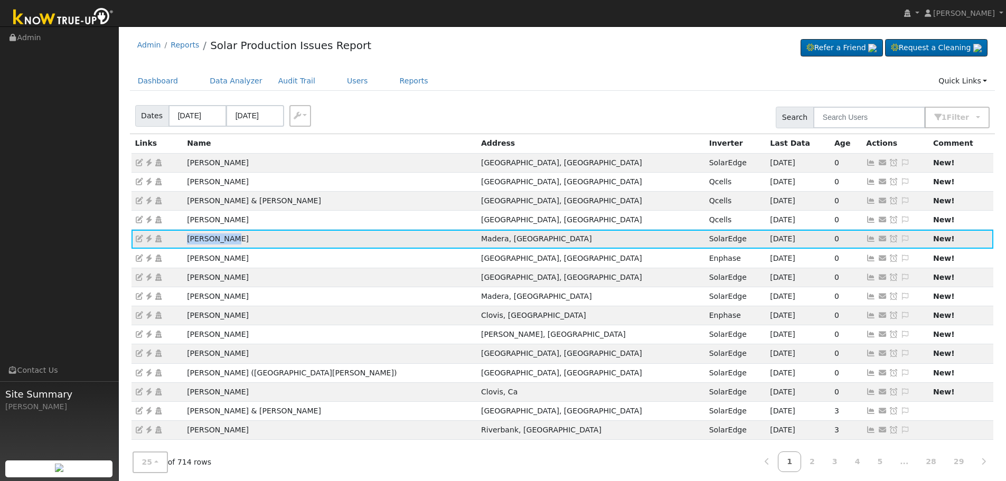
copy tr "[PERSON_NAME]"
click at [149, 240] on icon at bounding box center [149, 238] width 10 height 7
click at [866, 236] on icon at bounding box center [871, 238] width 10 height 7
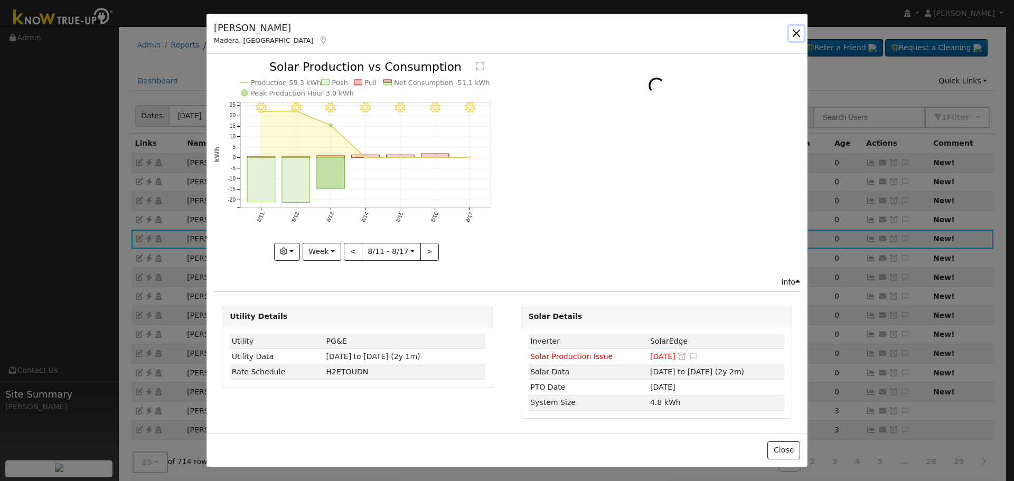
click at [794, 29] on button "button" at bounding box center [796, 33] width 15 height 15
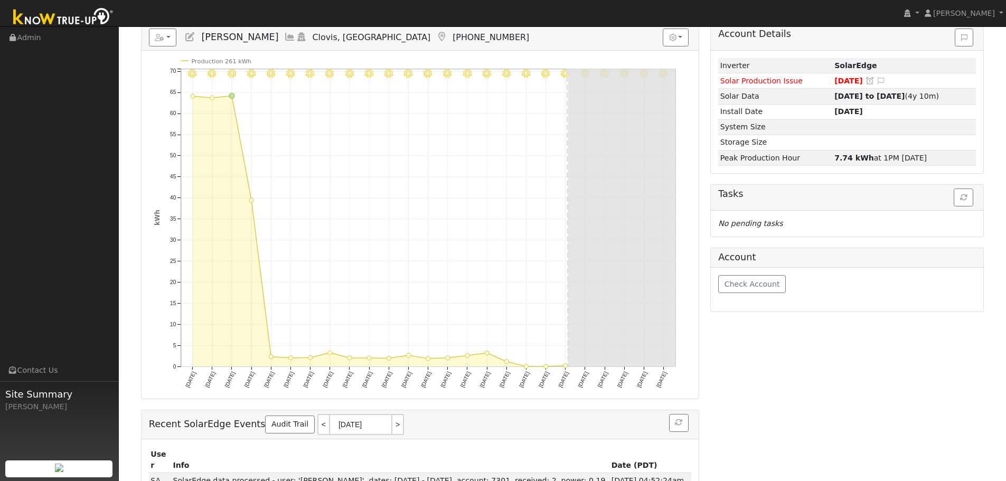
scroll to position [53, 0]
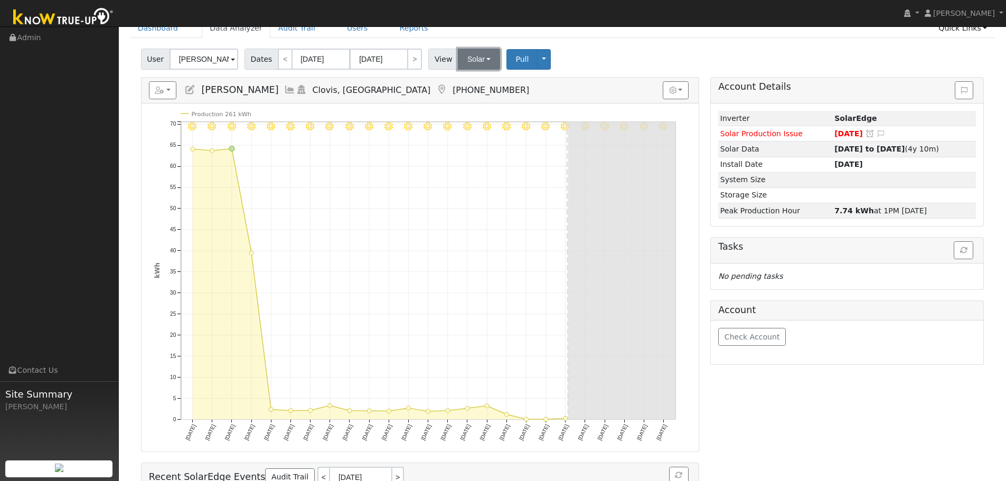
click at [467, 58] on button "Solar" at bounding box center [479, 59] width 42 height 21
click at [481, 79] on link "Utility" at bounding box center [492, 82] width 73 height 15
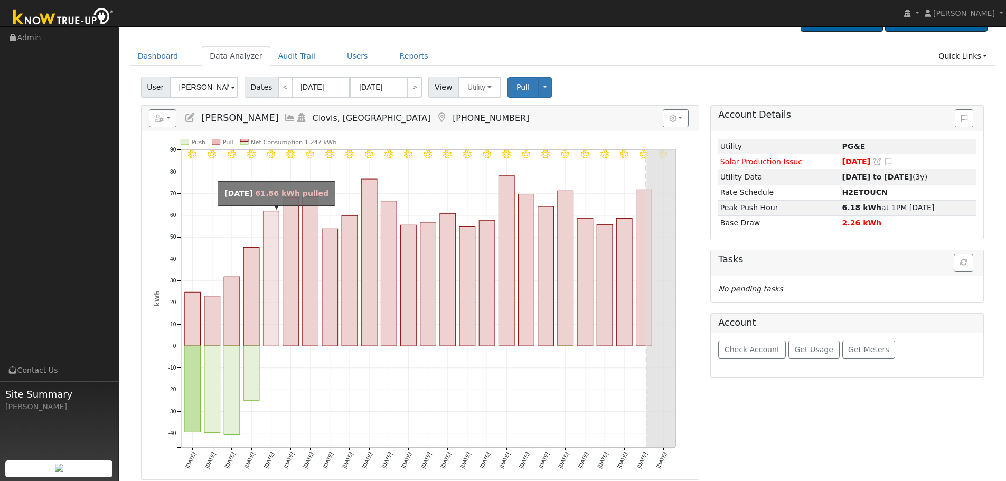
scroll to position [0, 0]
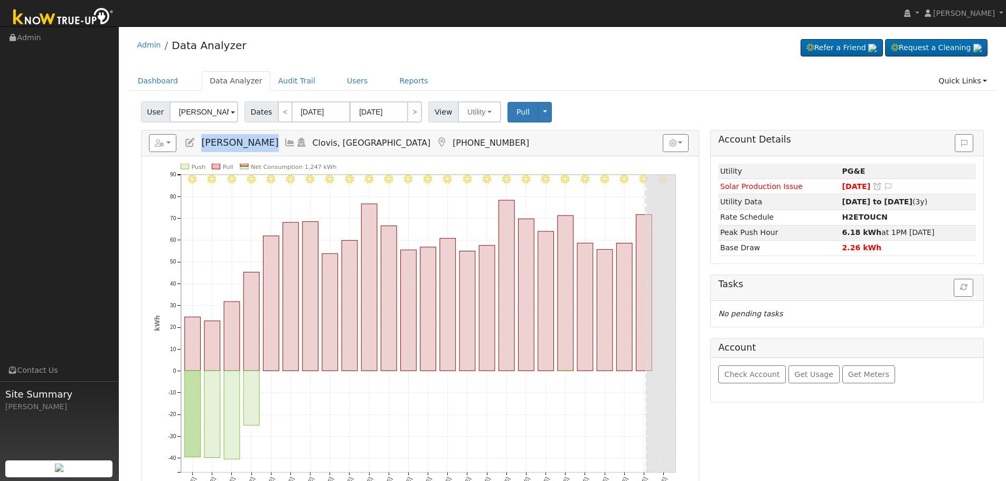
drag, startPoint x: 202, startPoint y: 142, endPoint x: 248, endPoint y: 142, distance: 46.5
click at [248, 142] on h5 "Reports Scenario Health Check Energy Audit Account Timeline User Audit Trail In…" at bounding box center [420, 143] width 542 height 18
copy span "[PERSON_NAME]"
click at [436, 143] on icon at bounding box center [442, 143] width 12 height 10
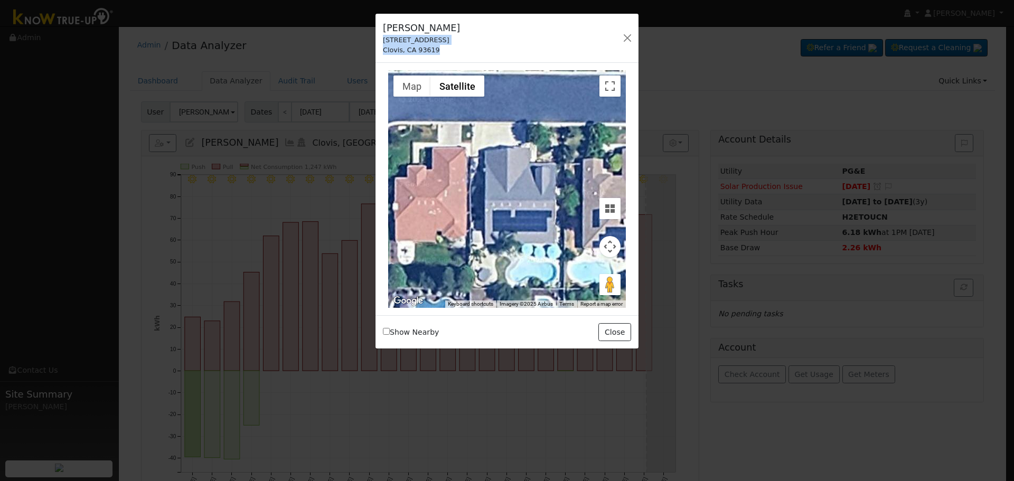
drag, startPoint x: 438, startPoint y: 51, endPoint x: 380, endPoint y: 41, distance: 58.9
click at [380, 41] on div "Mark Davis 10863 East Swift Avenue Clovis, CA 93619" at bounding box center [422, 38] width 88 height 34
copy div "10863 East Swift Avenue Clovis, CA 93619"
drag, startPoint x: 627, startPoint y: 39, endPoint x: 622, endPoint y: 37, distance: 6.0
click at [626, 40] on button "button" at bounding box center [627, 38] width 15 height 15
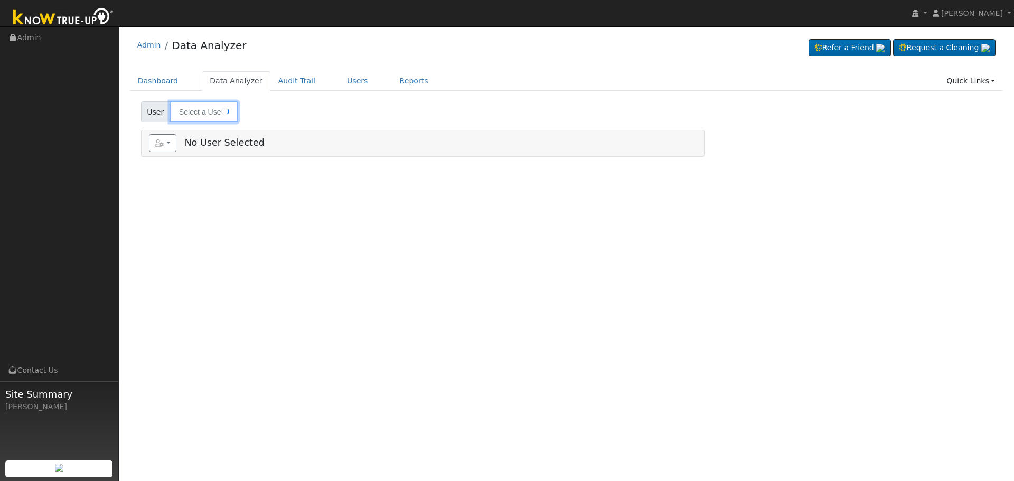
type input "[PERSON_NAME]"
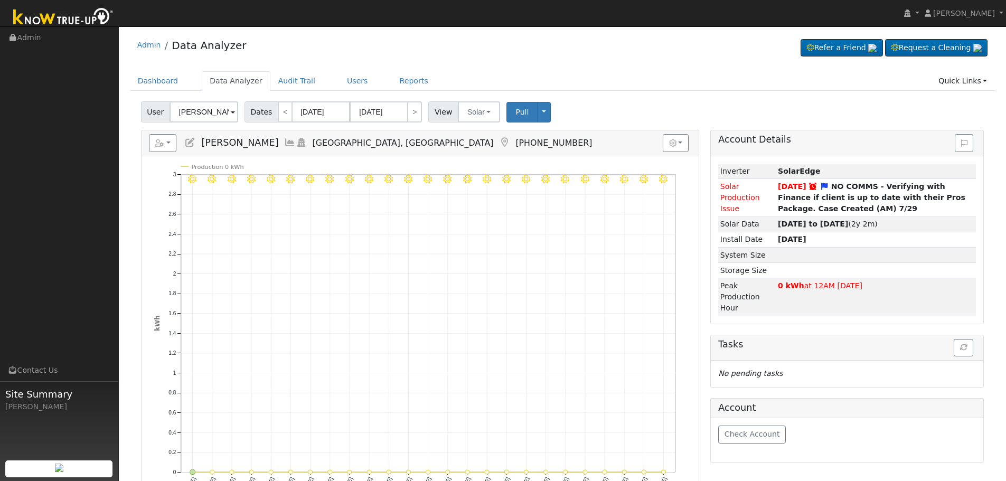
click at [189, 145] on icon at bounding box center [190, 143] width 12 height 10
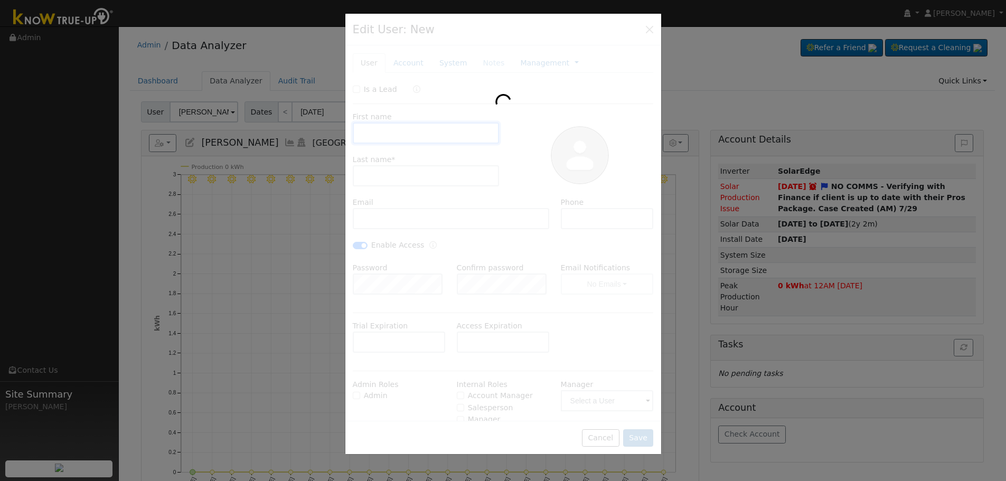
type input "[PERSON_NAME]"
type input "Caposino"
type input "[EMAIL_ADDRESS][DOMAIN_NAME]"
type input "[PHONE_NUMBER]"
checkbox input "true"
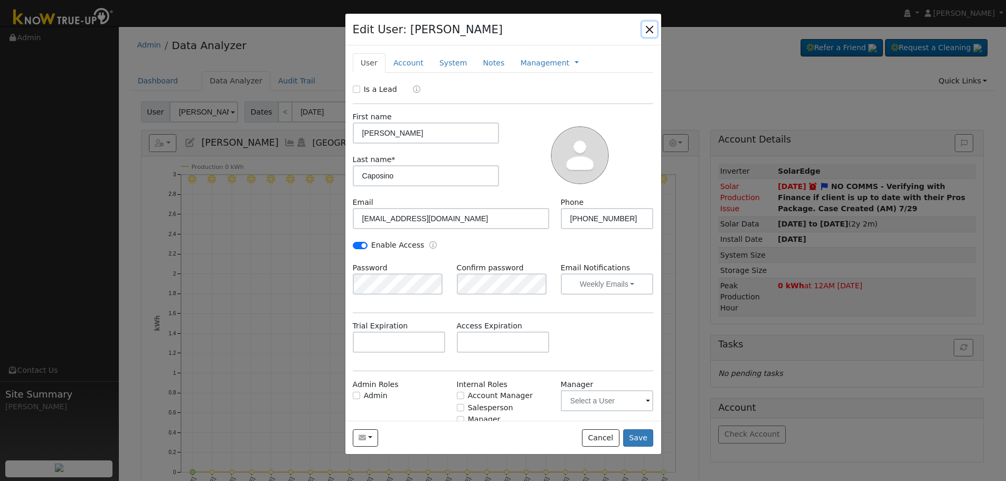
drag, startPoint x: 655, startPoint y: 28, endPoint x: 671, endPoint y: 21, distance: 17.5
click at [654, 28] on button "button" at bounding box center [649, 29] width 15 height 15
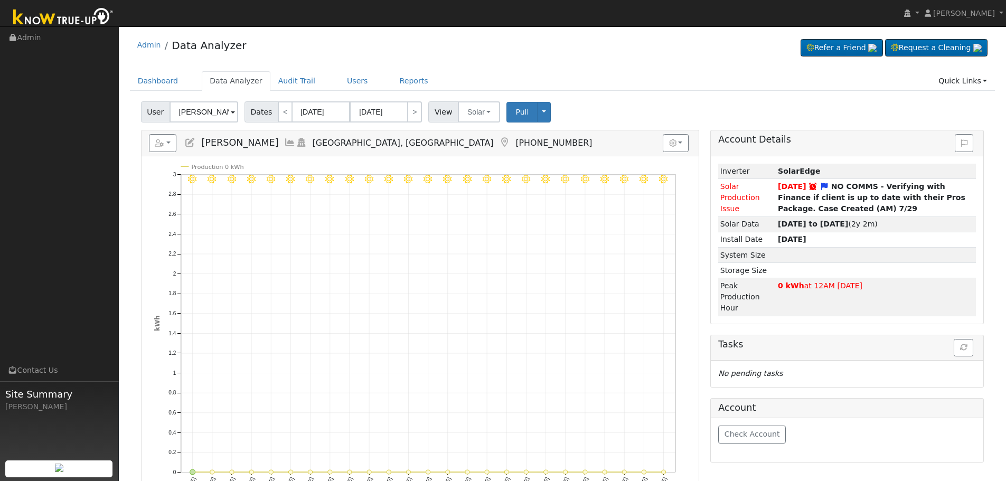
click at [190, 140] on icon at bounding box center [190, 143] width 12 height 10
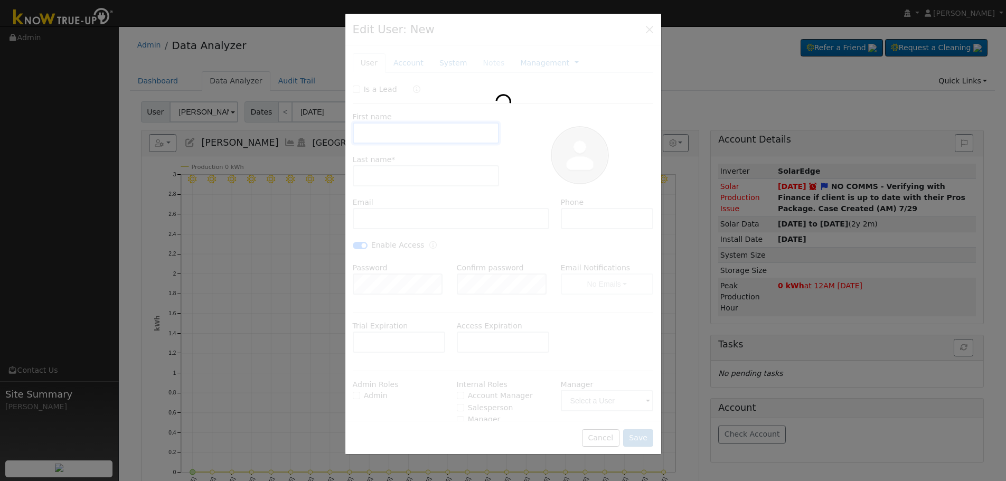
type input "Charles"
type input "Caposino"
type input "1gtpn@proton.me"
type input "559-935-4117"
checkbox input "true"
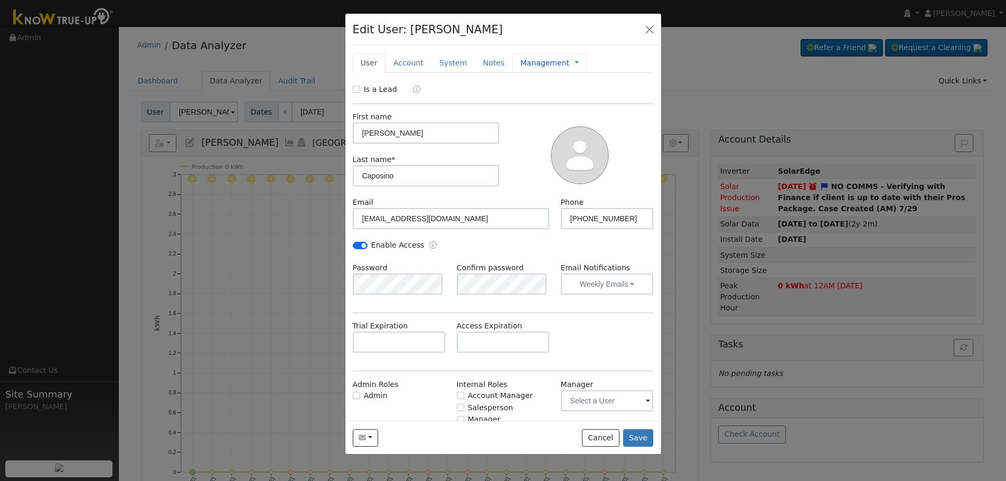
click at [527, 64] on link "Management" at bounding box center [544, 63] width 49 height 11
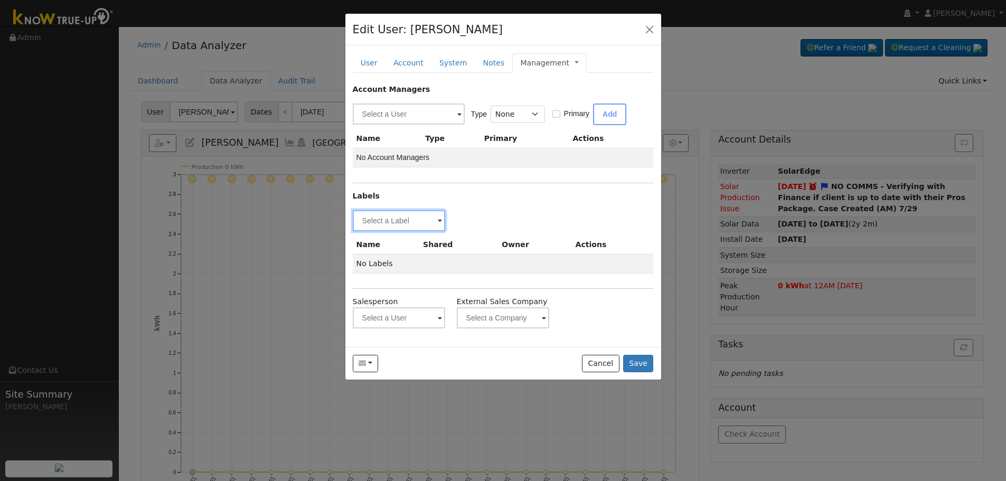
click at [416, 224] on input "text" at bounding box center [399, 220] width 93 height 21
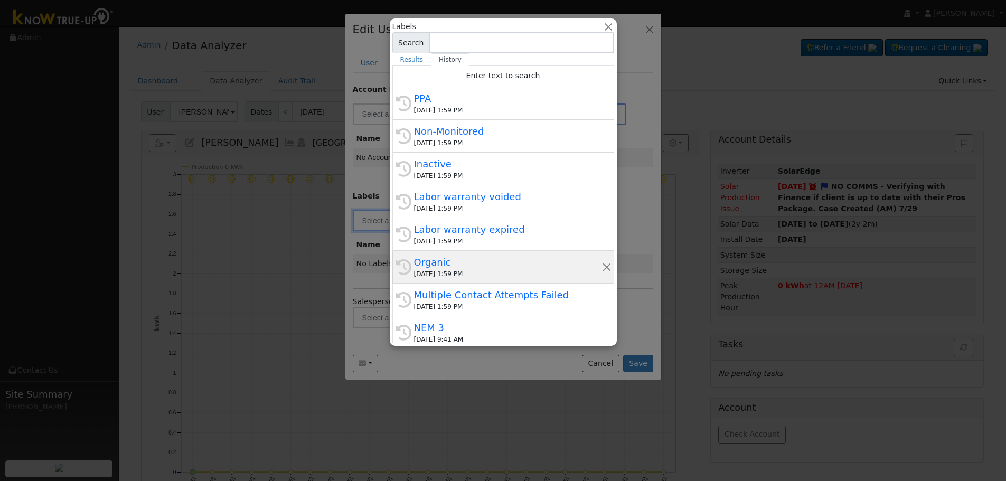
click at [456, 262] on div "Organic" at bounding box center [508, 262] width 188 height 14
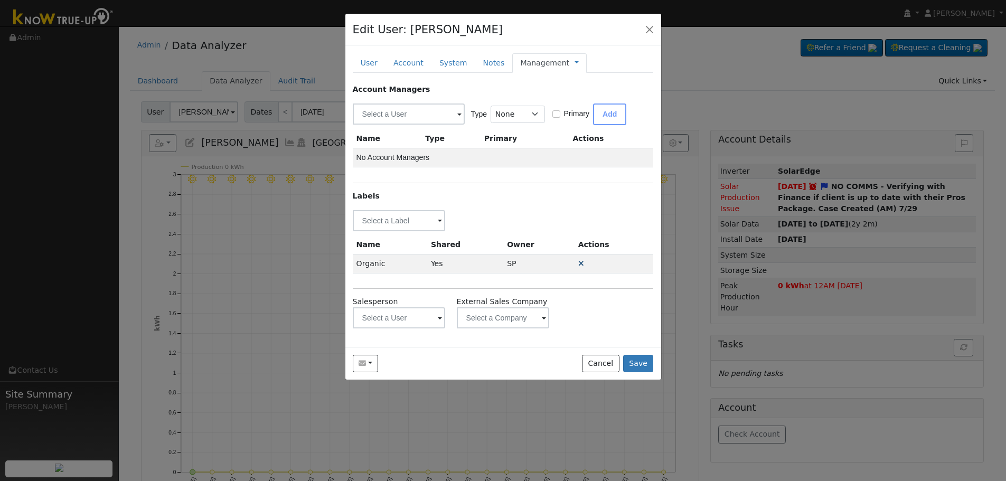
click at [579, 265] on icon at bounding box center [581, 263] width 6 height 7
click at [649, 30] on button "button" at bounding box center [649, 29] width 15 height 15
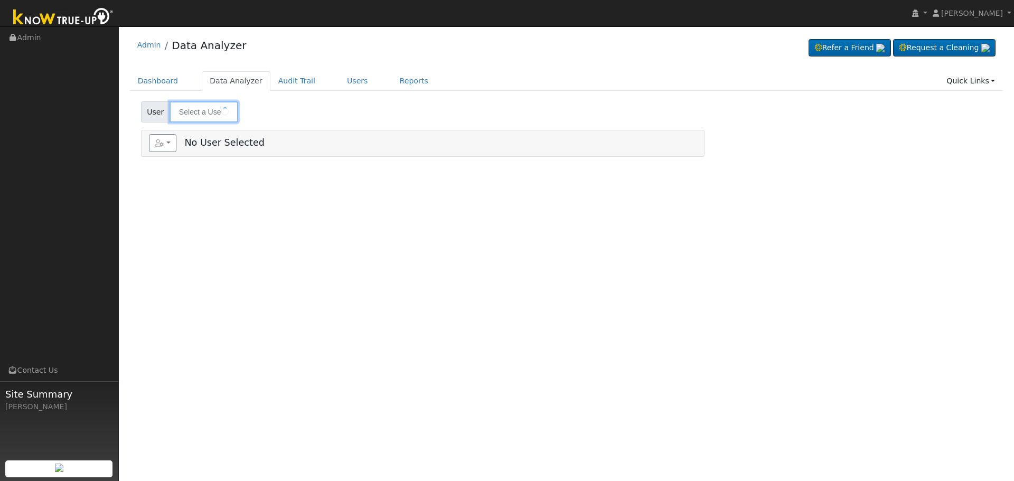
type input "[PERSON_NAME]"
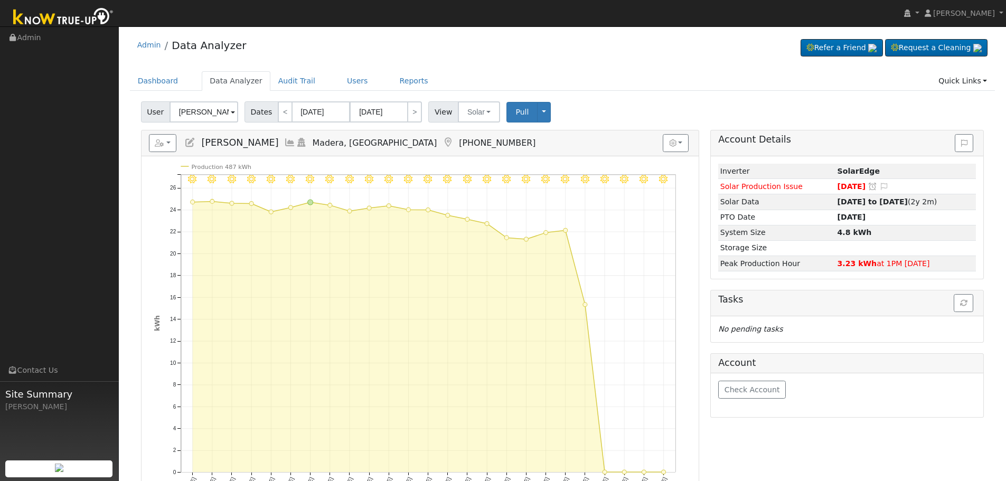
click at [442, 140] on icon at bounding box center [448, 143] width 12 height 10
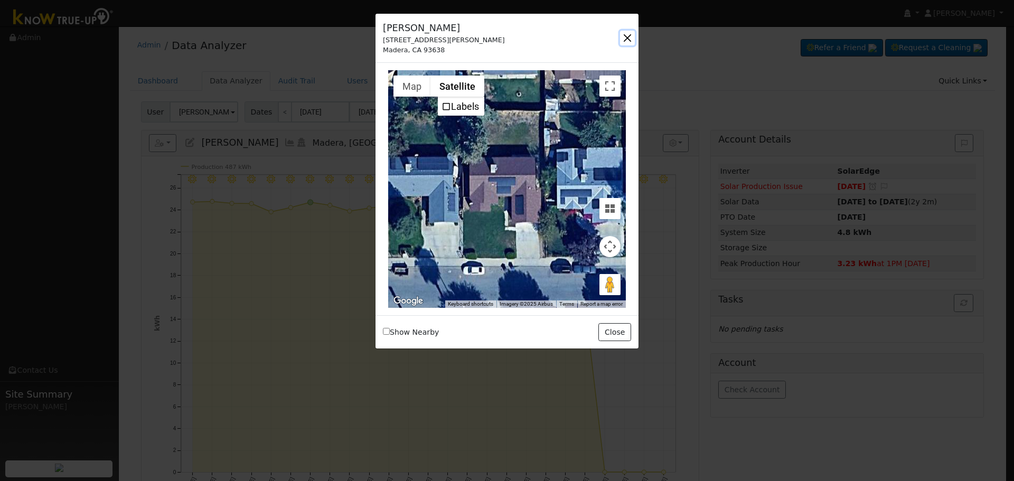
click at [624, 34] on button "button" at bounding box center [627, 38] width 15 height 15
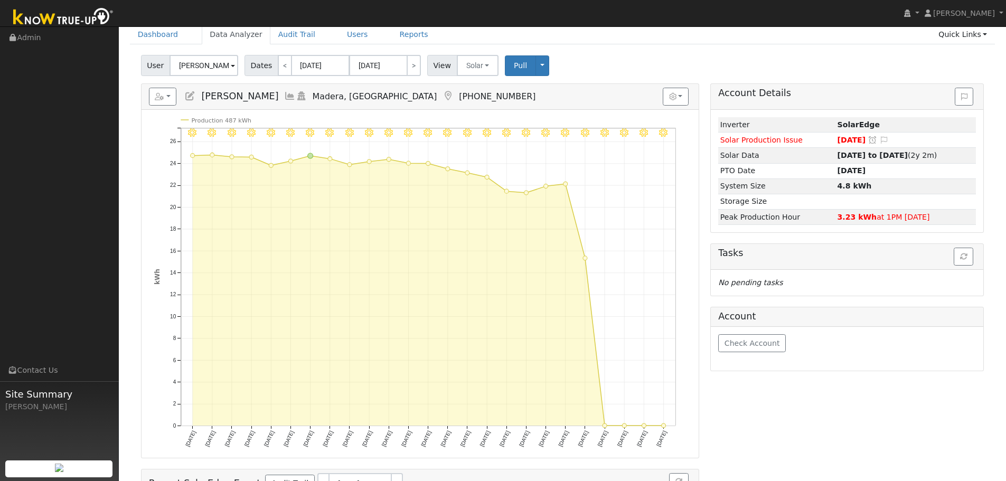
scroll to position [53, 0]
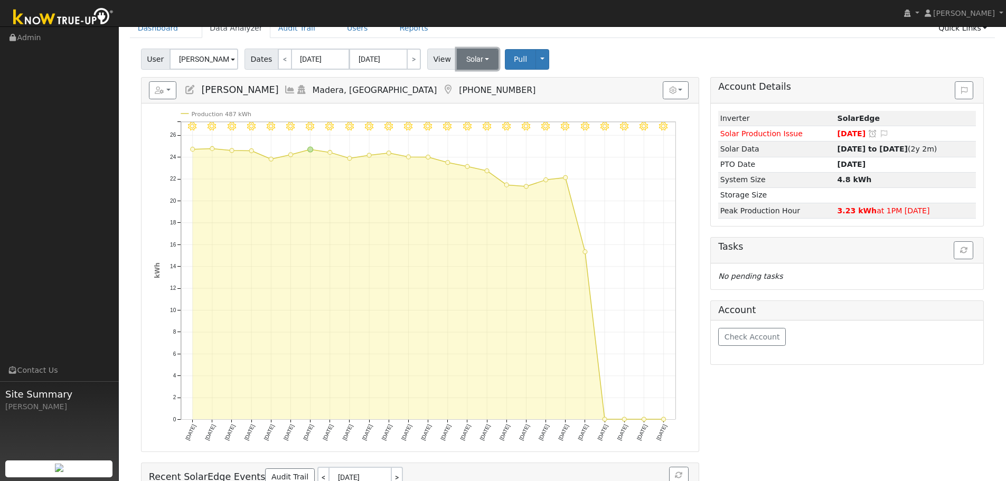
click at [467, 63] on button "Solar" at bounding box center [478, 59] width 42 height 21
click at [494, 86] on link "Utility" at bounding box center [491, 82] width 73 height 15
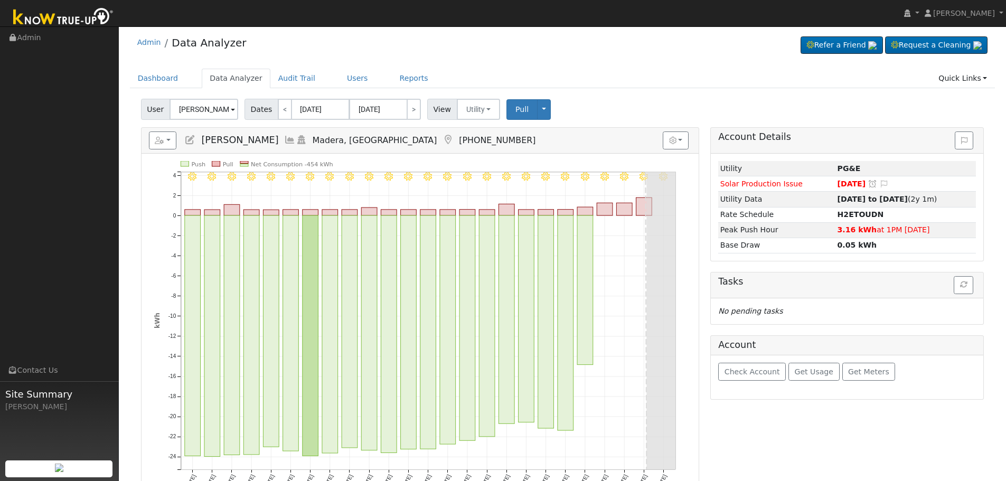
scroll to position [0, 0]
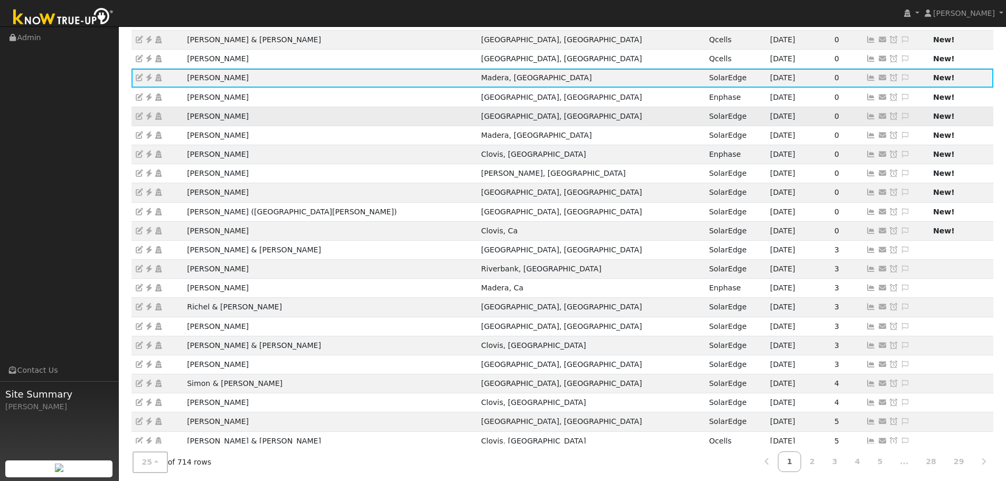
scroll to position [96, 0]
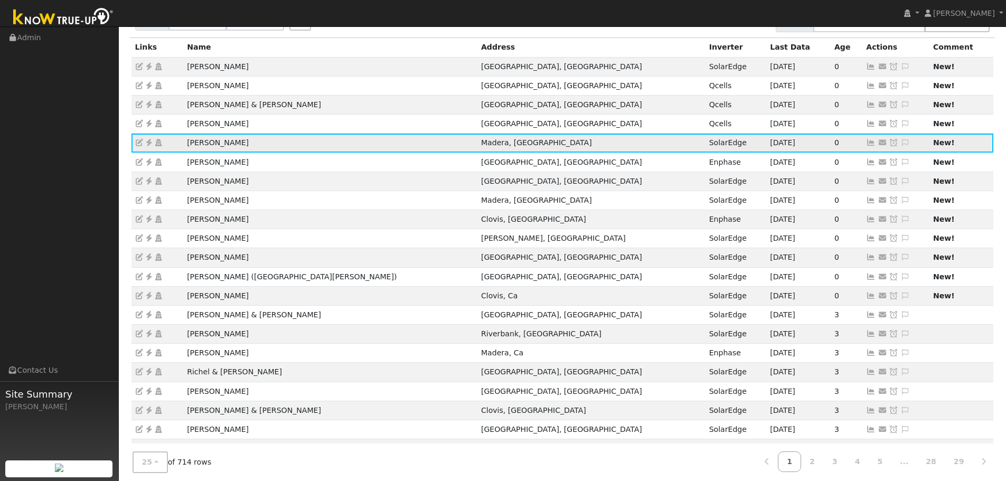
click at [900, 139] on icon at bounding box center [905, 142] width 10 height 7
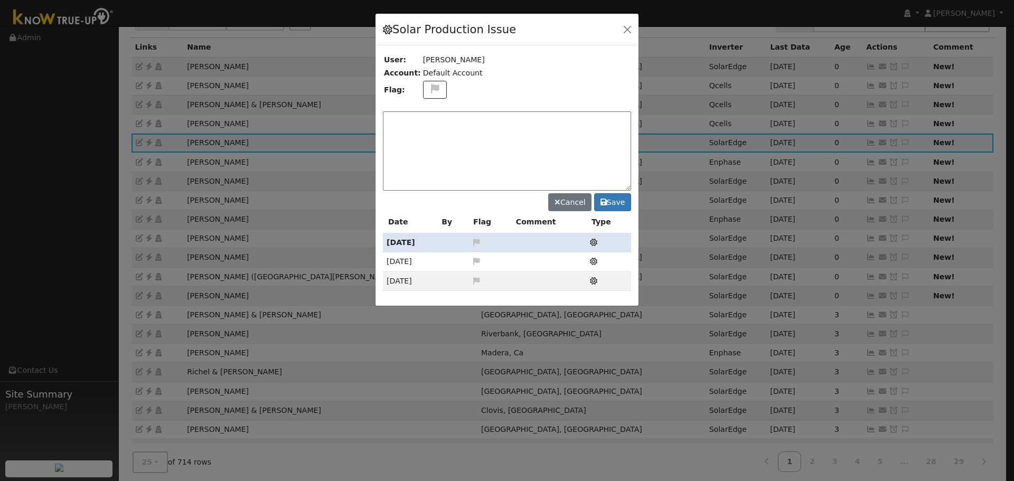
click at [442, 134] on textarea at bounding box center [507, 150] width 248 height 79
click at [426, 119] on textarea "NO PRODCUTION" at bounding box center [507, 150] width 248 height 79
click at [467, 114] on textarea "NO PRODUCTION" at bounding box center [507, 150] width 248 height 79
click at [497, 118] on textarea "NO PRODUCTION - Inverter RMA"D" at bounding box center [507, 150] width 248 height 79
click at [560, 120] on textarea "NO PRODUCTION - Inverter RMA'D" at bounding box center [507, 150] width 248 height 79
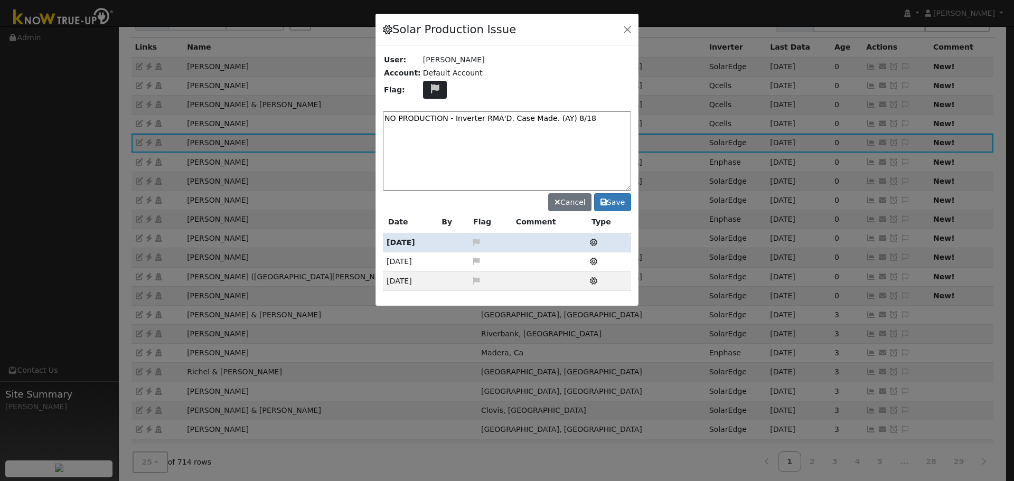
type textarea "NO PRODUCTION - Inverter RMA'D. Case Made. (AY) 8/18"
click at [429, 90] on icon at bounding box center [435, 89] width 12 height 10
click at [428, 124] on icon at bounding box center [434, 128] width 12 height 10
click at [610, 203] on button "Save" at bounding box center [612, 202] width 37 height 18
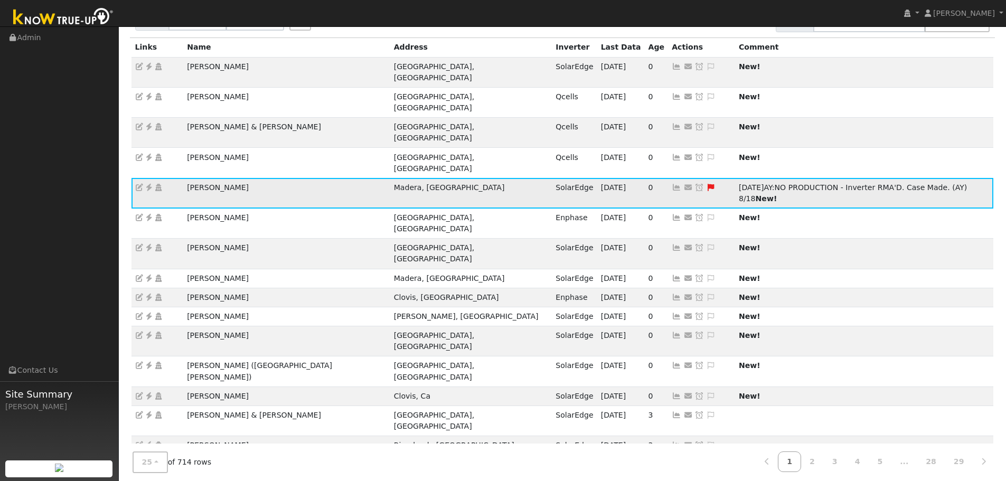
click at [694, 184] on icon at bounding box center [699, 187] width 10 height 7
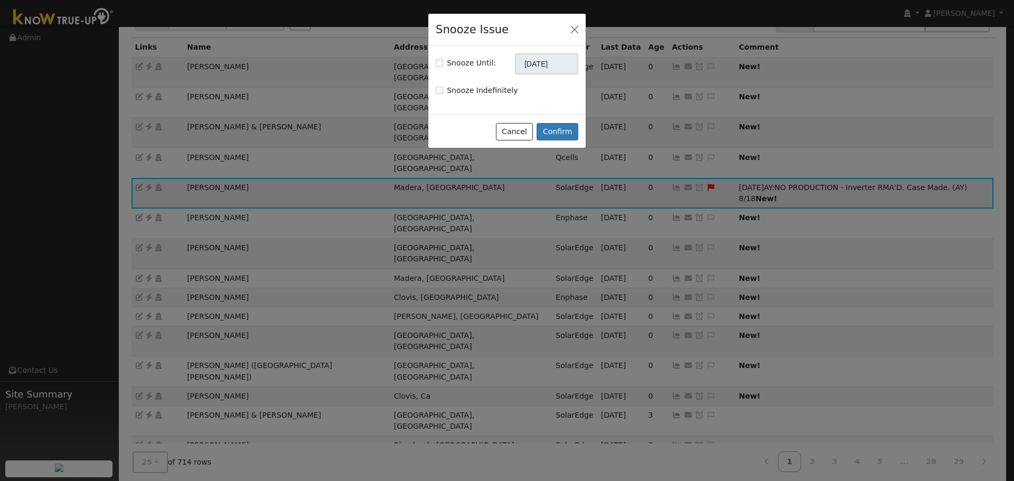
click at [476, 64] on label "Snooze Until:" at bounding box center [471, 63] width 49 height 11
click at [443, 64] on input "Snooze Until:" at bounding box center [439, 63] width 7 height 7
checkbox input "true"
click at [537, 63] on input "[DATE]" at bounding box center [546, 63] width 63 height 21
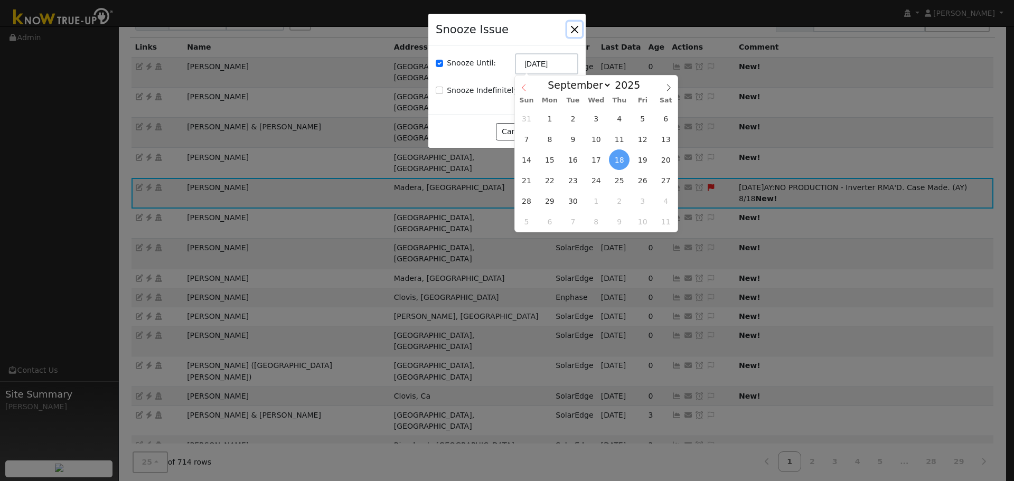
click at [527, 83] on span at bounding box center [524, 85] width 18 height 18
select select "7"
click at [551, 196] on span "25" at bounding box center [549, 201] width 21 height 21
type input "08/25/2025"
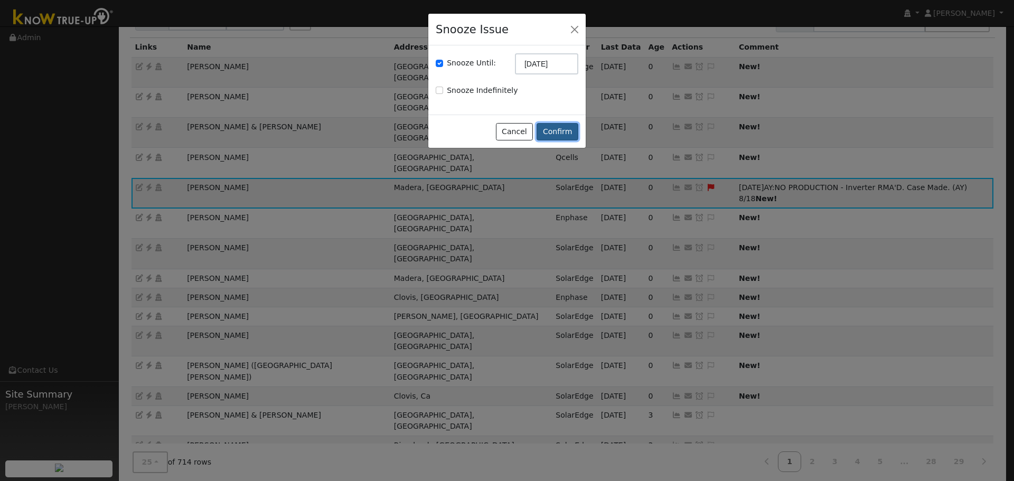
click at [550, 130] on button "Confirm" at bounding box center [558, 132] width 42 height 18
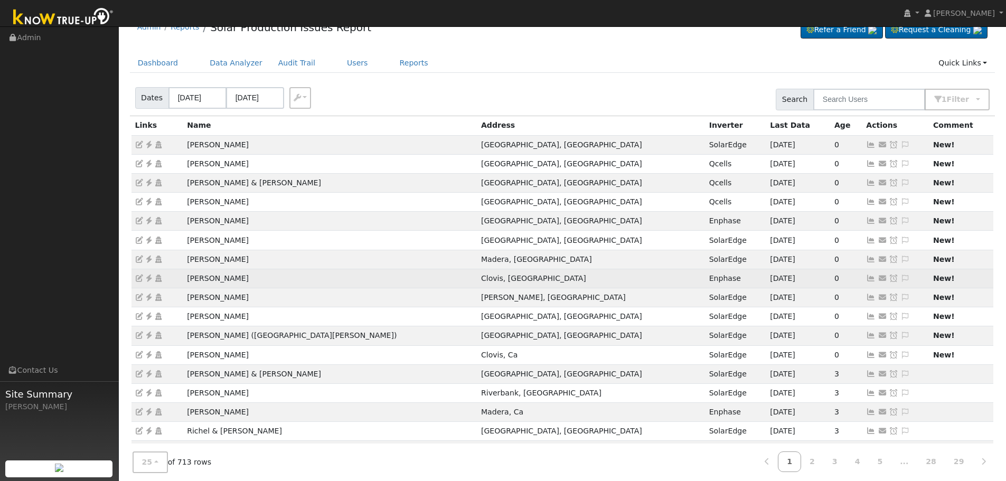
scroll to position [0, 0]
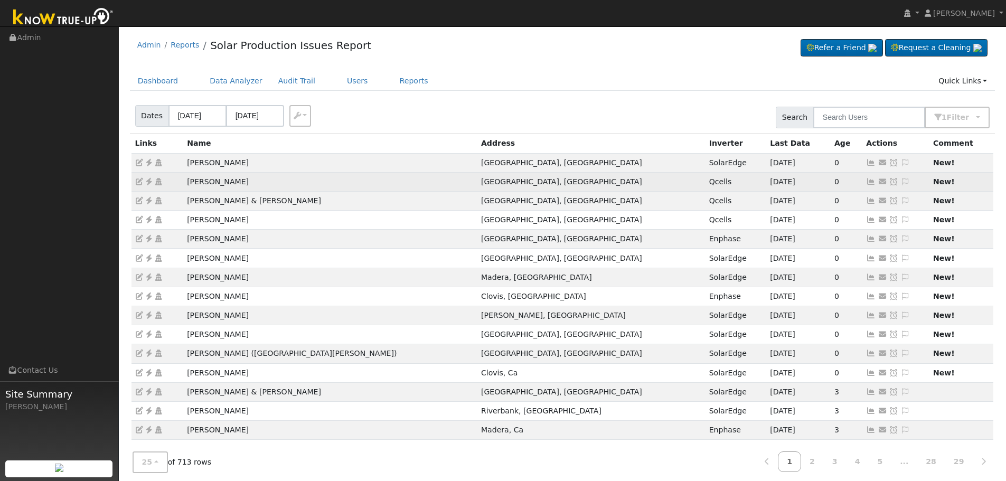
click at [866, 180] on icon at bounding box center [871, 181] width 10 height 7
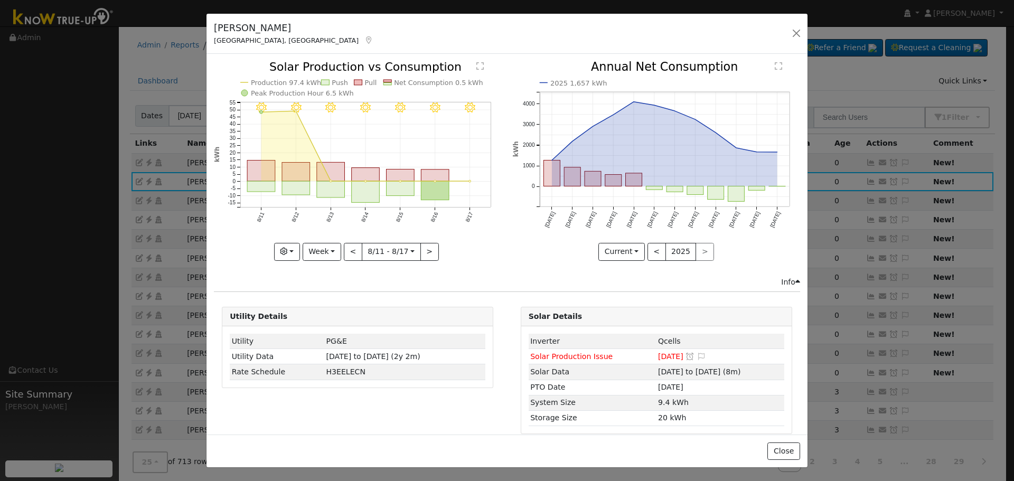
click at [786, 34] on div "Genevieve Murphy Fresno, CA Default Account" at bounding box center [506, 34] width 601 height 41
click at [795, 32] on button "button" at bounding box center [796, 33] width 15 height 15
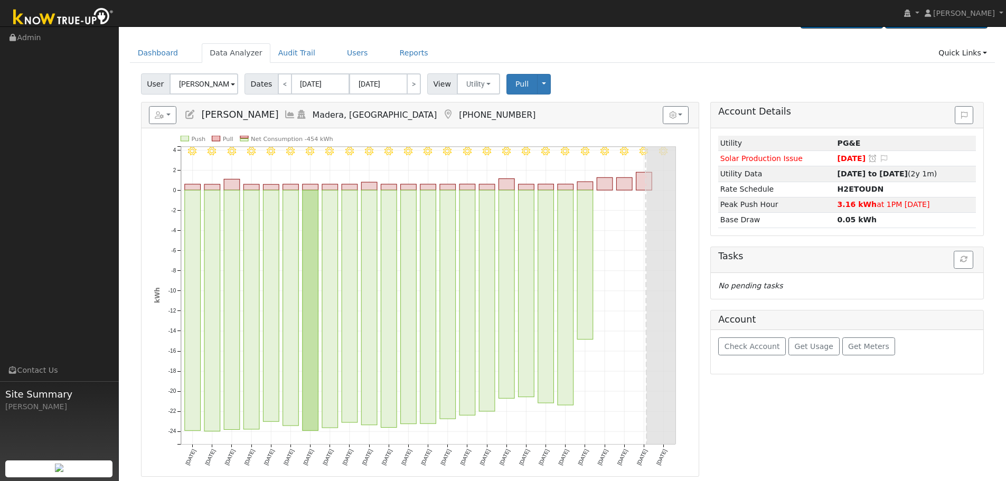
scroll to position [53, 0]
